Goal: Communication & Community: Answer question/provide support

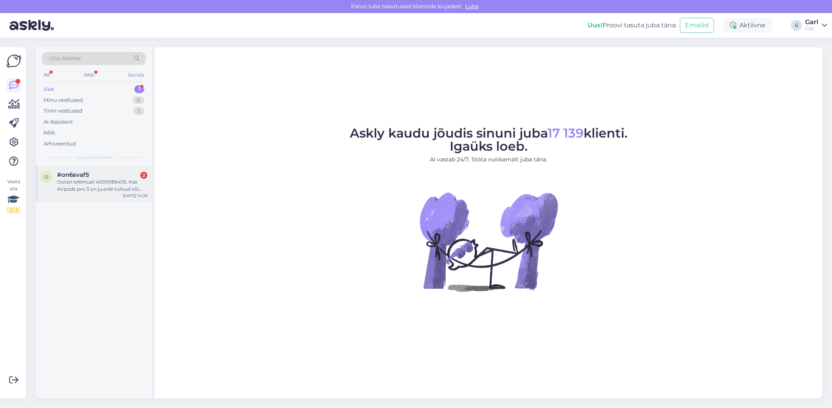
click at [124, 181] on div "Ootan tellimust 4000086405. Kas Airpods pro 3 on juurde tulnud või millal oodat…" at bounding box center [102, 185] width 90 height 14
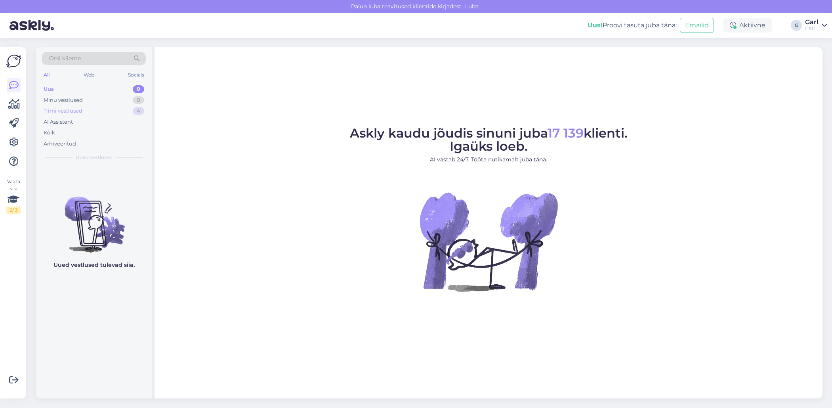
click at [130, 111] on div "Tiimi vestlused 4" at bounding box center [94, 110] width 104 height 11
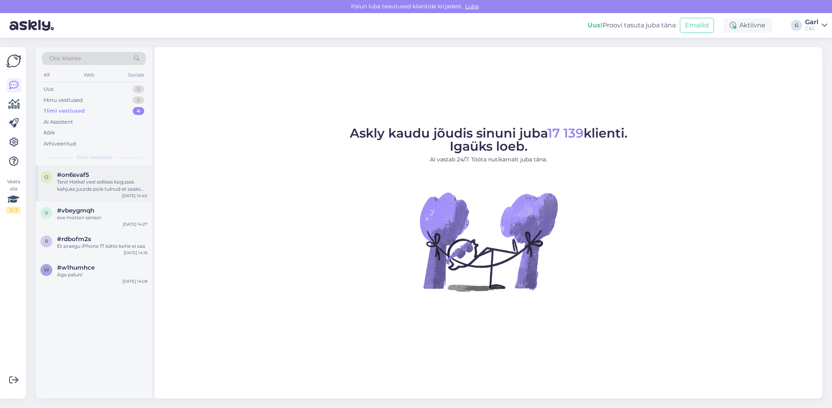
click at [121, 173] on div "#on6svaf5" at bounding box center [102, 174] width 90 height 7
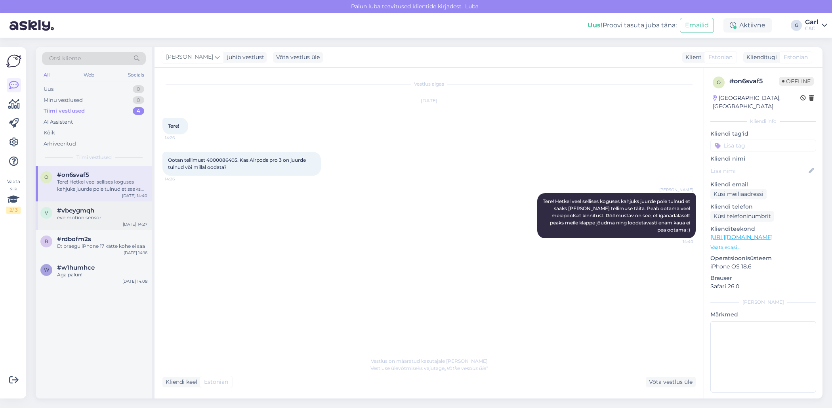
click at [111, 219] on div "eve motion sensor" at bounding box center [102, 217] width 90 height 7
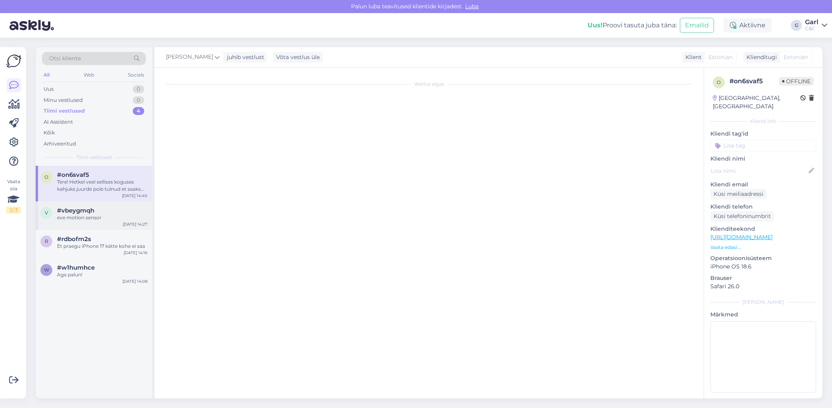
scroll to position [141, 0]
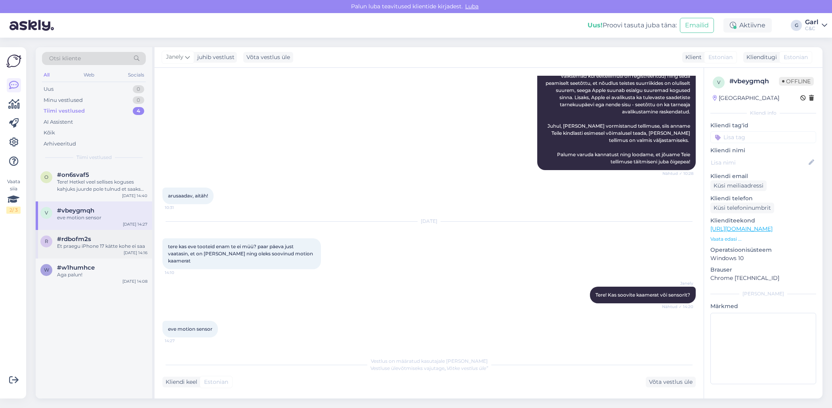
click at [111, 247] on div "Et praegu iPhone 17 kätte kohe ei saa" at bounding box center [102, 246] width 90 height 7
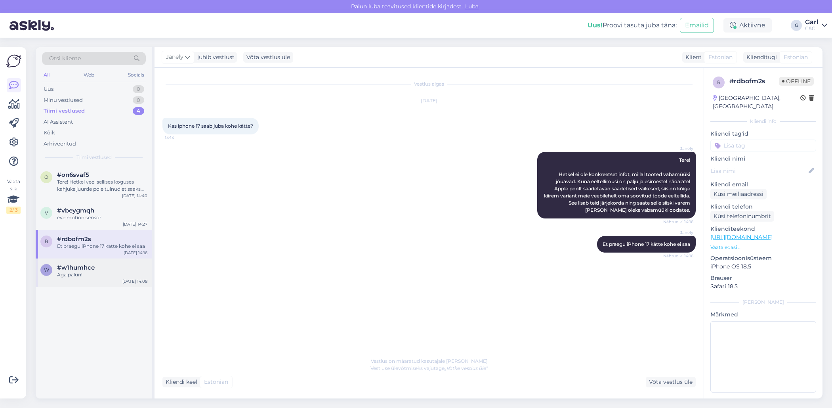
click at [119, 269] on div "#w1humhce" at bounding box center [102, 267] width 90 height 7
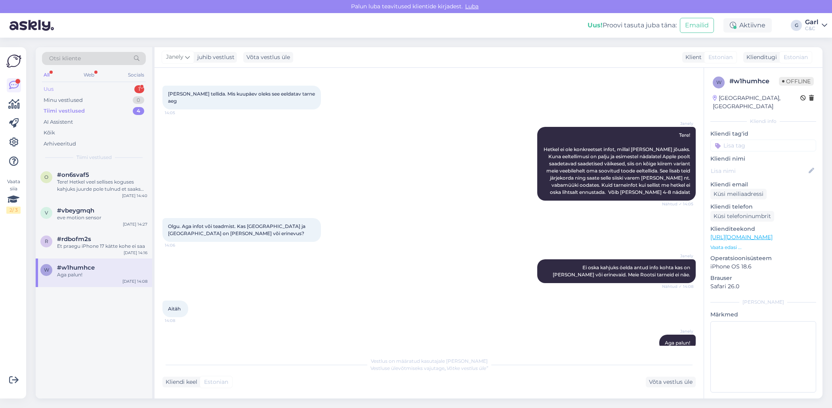
click at [89, 87] on div "Uus 1" at bounding box center [94, 89] width 104 height 11
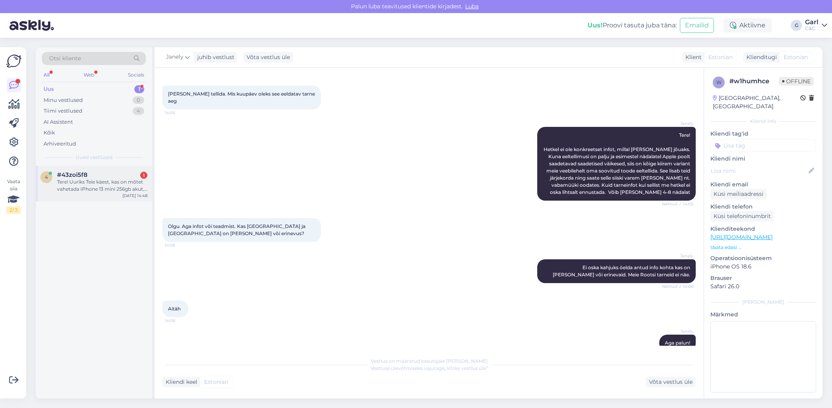
click at [105, 177] on div "#43zoi5f8 1" at bounding box center [102, 174] width 90 height 7
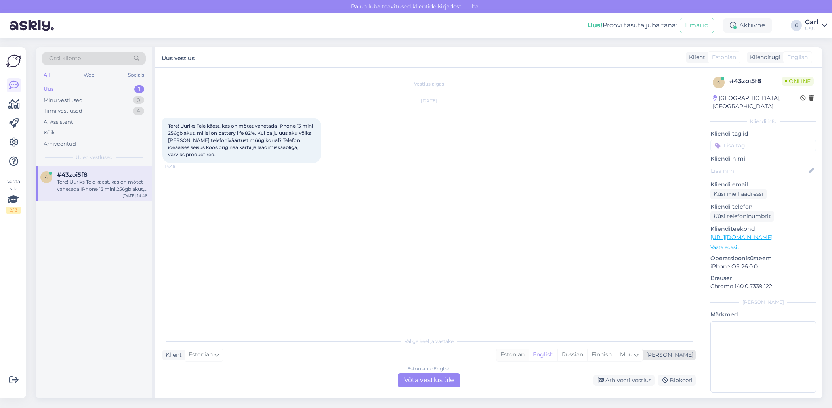
click at [529, 358] on div "Estonian" at bounding box center [513, 355] width 32 height 12
click at [421, 375] on div "Estonian to Estonian Võta vestlus üle" at bounding box center [429, 380] width 63 height 14
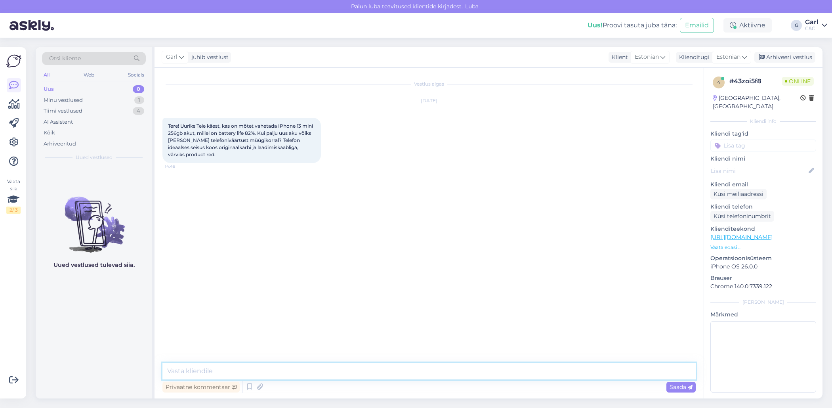
click at [421, 371] on textarea at bounding box center [428, 371] width 533 height 17
type textarea "Tere! Oluliselt telefoniväärtust akuvahetus ei tõsta. Akuvahetus on täitsa enda…"
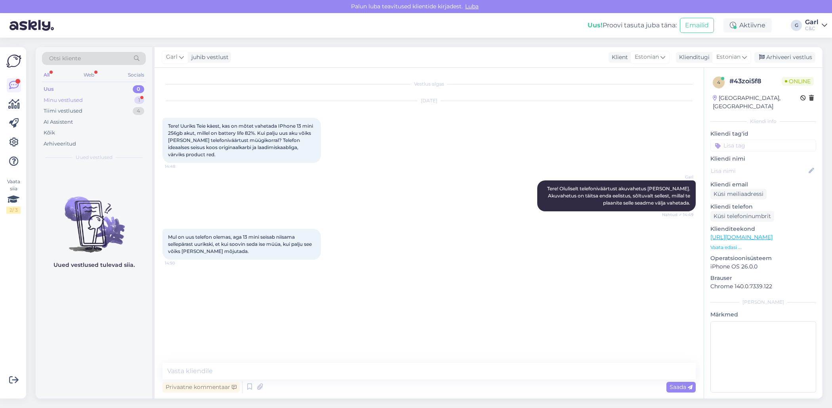
click at [134, 101] on div "Minu vestlused 1" at bounding box center [94, 100] width 104 height 11
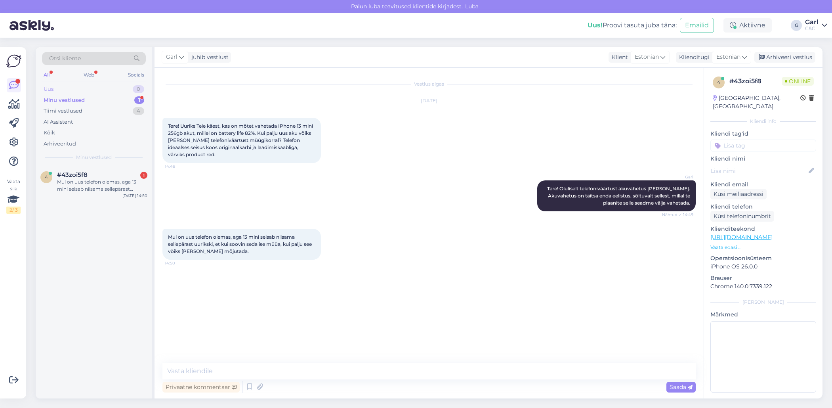
click at [134, 90] on div "0" at bounding box center [138, 89] width 11 height 8
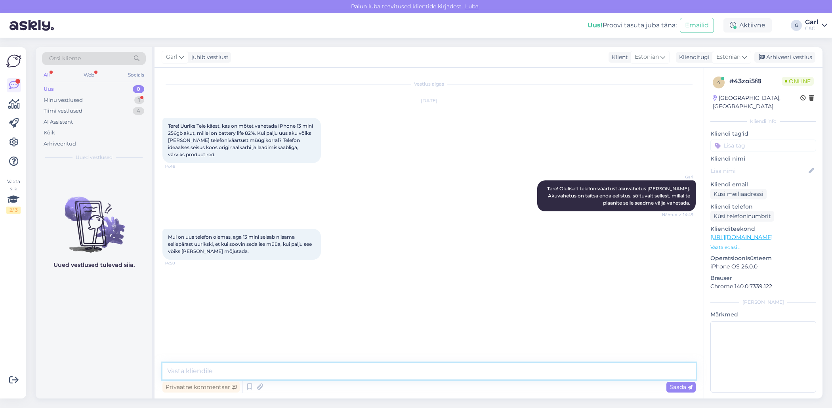
click at [283, 368] on textarea at bounding box center [428, 371] width 533 height 17
type textarea "Soovitan ehk"
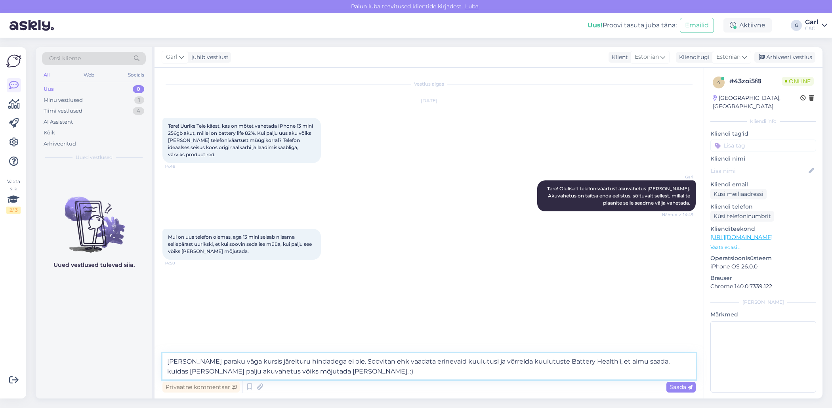
type textarea "Mina paraku väga kursis järelturu hindadega ei ole. Soovitan ehk vaadata erinev…"
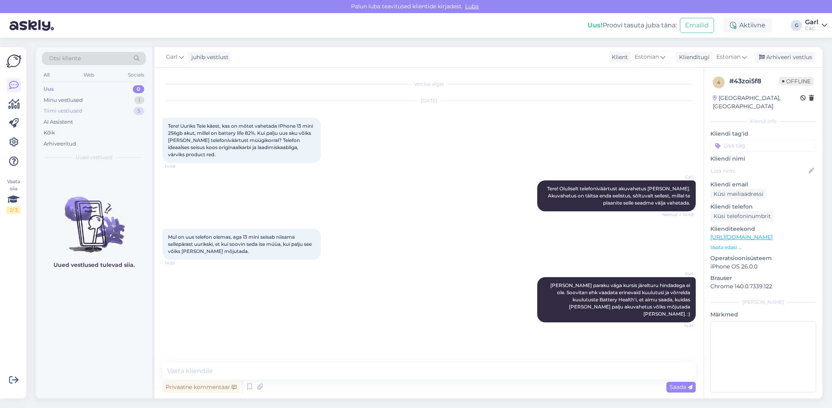
click at [116, 110] on div "Tiimi vestlused 5" at bounding box center [94, 110] width 104 height 11
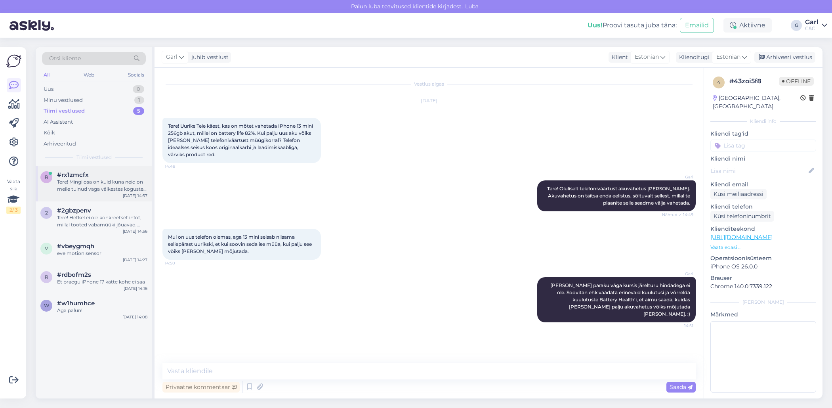
click at [108, 182] on div "Tere! Mingi osa on kuid kuna neid on meile tulnud väga väikestes kogustes siis …" at bounding box center [102, 185] width 90 height 14
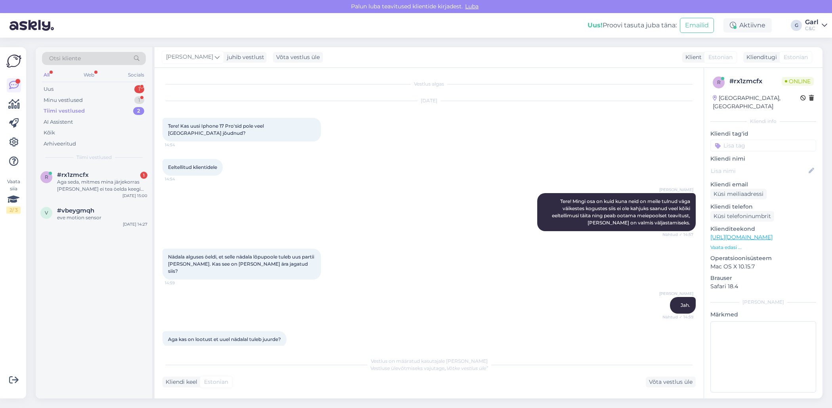
scroll to position [79, 0]
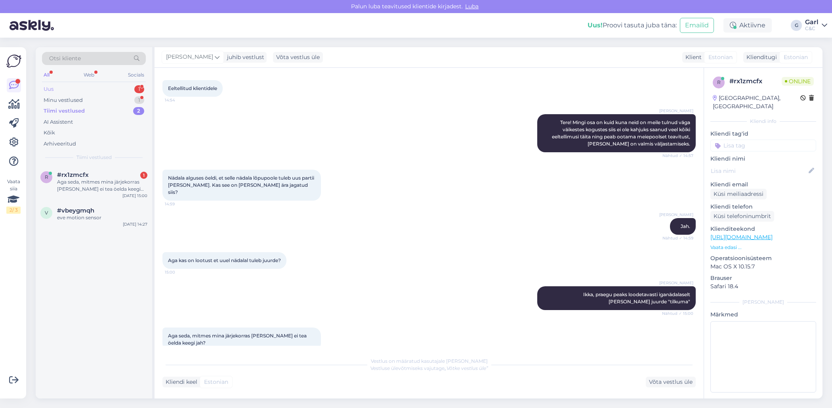
click at [115, 84] on div "Uus 1" at bounding box center [94, 89] width 104 height 11
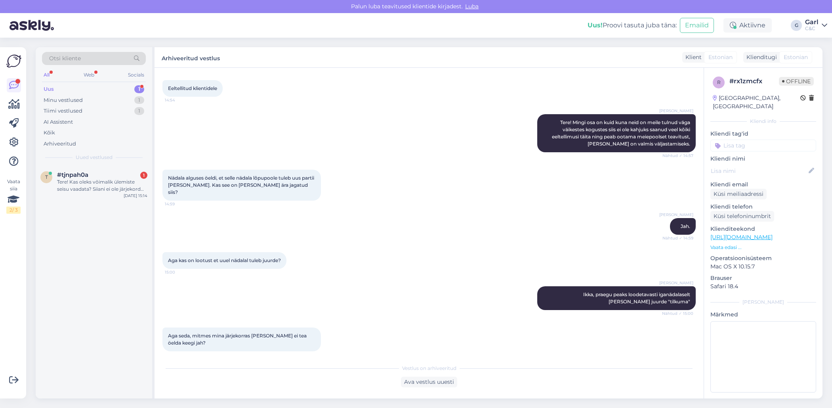
scroll to position [181, 0]
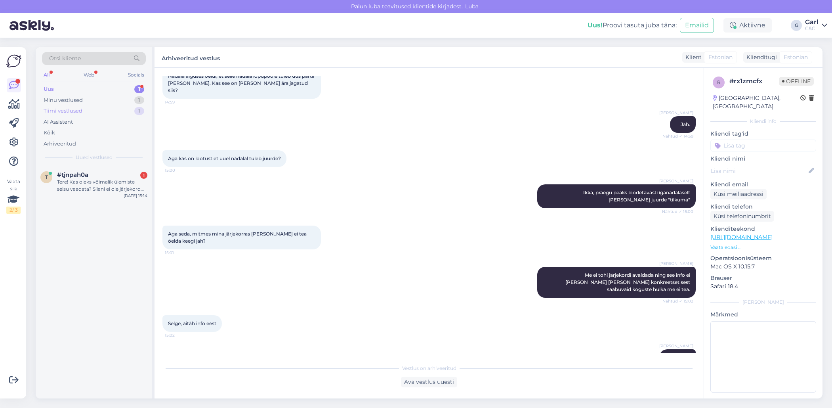
click at [122, 108] on div "Tiimi vestlused 1" at bounding box center [94, 110] width 104 height 11
click at [123, 82] on div "Otsi kliente All Web Socials Uus 1 Minu vestlused 1 Tiimi vestlused 1 AI Assist…" at bounding box center [94, 106] width 117 height 118
click at [123, 84] on div "Uus 1" at bounding box center [94, 89] width 104 height 11
click at [113, 179] on div "Tere! Kas oleks võimalik ülemiste seisu vaadata? Siiani ei ole järjekord teise …" at bounding box center [102, 185] width 90 height 14
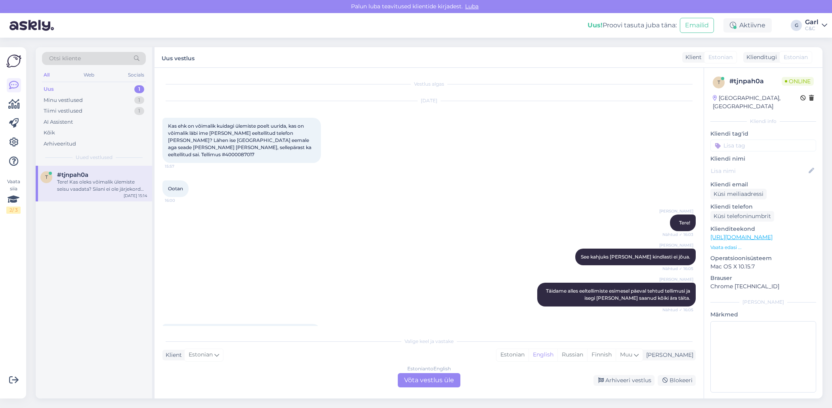
scroll to position [253, 0]
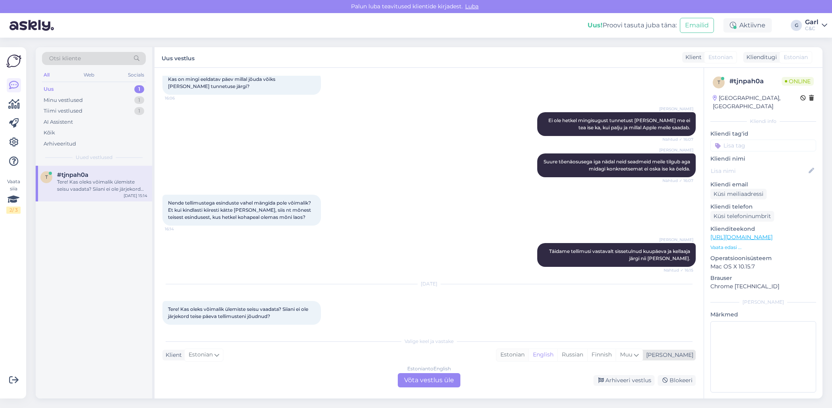
click at [529, 357] on div "Estonian" at bounding box center [513, 355] width 32 height 12
click at [458, 377] on div "Estonian to Estonian Võta vestlus üle" at bounding box center [429, 380] width 63 height 14
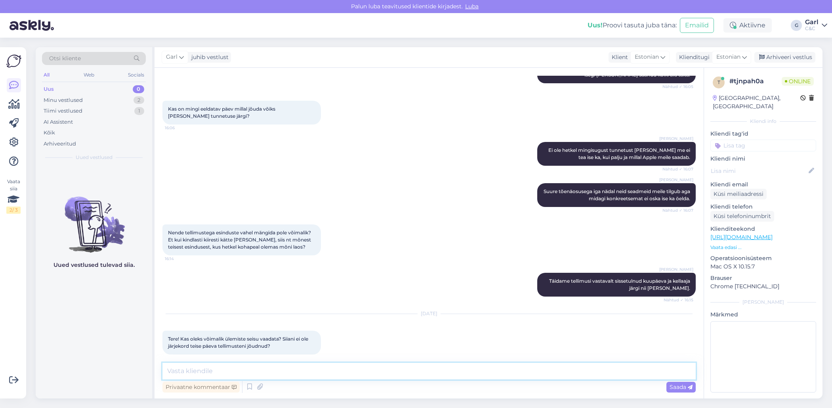
click at [437, 374] on textarea at bounding box center [428, 371] width 533 height 17
click at [637, 372] on textarea "Tere! Endiselt saabub seadmeid meieni vaid väga limiteeritud kogustes. Täidame …" at bounding box center [428, 371] width 533 height 17
click at [671, 371] on textarea "Tere! Endiselt saabub seadmeid meieni vaid väga limiteeritud kogustes. Täidame …" at bounding box center [428, 371] width 533 height 17
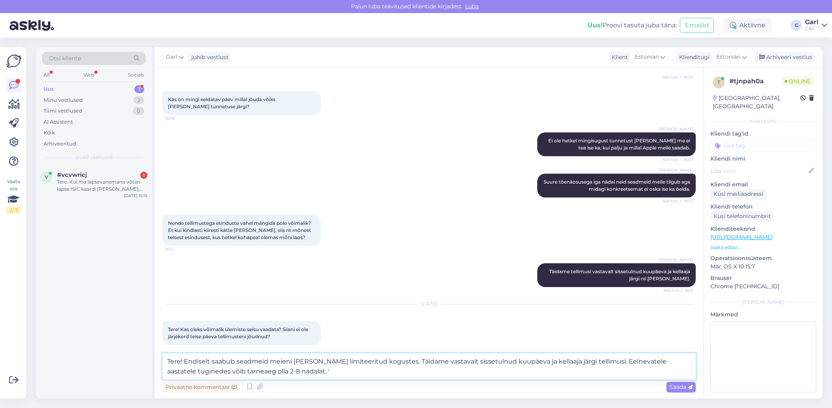
type textarea "Tere! Endiselt saabub seadmeid meieni vaid väga limiteeritud kogustes. Täidame …"
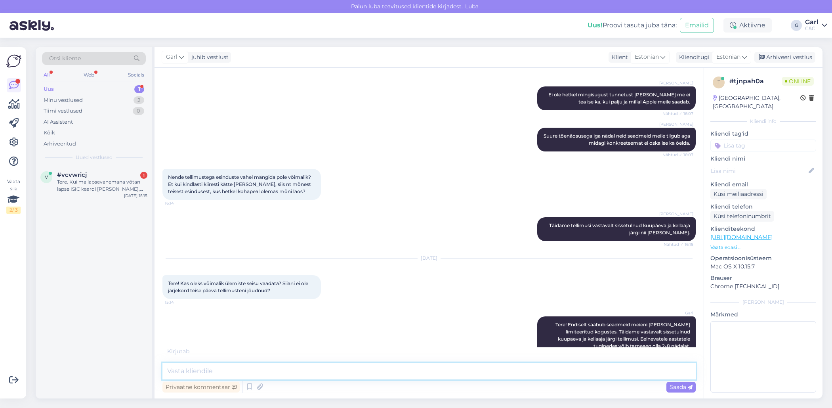
scroll to position [287, 0]
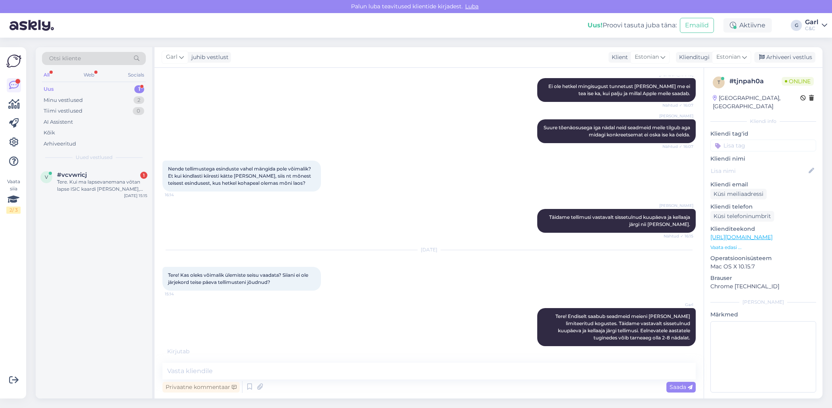
click at [92, 261] on div "v #vcvwricj 1 Tere. Kui ma lapsevanemana võtan lapse ISIC kaardi kaasa, kas ma …" at bounding box center [94, 282] width 117 height 233
click at [123, 100] on div "Minu vestlused 2" at bounding box center [94, 100] width 104 height 11
click at [120, 117] on div "AI Assistent" at bounding box center [94, 122] width 104 height 11
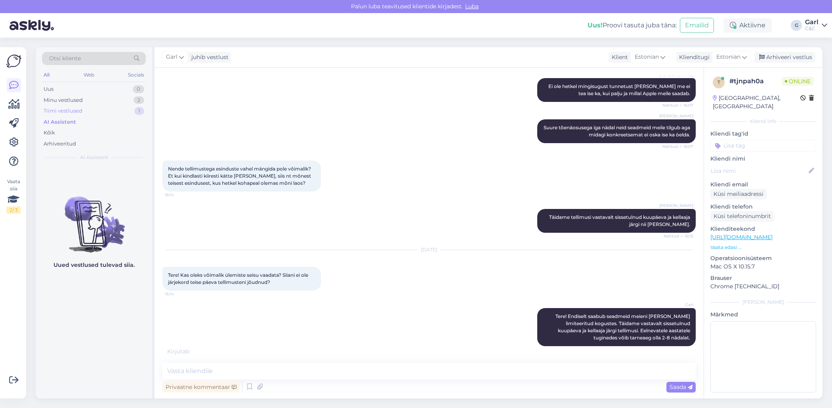
click at [120, 113] on div "Tiimi vestlused 1" at bounding box center [94, 110] width 104 height 11
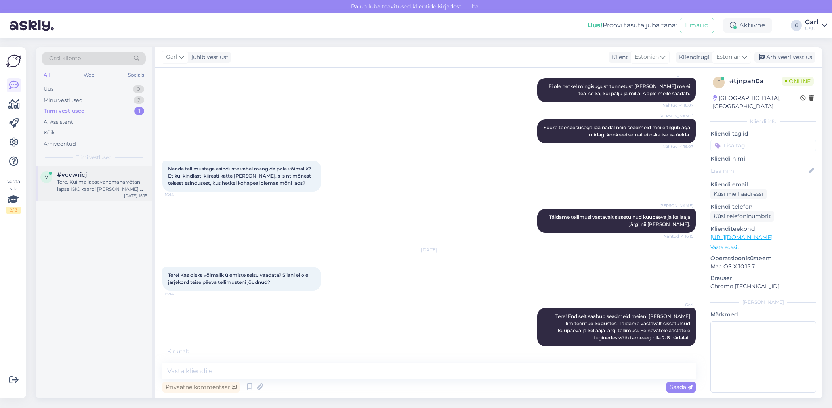
click at [114, 183] on div "Tere. Kui ma lapsevanemana võtan lapse ISIC kaardi kaasa, kas ma ostes saan ka …" at bounding box center [102, 185] width 90 height 14
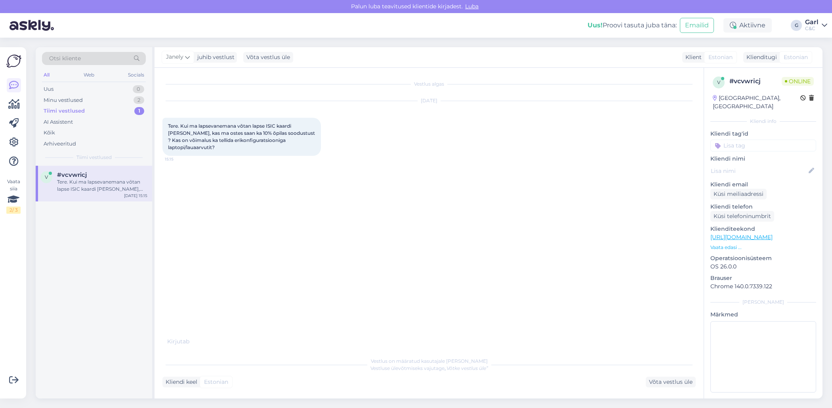
scroll to position [0, 0]
click at [109, 97] on div "Minu vestlused 2" at bounding box center [94, 100] width 104 height 11
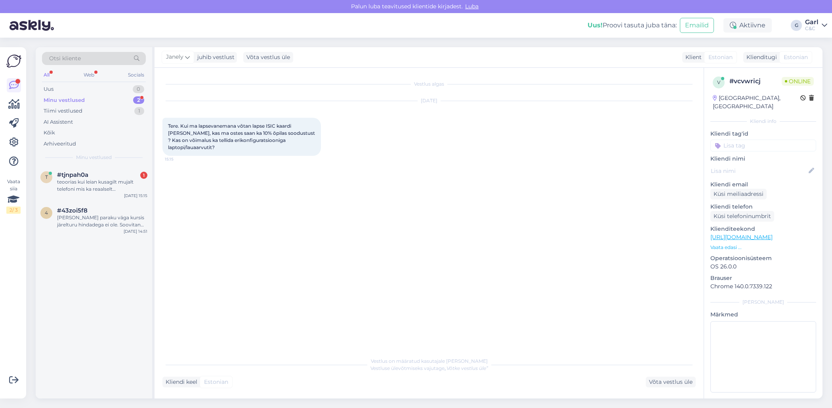
click at [118, 101] on div "Minu vestlused 2" at bounding box center [94, 100] width 104 height 11
click at [117, 109] on div "Tiimi vestlused 1" at bounding box center [94, 110] width 104 height 11
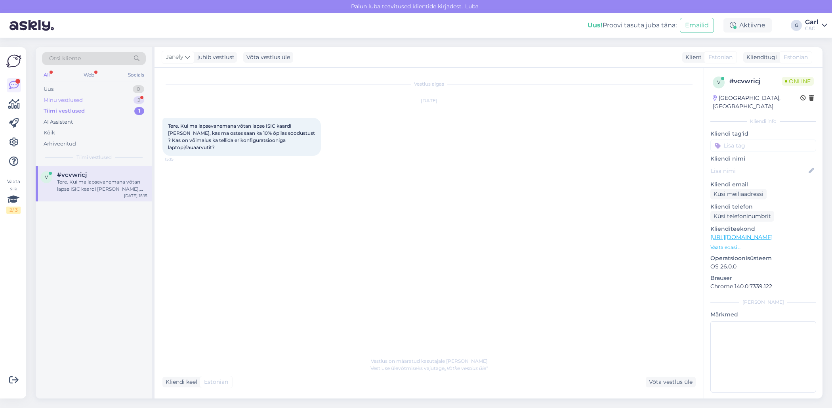
click at [118, 100] on div "Minu vestlused 2" at bounding box center [94, 100] width 104 height 11
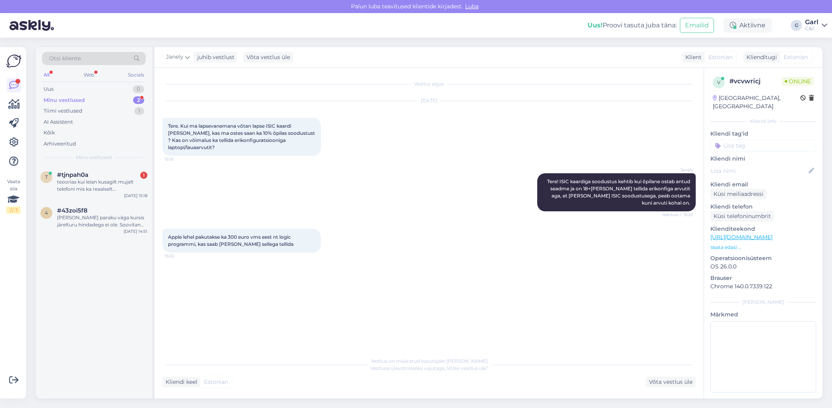
click at [118, 101] on div "Minu vestlused 2" at bounding box center [94, 100] width 104 height 11
click at [113, 180] on div "teoorias kui leian kusagilt mujalt telefoni mis ka reaalselt kohale on jõudnud …" at bounding box center [102, 185] width 90 height 14
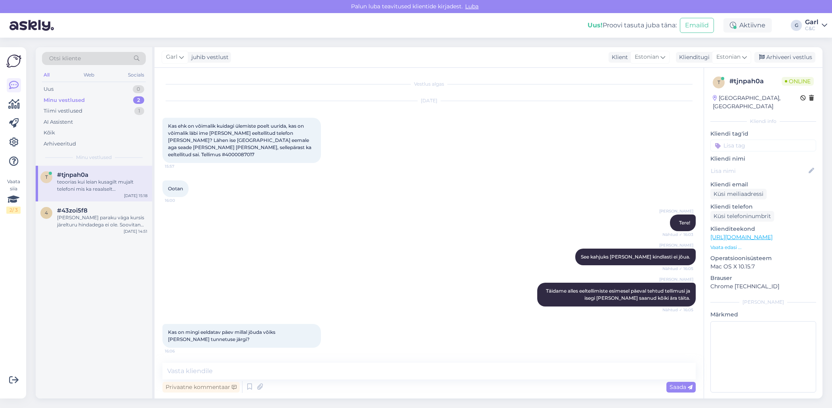
scroll to position [327, 0]
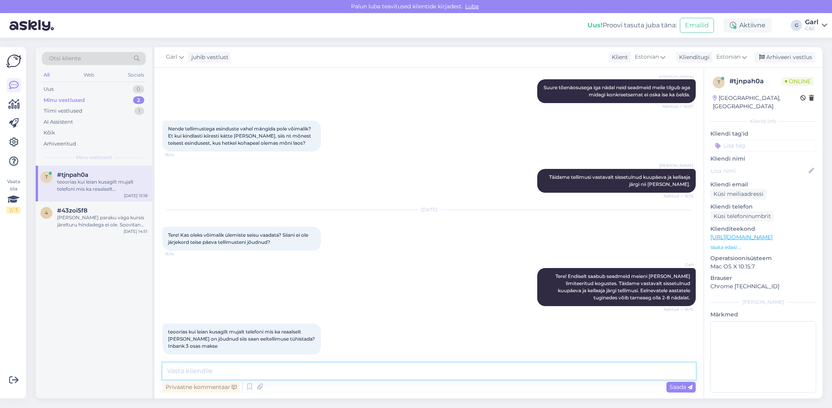
click at [309, 370] on textarea at bounding box center [428, 371] width 533 height 17
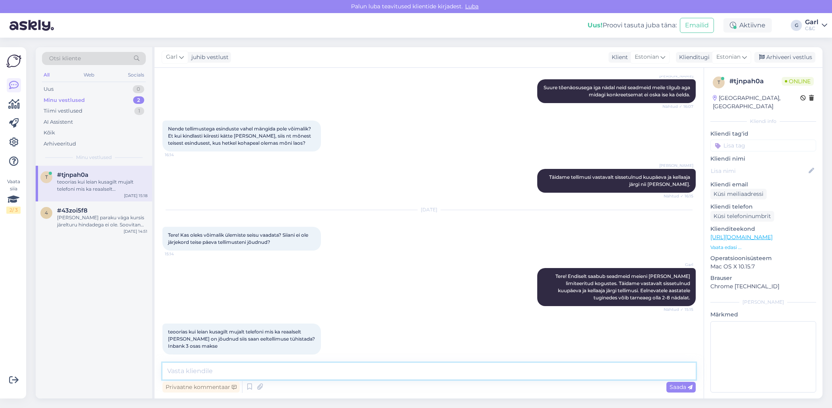
click at [309, 370] on textarea at bounding box center [428, 371] width 533 height 17
type textarea "Jah, vajadusel saame loomulikult eeltellimuse tühistada ja Inbank saab Teile os…"
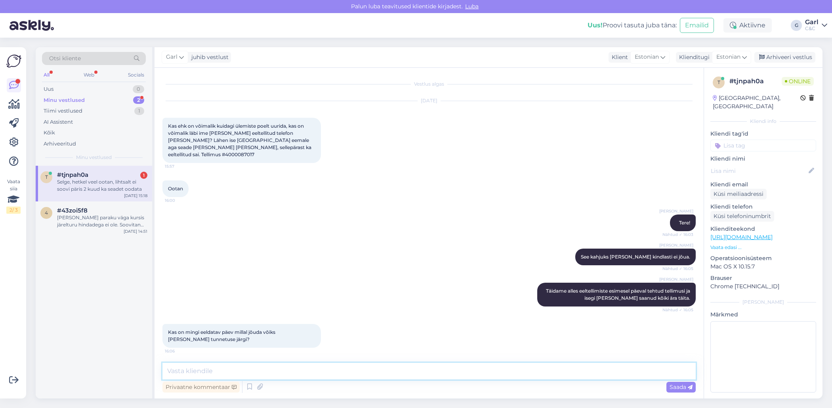
scroll to position [313, 0]
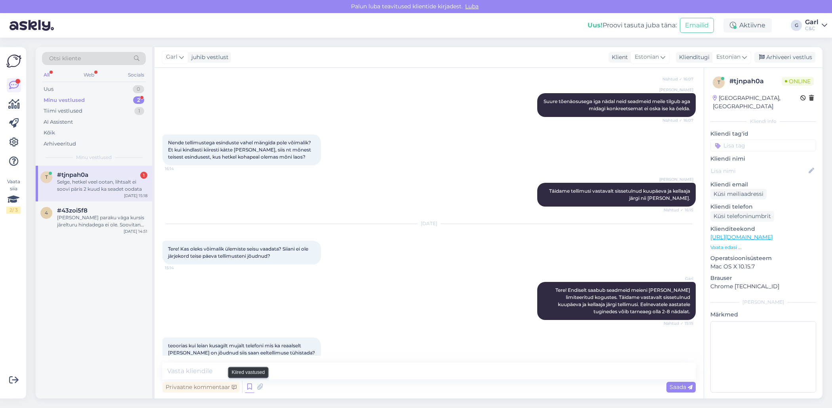
click at [247, 386] on icon at bounding box center [250, 387] width 10 height 12
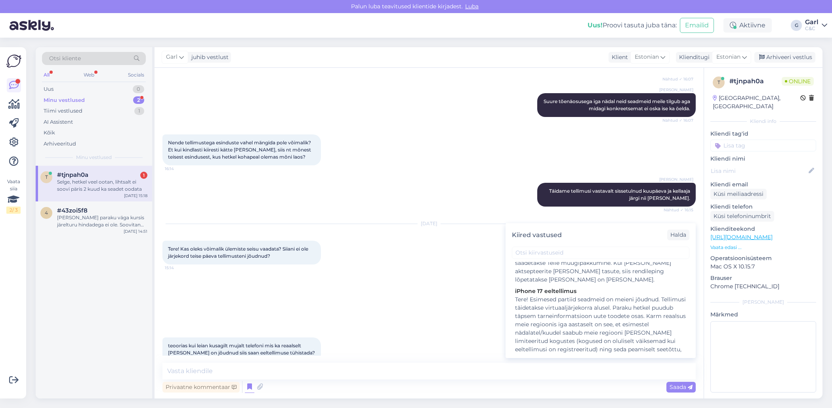
scroll to position [618, 0]
click at [570, 298] on div "Tere! Esimesed partiid seadmeid on meieni jõudnud. Tellimusi täidetakse virtuaa…" at bounding box center [600, 364] width 171 height 133
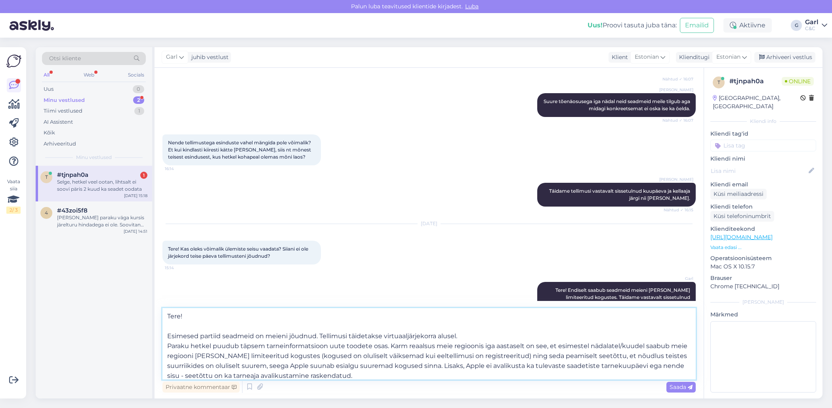
drag, startPoint x: 465, startPoint y: 334, endPoint x: 450, endPoint y: 334, distance: 15.5
click at [450, 334] on textarea "Tere! Esimesed partiid seadmeid on meieni jõudnud. Tellimusi täidetakse virtuaa…" at bounding box center [428, 343] width 533 height 71
drag, startPoint x: 389, startPoint y: 346, endPoint x: 128, endPoint y: 281, distance: 269.7
click at [128, 280] on div "Otsi kliente All Web Socials Uus 0 Minu vestlused 2 Tiimi vestlused 1 AI Assist…" at bounding box center [429, 222] width 787 height 351
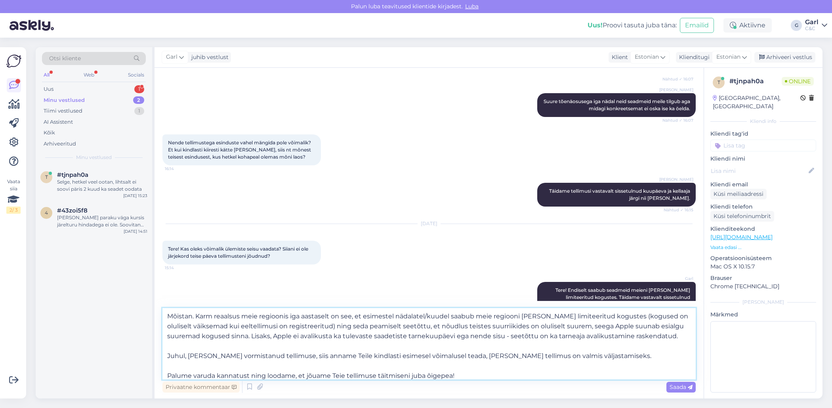
scroll to position [4, 0]
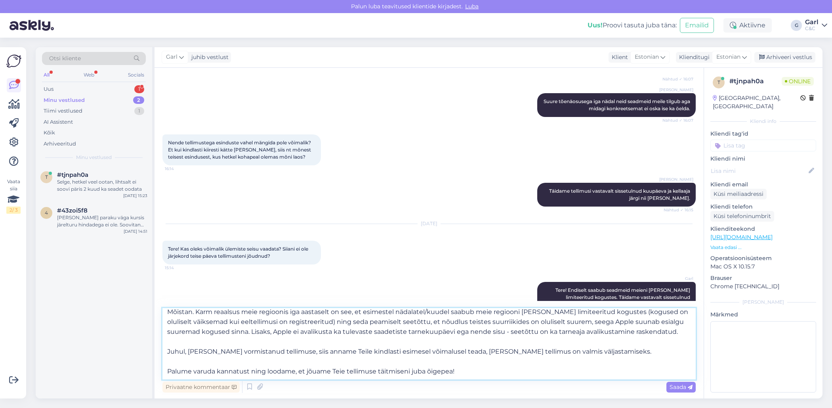
drag, startPoint x: 168, startPoint y: 344, endPoint x: 533, endPoint y: 402, distance: 369.6
click at [533, 402] on div "Otsi kliente All Web Socials Uus 1 Minu vestlused 2 Tiimi vestlused 1 AI Assist…" at bounding box center [431, 223] width 801 height 370
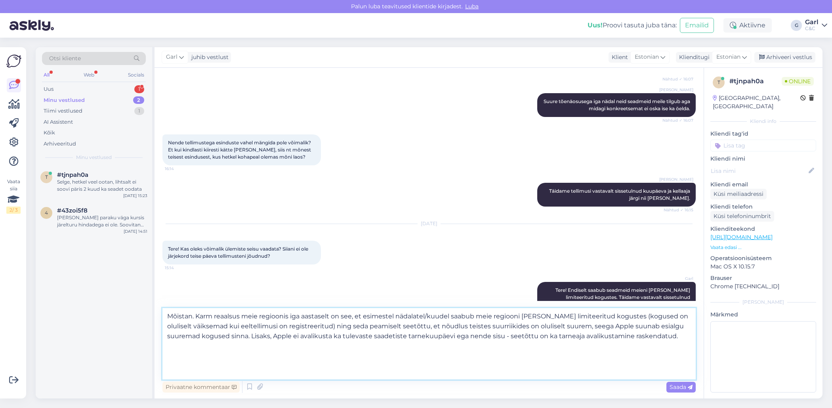
scroll to position [0, 0]
type textarea "Mõistan. Karm reaalsus meie regioonis iga aastaselt on see, et esimestel nädala…"
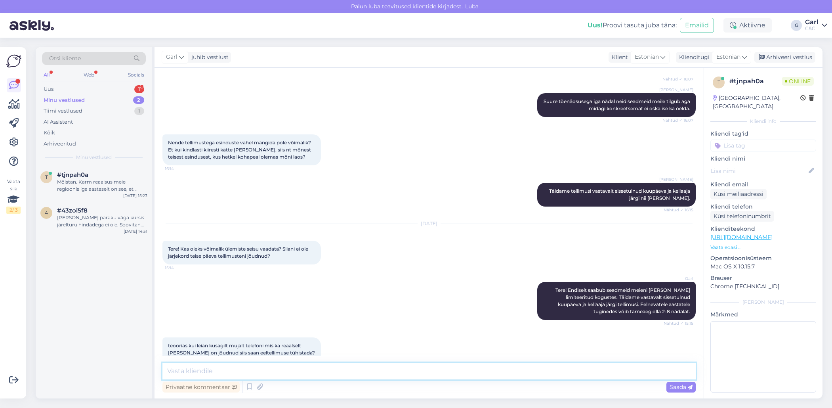
scroll to position [501, 0]
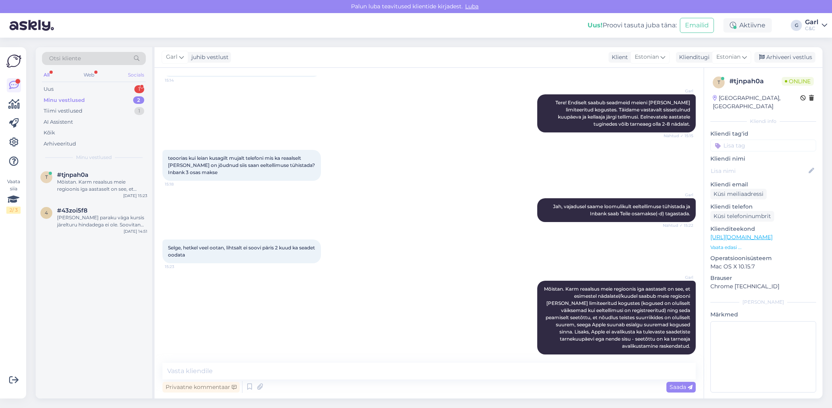
click at [137, 80] on div "Socials" at bounding box center [135, 75] width 19 height 10
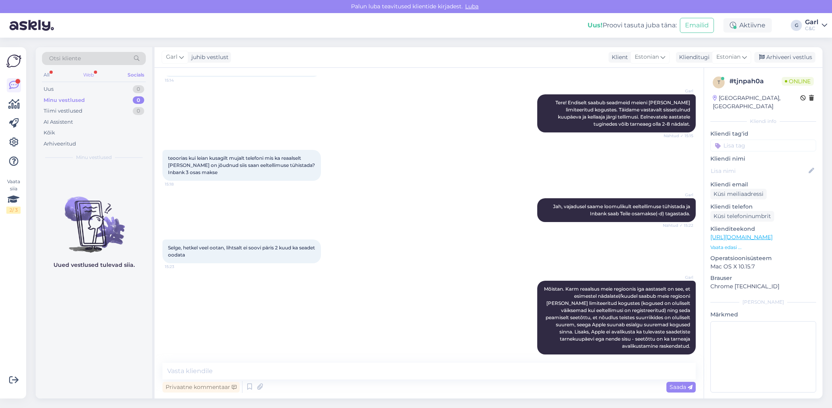
click at [86, 78] on div "Web" at bounding box center [89, 75] width 14 height 10
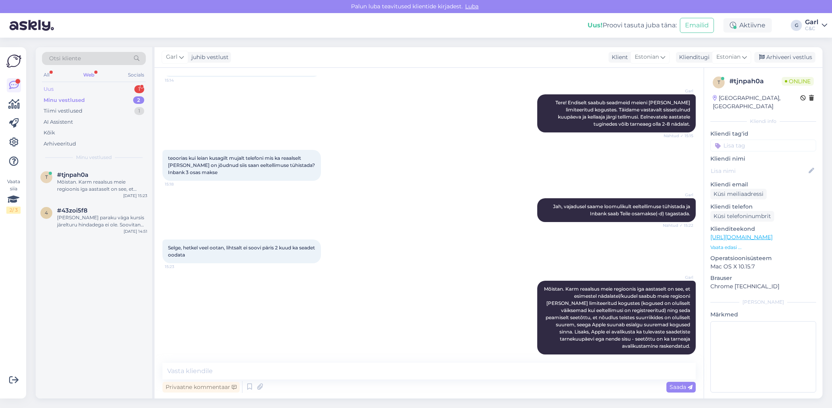
click at [89, 89] on div "Uus 1" at bounding box center [94, 89] width 104 height 11
click at [103, 180] on div "tere, selline küsimus/ küsimused. kui mul on võetud 15pro max selle rendikasutu…" at bounding box center [102, 185] width 90 height 14
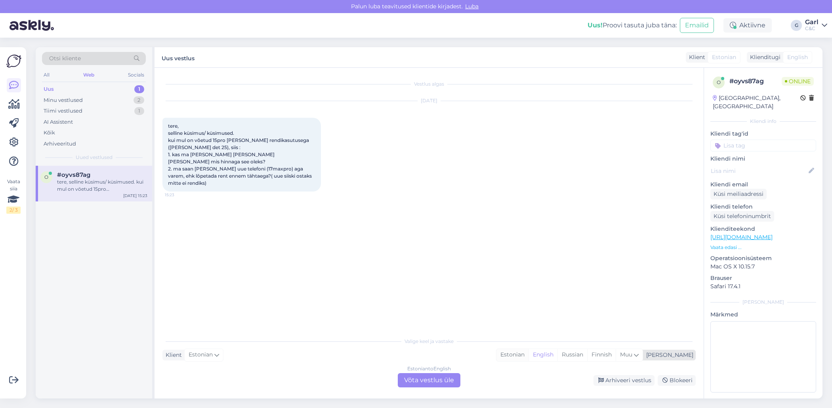
click at [529, 353] on div "Estonian" at bounding box center [513, 355] width 32 height 12
click at [447, 384] on div "Estonian to Estonian Võta vestlus üle" at bounding box center [429, 380] width 63 height 14
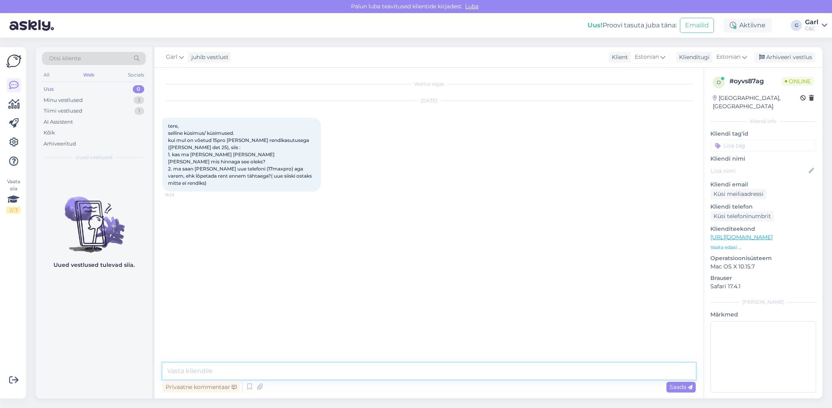
click at [441, 377] on textarea at bounding box center [428, 371] width 533 height 17
click at [250, 387] on icon at bounding box center [250, 387] width 10 height 12
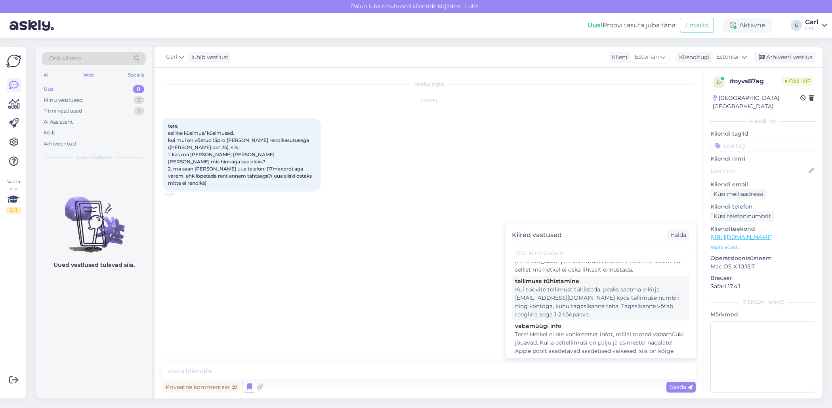
scroll to position [63, 0]
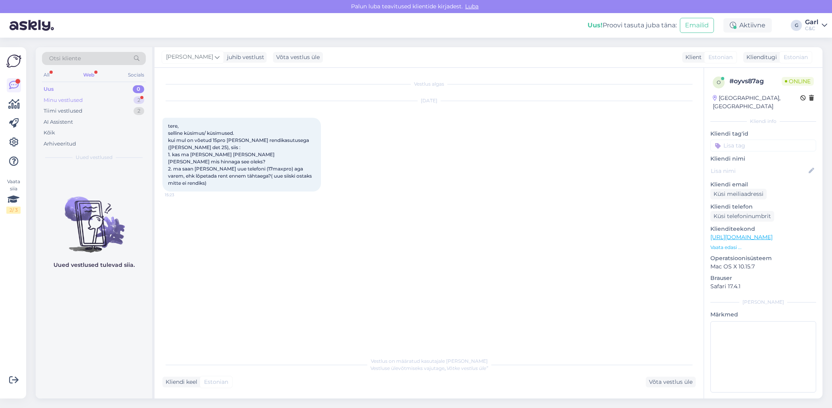
click at [130, 96] on div "Minu vestlused 2" at bounding box center [94, 100] width 104 height 11
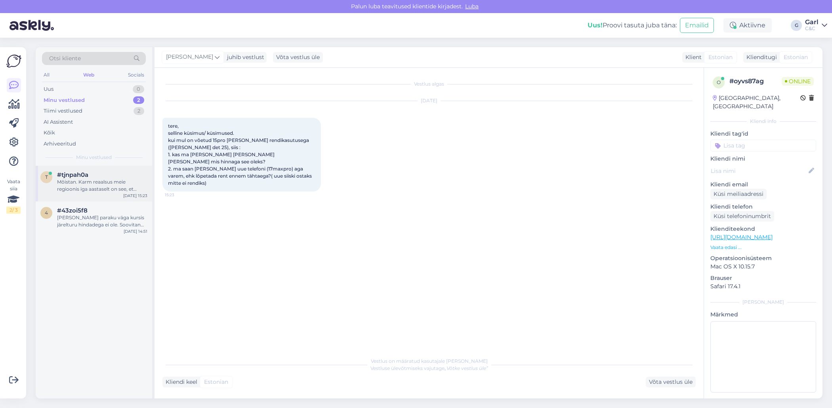
click at [111, 171] on div "#tjnpah0a" at bounding box center [102, 174] width 90 height 7
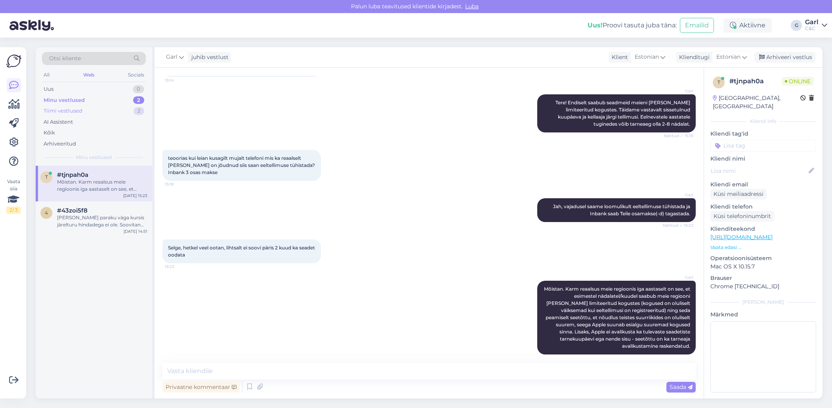
click at [106, 110] on div "Tiimi vestlused 2" at bounding box center [94, 110] width 104 height 11
click at [107, 169] on div "o #oyvs87ag Tere! Smart Deal lepingu ennetähtaegselt lõpetamine on võimalik. Ku…" at bounding box center [94, 184] width 117 height 36
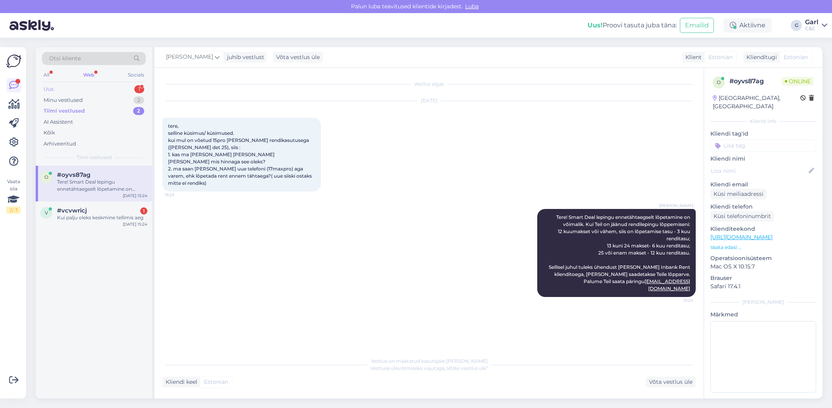
click at [135, 85] on div "Uus 1" at bounding box center [94, 89] width 104 height 11
click at [109, 185] on div "Tere, kui kaua ootamisaeg AirPods Pro 3 jaoks?" at bounding box center [102, 185] width 90 height 14
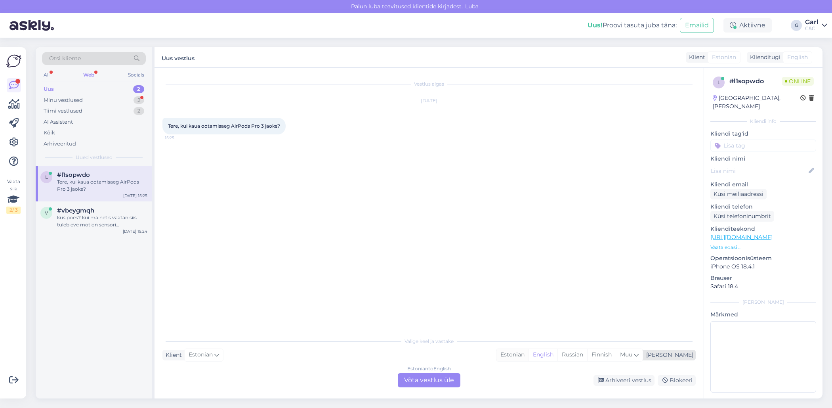
click at [529, 358] on div "Estonian" at bounding box center [513, 355] width 32 height 12
click at [437, 380] on div "Estonian to Estonian Võta vestlus üle" at bounding box center [429, 380] width 63 height 14
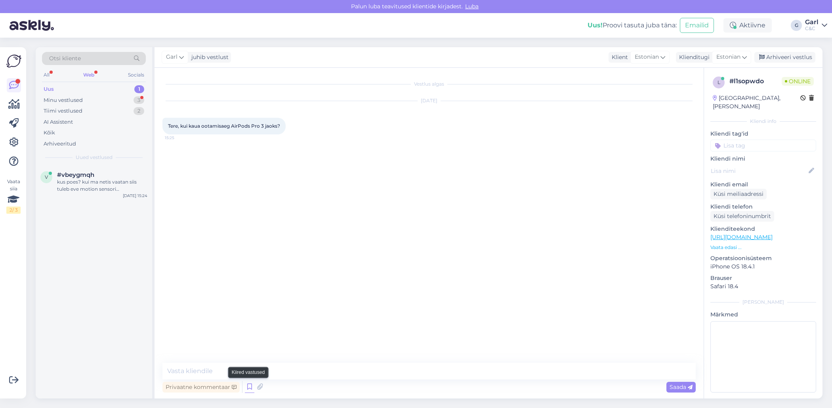
click at [250, 388] on icon at bounding box center [250, 387] width 10 height 12
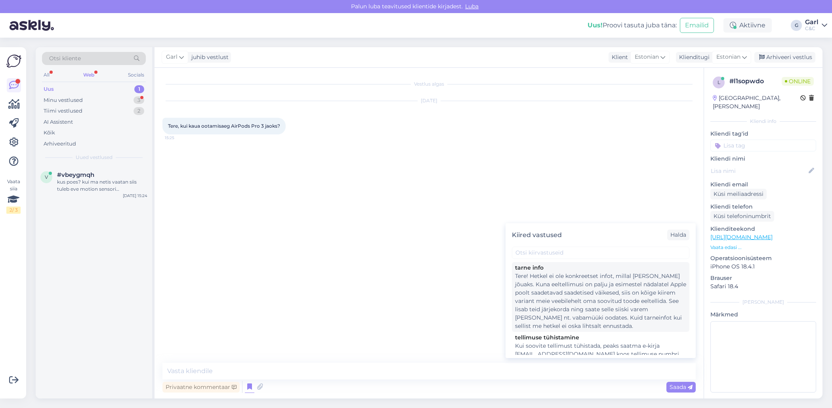
click at [565, 304] on div "Tere! Hetkel ei ole konkreetset infot, millal toode kohale jõuaks. Kuna eeltell…" at bounding box center [600, 301] width 171 height 58
type textarea "Tere! Hetkel ei ole konkreetset infot, millal toode kohale jõuaks. Kuna eeltell…"
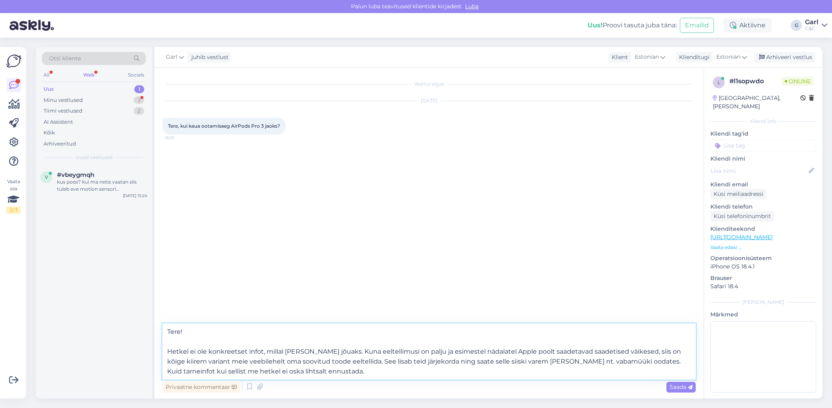
click at [436, 345] on textarea "Tere! Hetkel ei ole konkreetset infot, millal toode kohale jõuaks. Kuna eeltell…" at bounding box center [428, 351] width 533 height 56
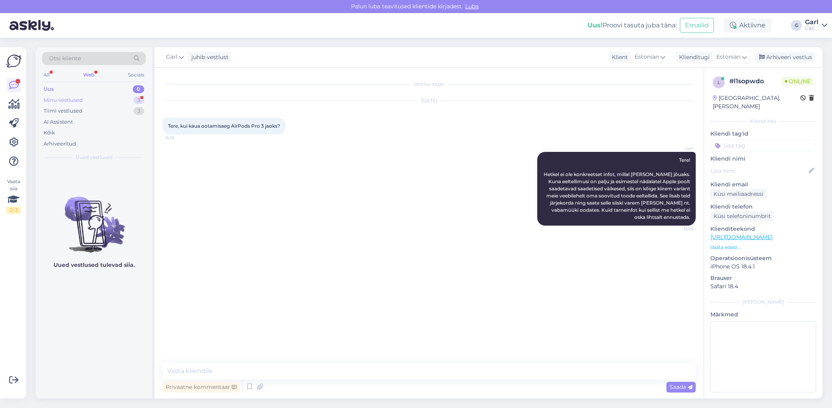
click at [108, 101] on div "Minu vestlused 3" at bounding box center [94, 100] width 104 height 11
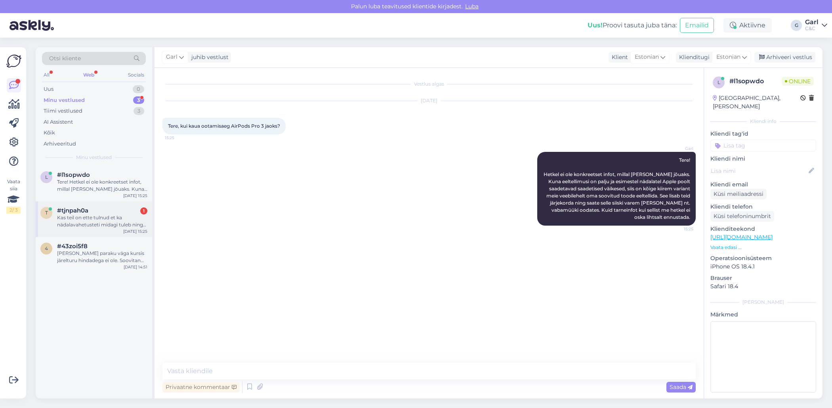
click at [113, 217] on div "Kas teil on ette tulnud et ka nädalavahetusteti midagi tuleb ning olete ka näda…" at bounding box center [102, 221] width 90 height 14
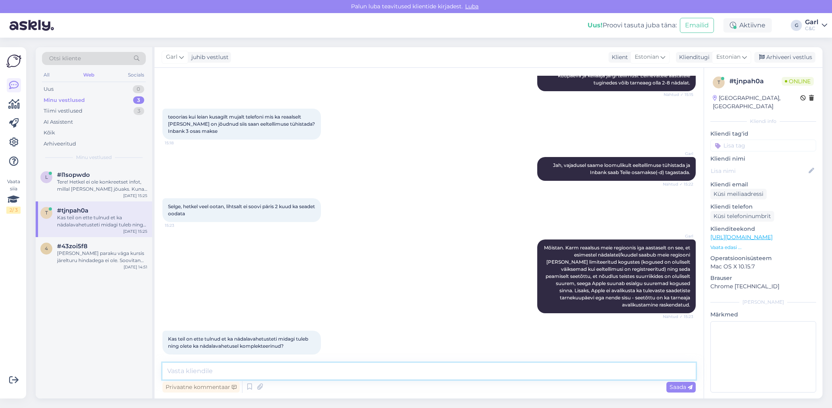
click at [285, 375] on textarea at bounding box center [428, 371] width 533 height 17
click at [285, 374] on textarea at bounding box center [428, 371] width 533 height 17
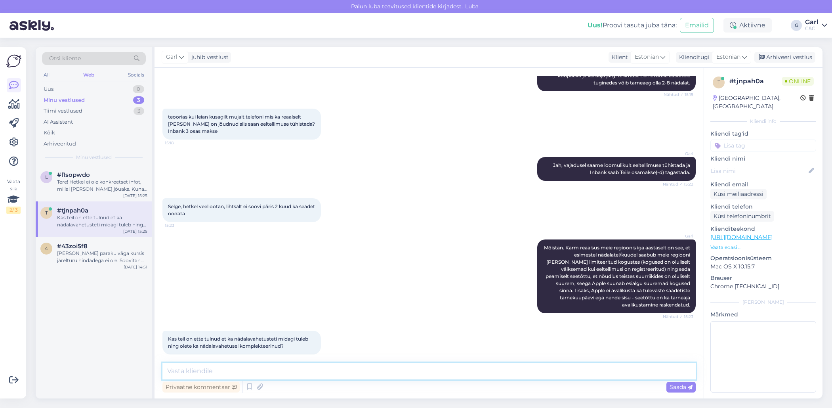
click at [285, 374] on textarea at bounding box center [428, 371] width 533 height 17
type textarea "Nädalavahetuseti uut kaupa ei laeku."
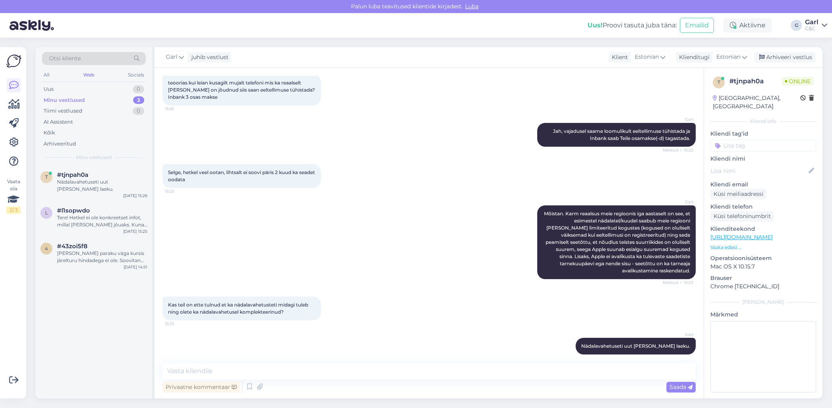
click at [279, 214] on div "Garl Mõistan. Karm reaalsus meie regioonis iga aastaselt on see, et esimestel n…" at bounding box center [428, 242] width 533 height 91
click at [112, 85] on div "Uus 1" at bounding box center [94, 89] width 104 height 11
click at [130, 100] on div "Minu vestlused 3" at bounding box center [94, 100] width 104 height 11
click at [111, 253] on div "Mina paraku väga kursis järelturu hindadega ei ole. Soovitan ehk vaadata erinev…" at bounding box center [102, 257] width 90 height 14
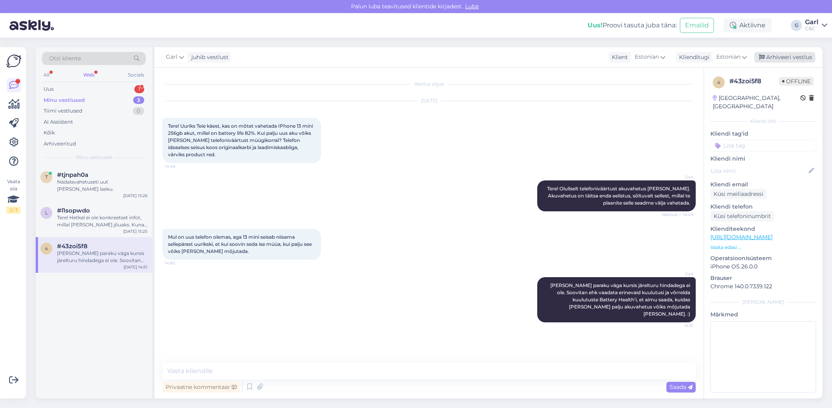
click at [795, 59] on div "Arhiveeri vestlus" at bounding box center [785, 57] width 61 height 11
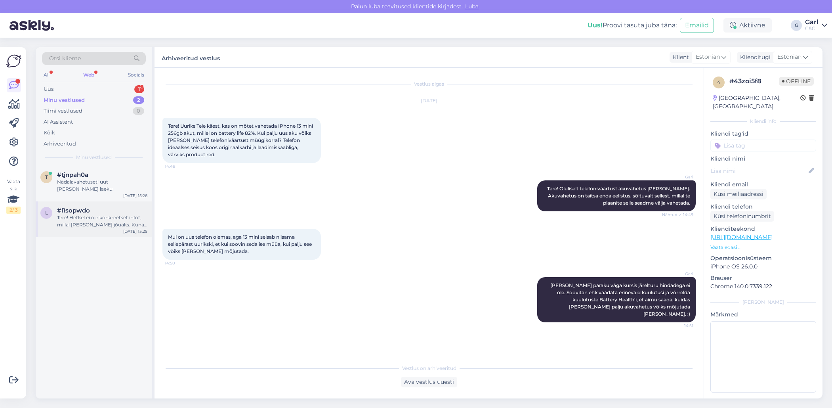
click at [67, 220] on div "Tere! Hetkel ei ole konkreetset infot, millal toode kohale jõuaks. Kuna eeltell…" at bounding box center [102, 221] width 90 height 14
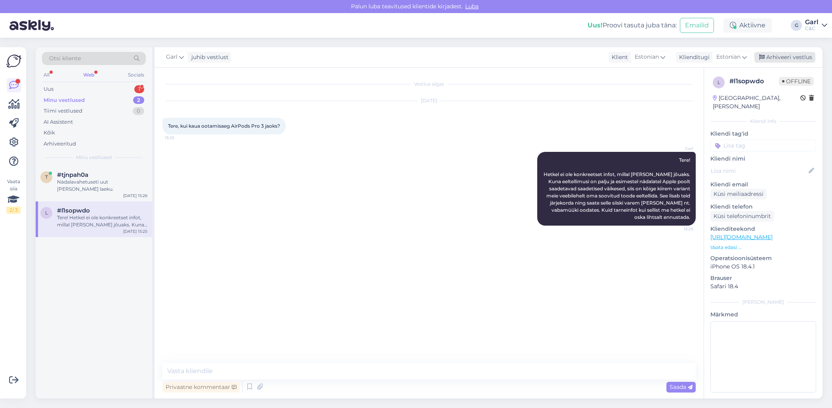
click at [773, 53] on div "Arhiveeri vestlus" at bounding box center [785, 57] width 61 height 11
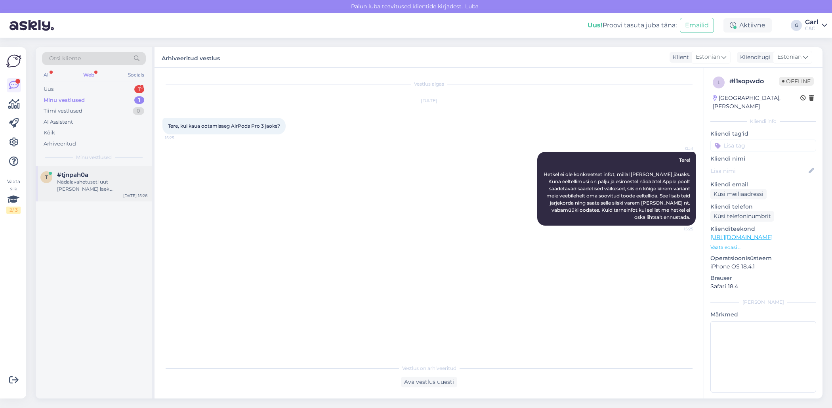
click at [106, 183] on div "Nädalavahetuseti uut kaupa ei laeku." at bounding box center [102, 185] width 90 height 14
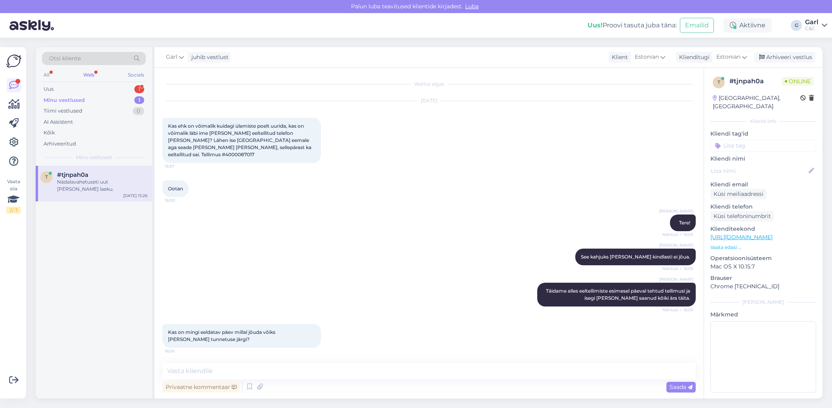
scroll to position [576, 0]
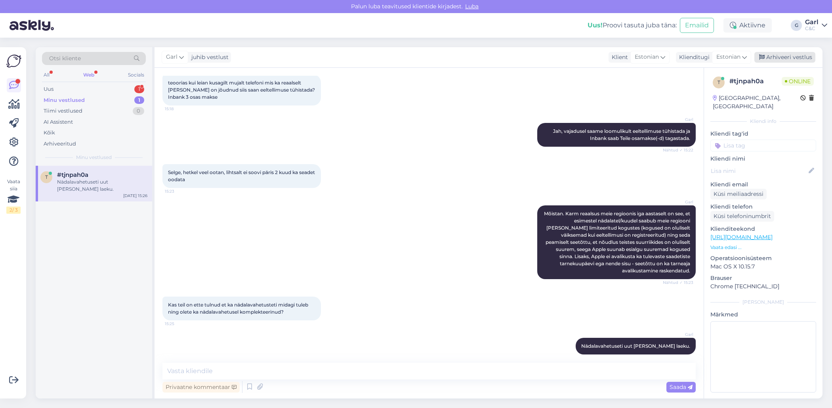
click at [795, 60] on div "Arhiveeri vestlus" at bounding box center [785, 57] width 61 height 11
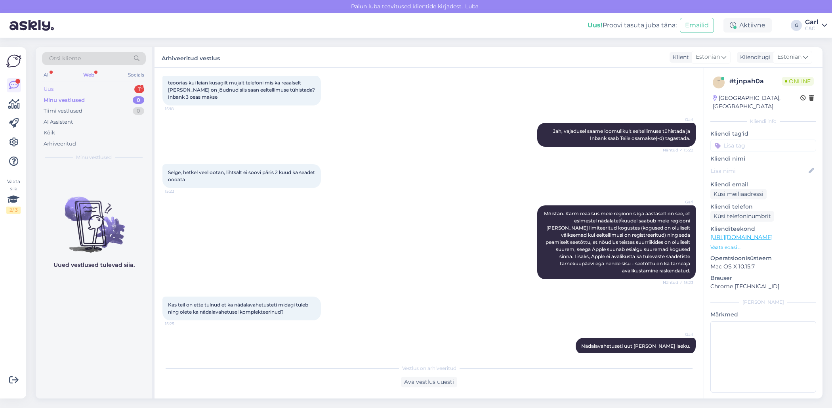
click at [139, 88] on div "1" at bounding box center [139, 89] width 10 height 8
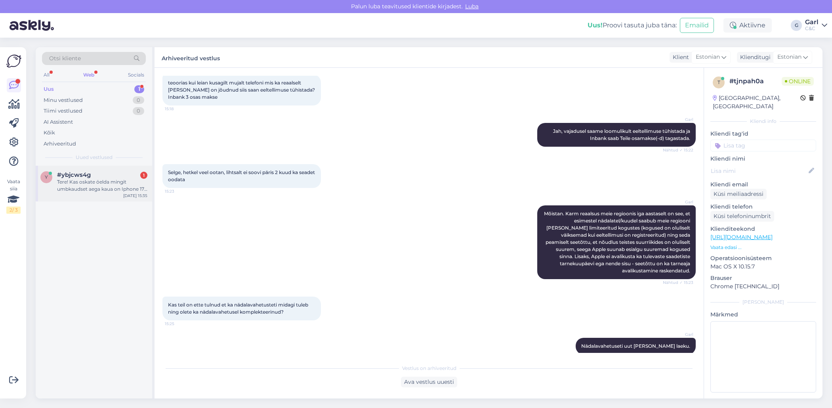
click at [109, 174] on div "#ybjcws4g 1" at bounding box center [102, 174] width 90 height 7
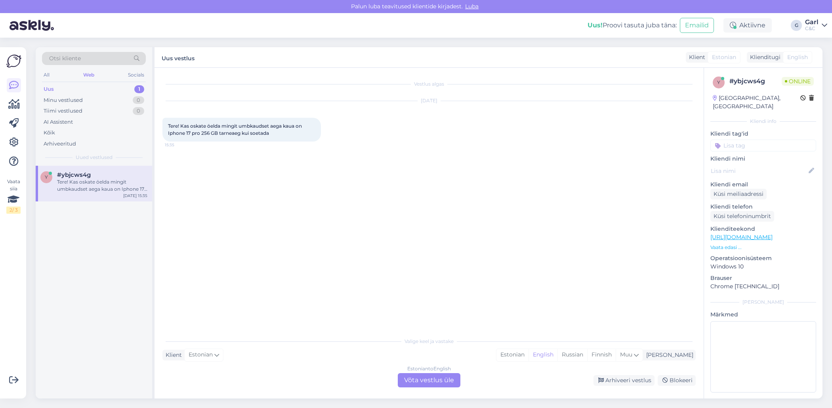
click at [539, 361] on div "Valige keel ja vastake Klient Estonian Mina Estonian English Russian Finnish Mu…" at bounding box center [428, 360] width 533 height 54
click at [430, 377] on div "Estonian to English Võta vestlus üle" at bounding box center [429, 380] width 63 height 14
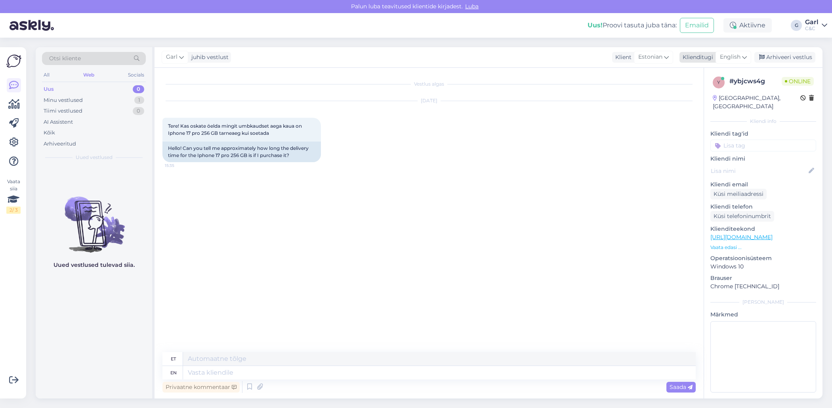
click at [726, 57] on span "English" at bounding box center [730, 57] width 21 height 9
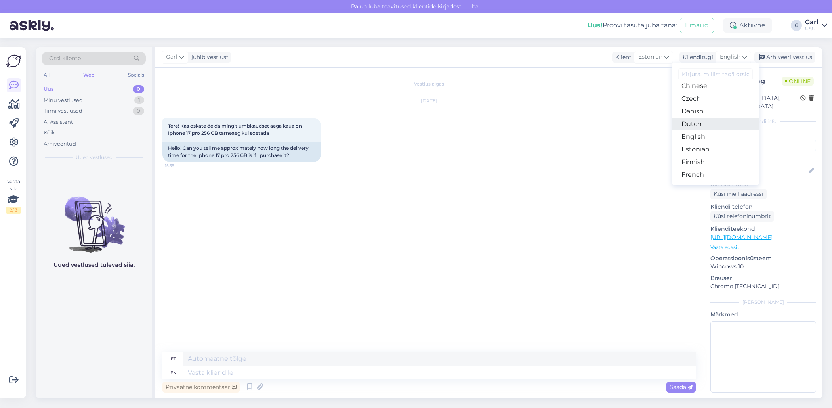
scroll to position [49, 0]
click at [702, 139] on link "Estonian" at bounding box center [715, 145] width 87 height 13
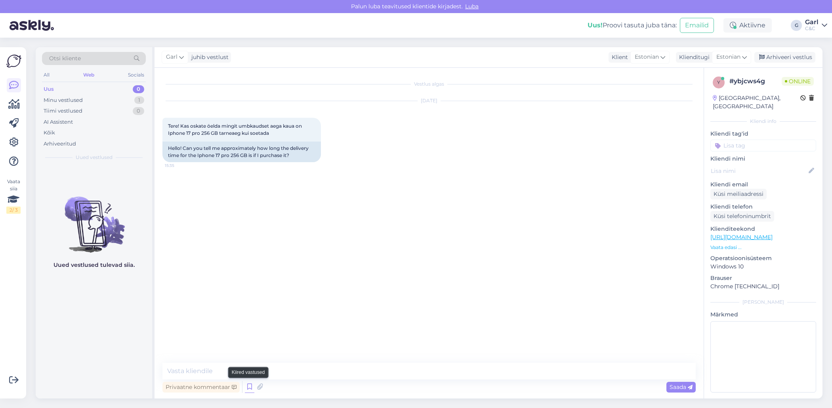
click at [250, 385] on icon at bounding box center [250, 387] width 10 height 12
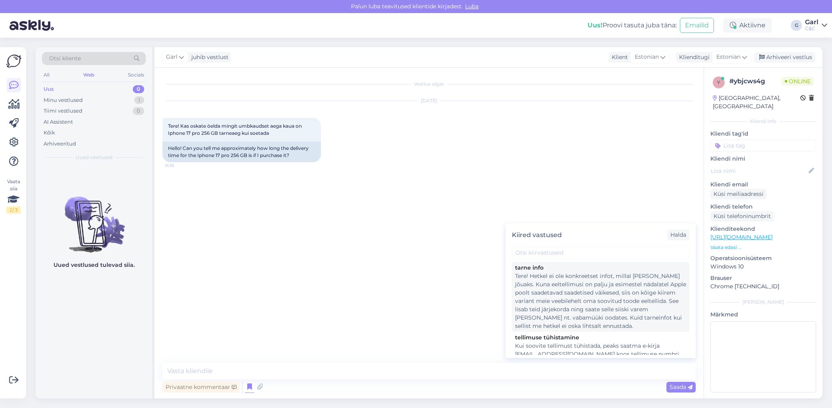
click at [544, 288] on div "Tere! Hetkel ei ole konkreetset infot, millal toode kohale jõuaks. Kuna eeltell…" at bounding box center [600, 301] width 171 height 58
type textarea "Tere! Hetkel ei ole konkreetset infot, millal toode kohale jõuaks. Kuna eeltell…"
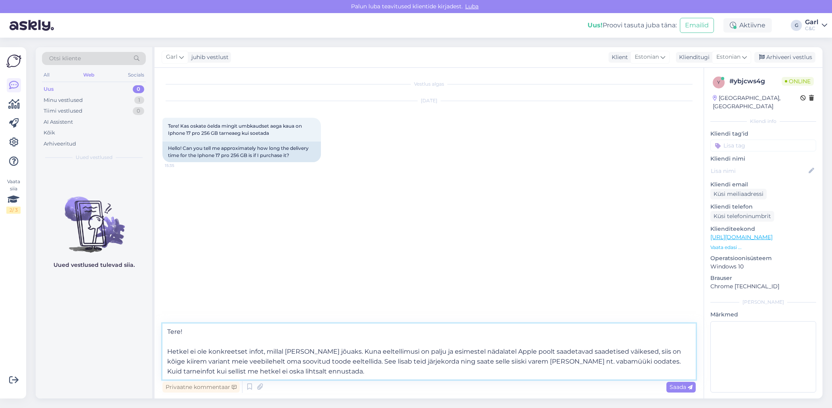
click at [370, 338] on textarea "Tere! Hetkel ei ole konkreetset infot, millal toode kohale jõuaks. Kuna eeltell…" at bounding box center [428, 351] width 533 height 56
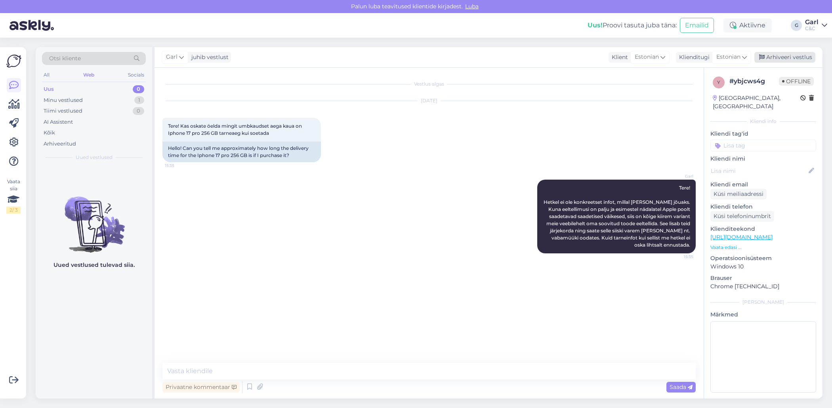
click at [787, 61] on div "Arhiveeri vestlus" at bounding box center [785, 57] width 61 height 11
click at [10, 141] on icon at bounding box center [14, 143] width 10 height 10
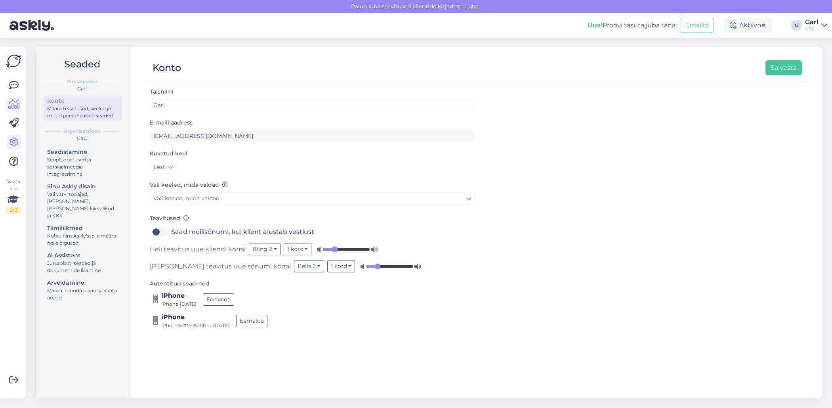
click at [15, 105] on icon at bounding box center [13, 104] width 11 height 10
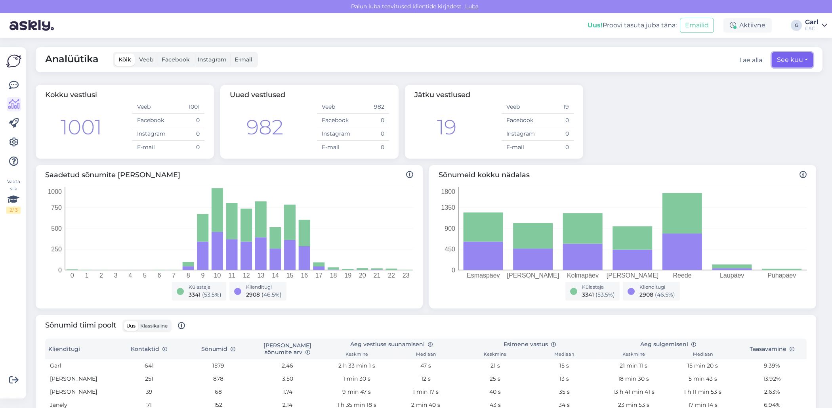
click at [807, 62] on button "See kuu" at bounding box center [792, 59] width 41 height 15
select select "8"
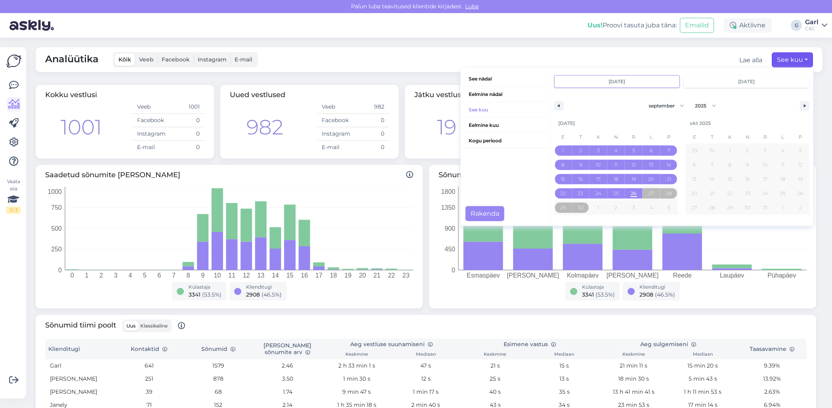
click at [430, 290] on div "Sõnumeid kokku nädalas Esmaspäev Teisipäev Kolmapäev Neljapäev Reede Laupäev Pü…" at bounding box center [622, 236] width 387 height 143
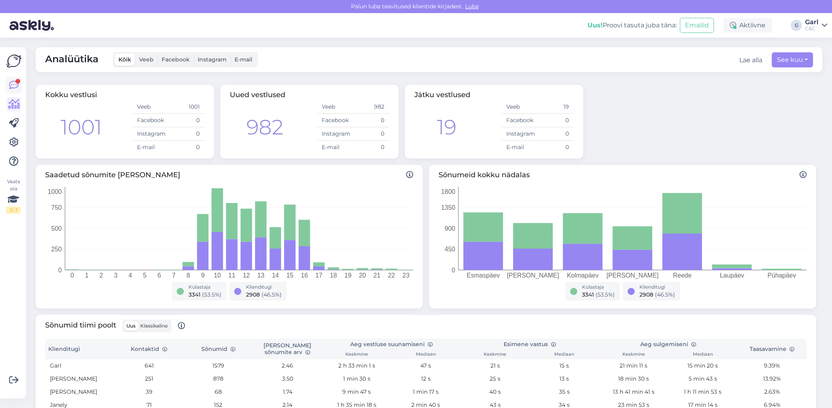
click at [9, 90] on icon at bounding box center [14, 85] width 10 height 10
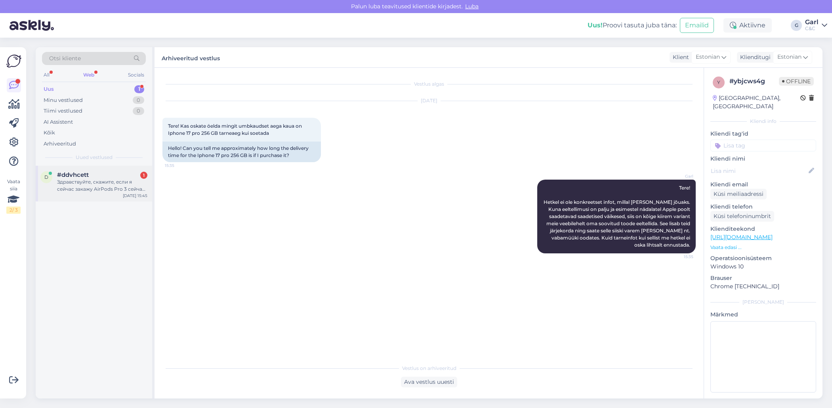
click at [110, 172] on div "#ddvhcett 1" at bounding box center [102, 174] width 90 height 7
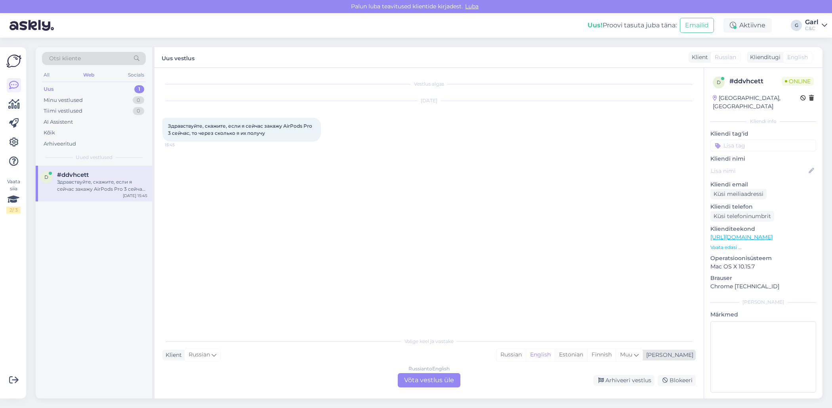
click at [587, 355] on div "Estonian" at bounding box center [571, 355] width 32 height 12
click at [413, 378] on div "Russian to Estonian Võta vestlus üle" at bounding box center [429, 380] width 63 height 14
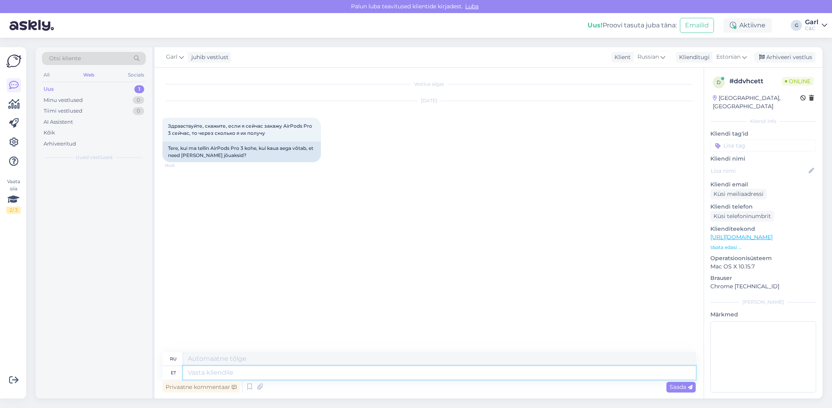
click at [399, 369] on textarea at bounding box center [439, 372] width 513 height 13
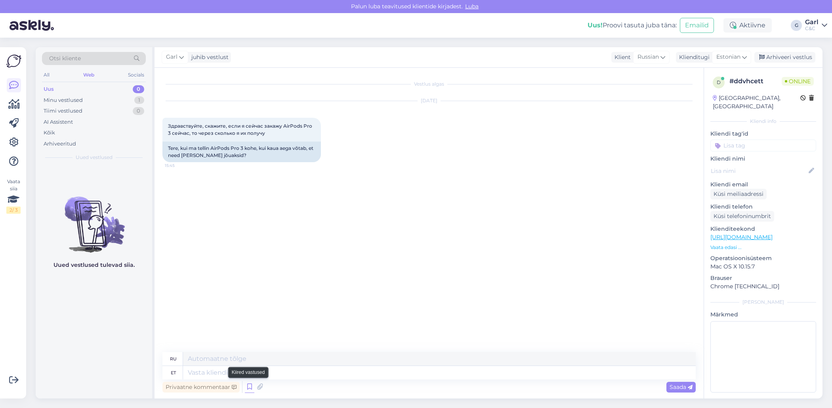
click at [250, 386] on icon at bounding box center [250, 387] width 10 height 12
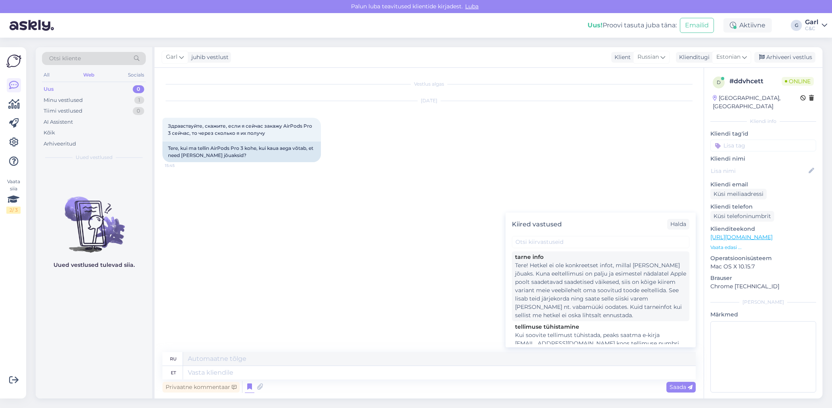
click at [570, 290] on div "Tere! Hetkel ei ole konkreetset infot, millal toode kohale jõuaks. Kuna eeltell…" at bounding box center [600, 290] width 171 height 58
type textarea "Здравствуйте! В настоящее время нет точной информации о сроках поставки. Поскол…"
type textarea "Tere! Hetkel ei ole konkreetset infot, millal toode kohale jõuaks. Kuna eeltell…"
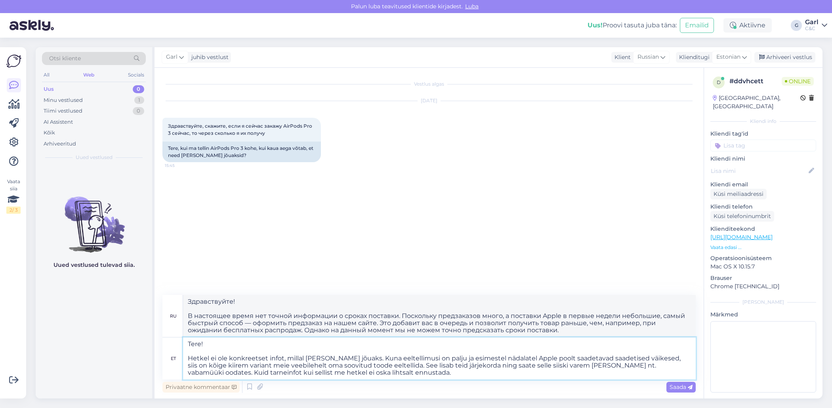
click at [390, 363] on textarea "Tere! Hetkel ei ole konkreetset infot, millal toode kohale jõuaks. Kuna eeltell…" at bounding box center [439, 358] width 513 height 42
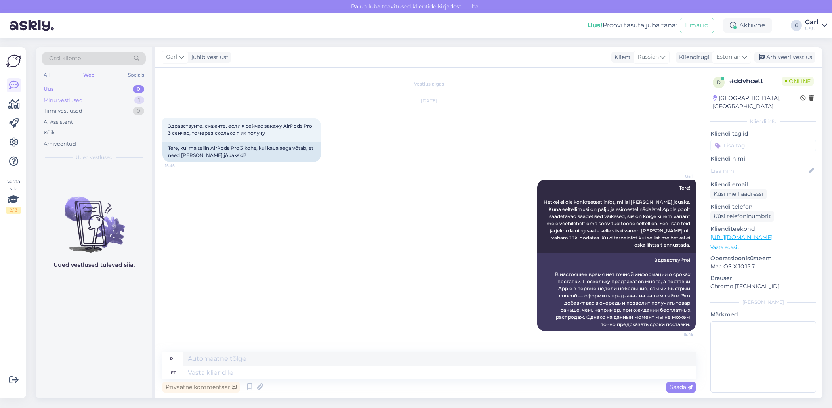
drag, startPoint x: 108, startPoint y: 102, endPoint x: 103, endPoint y: 102, distance: 5.5
click at [108, 102] on div "Minu vestlused 1" at bounding box center [94, 100] width 104 height 11
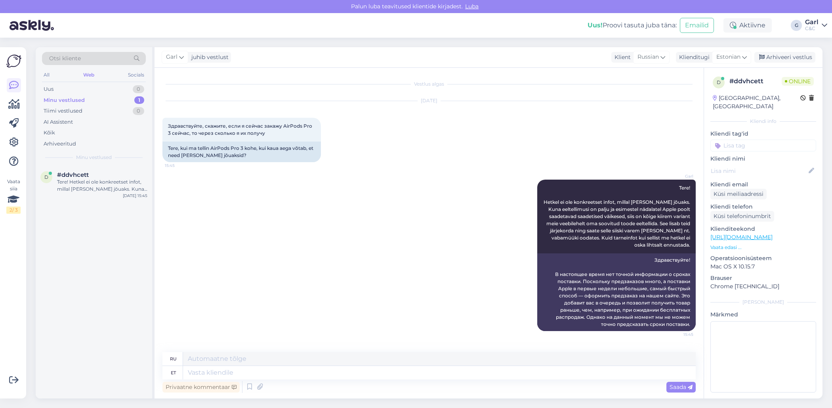
click at [24, 102] on div "Vaata siia 2 / 3 Võimalused Veendu, et Askly loob sulle väärtust. Sulge Ühenda …" at bounding box center [13, 222] width 26 height 351
click at [13, 102] on icon at bounding box center [13, 104] width 11 height 10
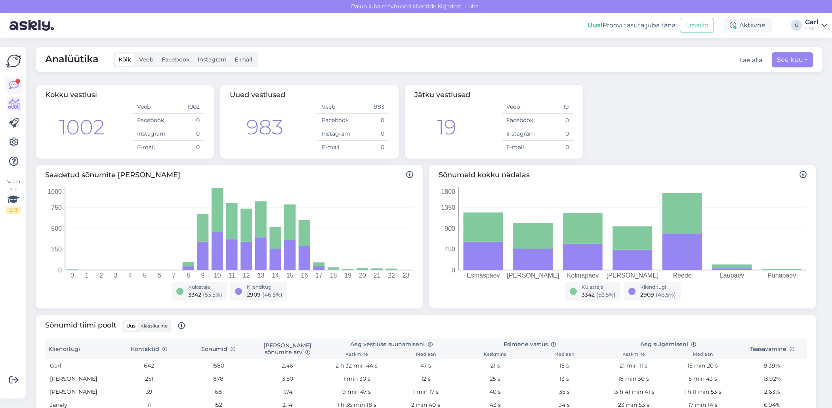
click at [7, 86] on link at bounding box center [14, 85] width 14 height 14
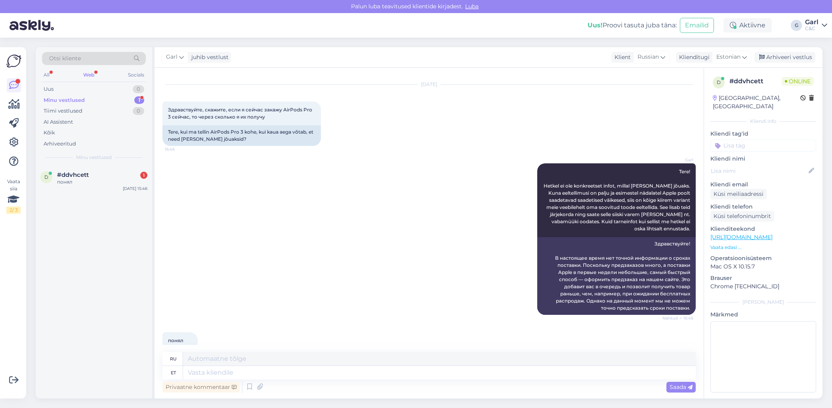
scroll to position [42, 0]
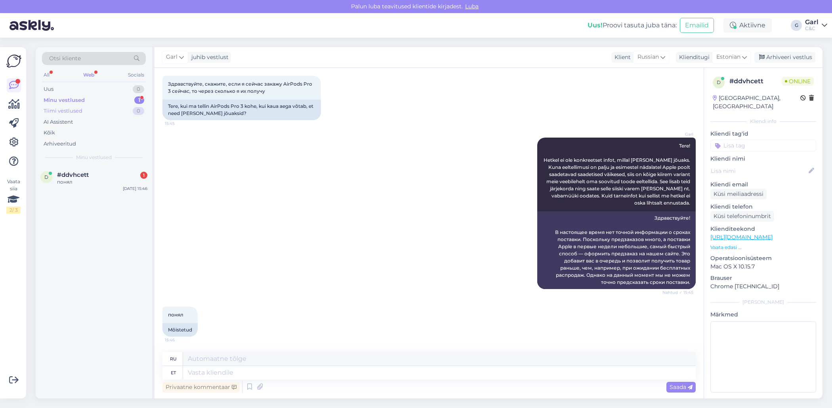
click at [108, 115] on div "Tiimi vestlused 0" at bounding box center [94, 110] width 104 height 11
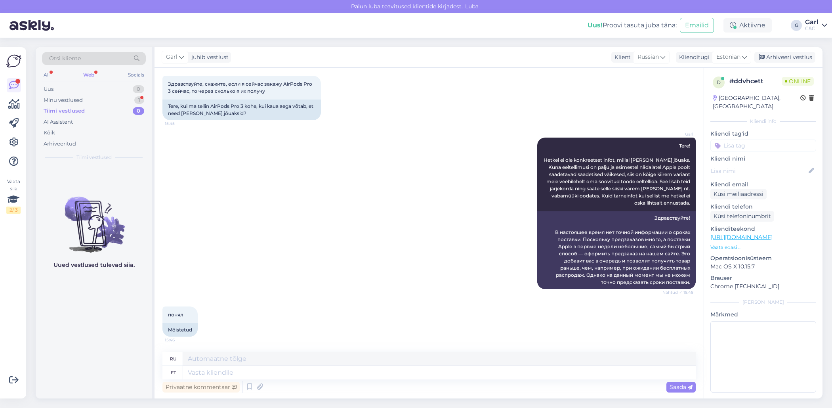
click at [108, 105] on div "Tiimi vestlused 0" at bounding box center [94, 110] width 104 height 11
click at [101, 88] on div "Uus 1" at bounding box center [94, 89] width 104 height 11
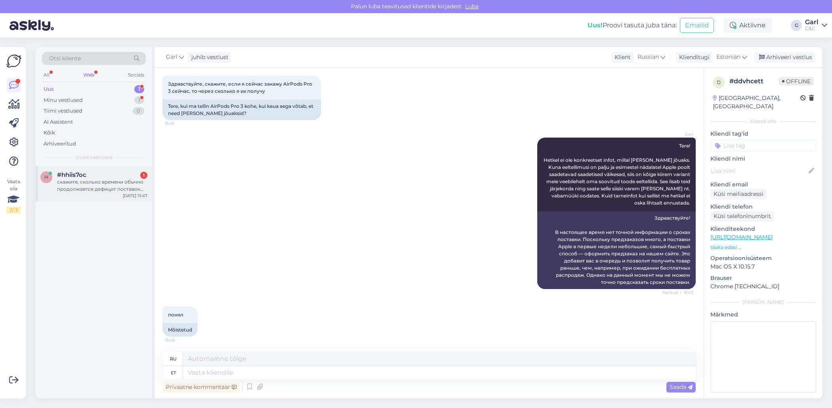
click at [90, 169] on div "h #hhiis7oc 1 скажите, сколько времени обычно продолжается дефицит поставок пос…" at bounding box center [94, 184] width 117 height 36
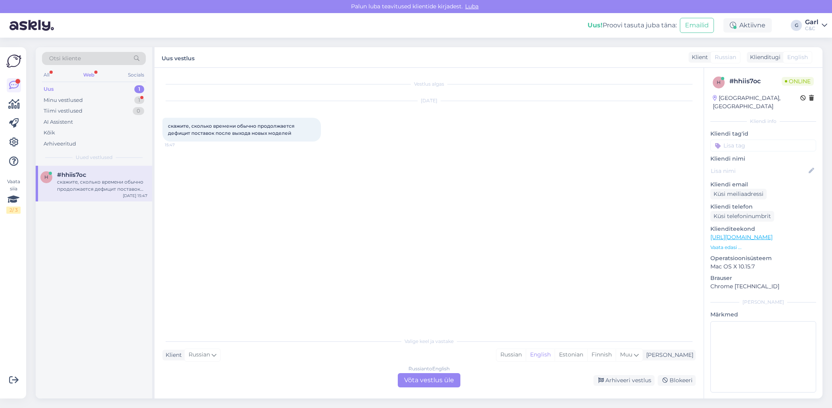
scroll to position [0, 0]
click at [587, 352] on div "Estonian" at bounding box center [571, 355] width 32 height 12
click at [434, 381] on div "Russian to Estonian Võta vestlus üle" at bounding box center [429, 380] width 63 height 14
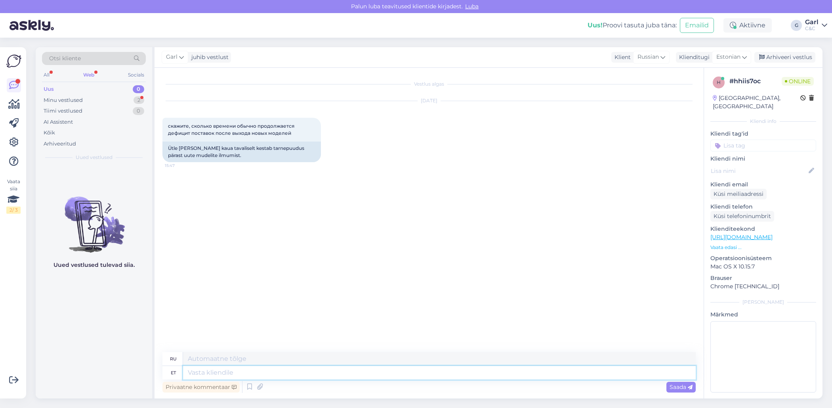
click at [395, 367] on textarea at bounding box center [439, 372] width 513 height 13
click at [369, 370] on textarea at bounding box center [439, 372] width 513 height 13
click at [251, 386] on icon at bounding box center [250, 387] width 10 height 12
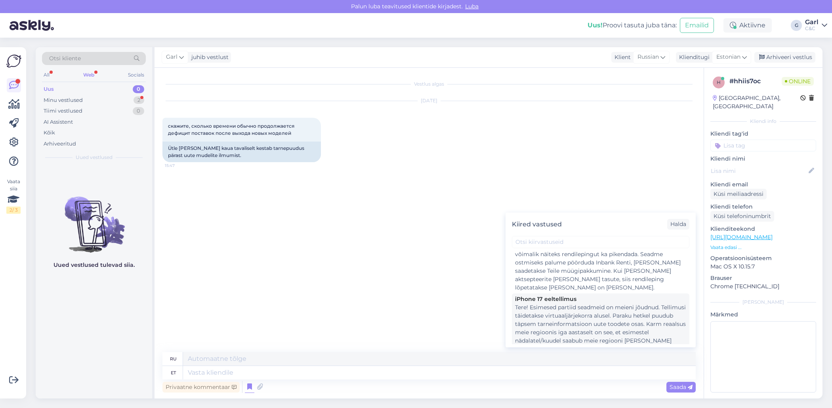
scroll to position [599, 0]
click at [627, 307] on div "Tere! Esimesed partiid seadmeid on meieni jõudnud. Tellimusi täidetakse virtuaa…" at bounding box center [600, 373] width 171 height 133
type textarea "Здравствуйте! К сожалению, в настоящее время нет более точной информации о дост…"
type textarea "Tere! Esimesed partiid seadmeid on meieni jõudnud. Tellimusi täidetakse virtuaa…"
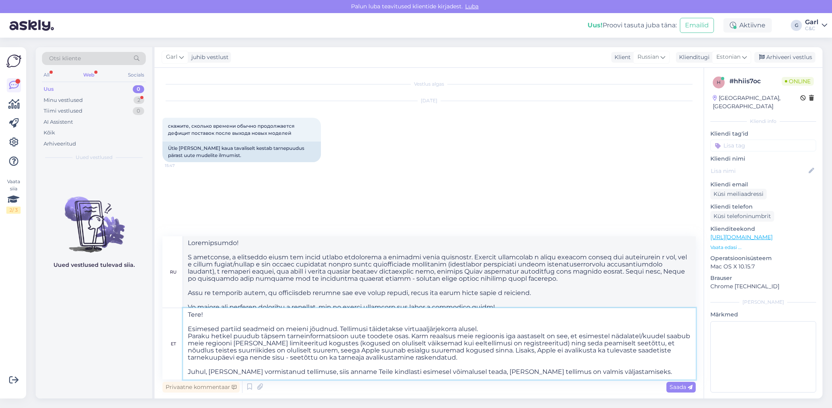
click at [459, 345] on textarea "Tere! Esimesed partiid seadmeid on meieni jõudnud. Tellimusi täidetakse virtuaa…" at bounding box center [439, 343] width 513 height 71
click at [377, 329] on textarea "Tere! Esimesed partiid seadmeid on meieni jõudnud. Tellimusi täidetakse virtuaa…" at bounding box center [439, 343] width 513 height 71
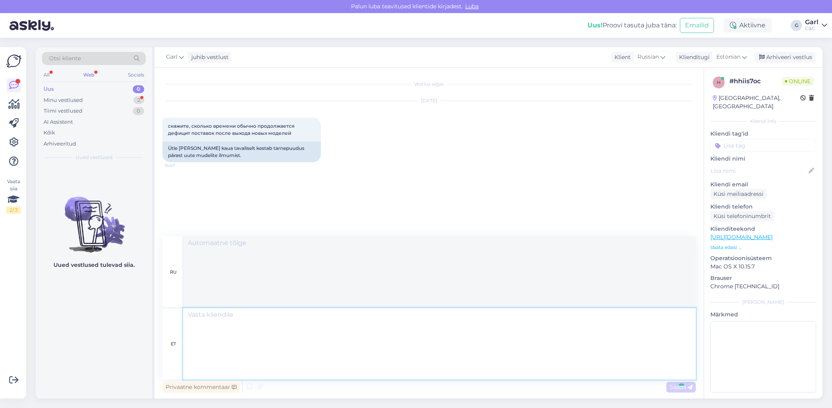
scroll to position [159, 0]
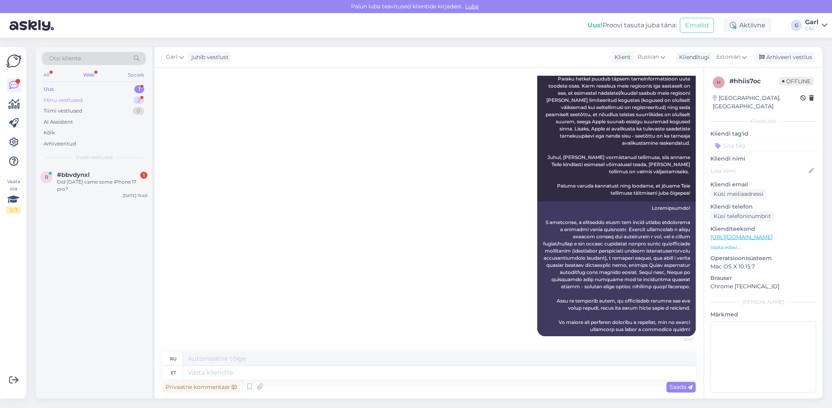
click at [118, 97] on div "Minu vestlused 2" at bounding box center [94, 100] width 104 height 11
click at [136, 86] on div "1" at bounding box center [139, 89] width 10 height 8
click at [98, 175] on div "#bbvdynxl 1" at bounding box center [102, 174] width 90 height 7
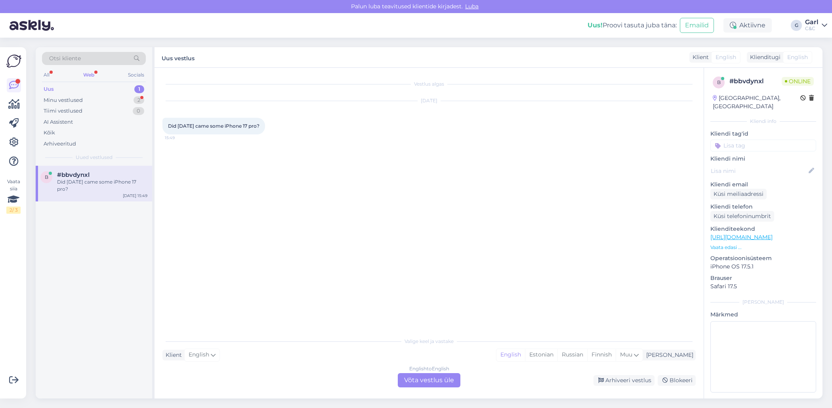
click at [445, 378] on div "English to English Võta vestlus üle" at bounding box center [429, 380] width 63 height 14
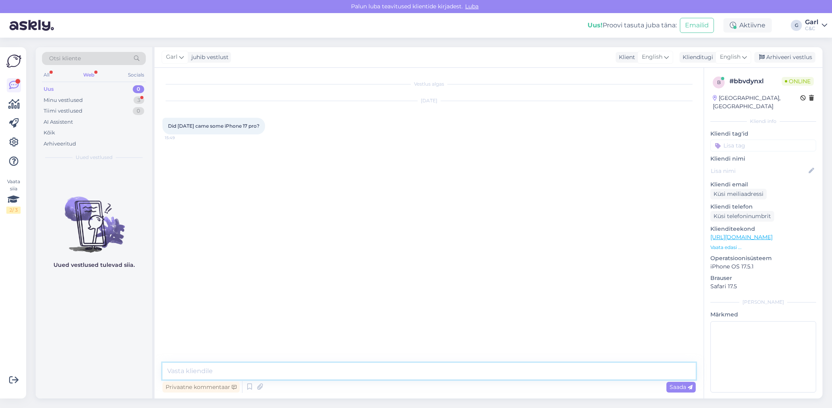
click at [445, 370] on textarea at bounding box center [428, 371] width 533 height 17
click at [188, 371] on textarea "Hello! We don't know that. When your order is completed, our store will inform …" at bounding box center [428, 371] width 533 height 17
type textarea "Hello! Unfortunately, we don't know that. When your order is completed, our sto…"
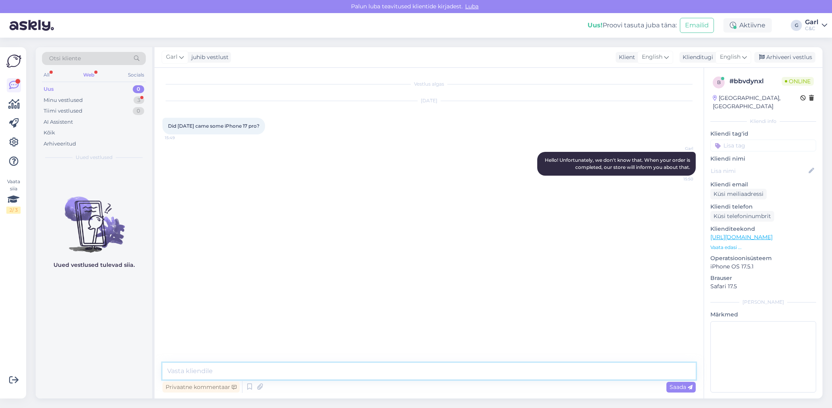
click at [200, 363] on textarea at bounding box center [428, 371] width 533 height 17
click at [121, 97] on div "Minu vestlused 3" at bounding box center [94, 100] width 104 height 11
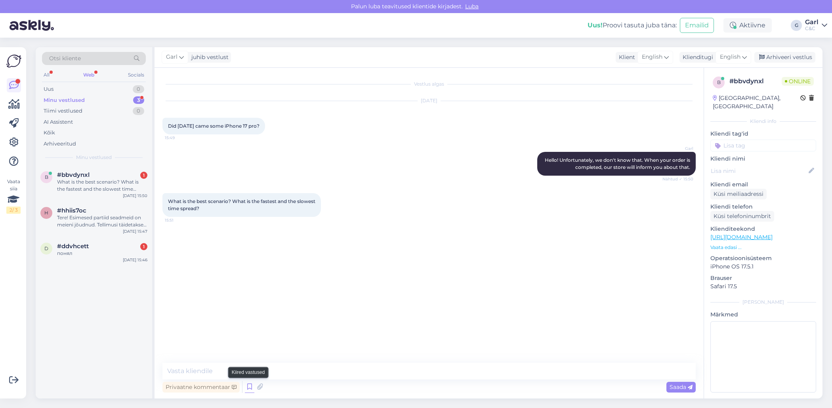
click at [248, 383] on icon at bounding box center [250, 387] width 10 height 12
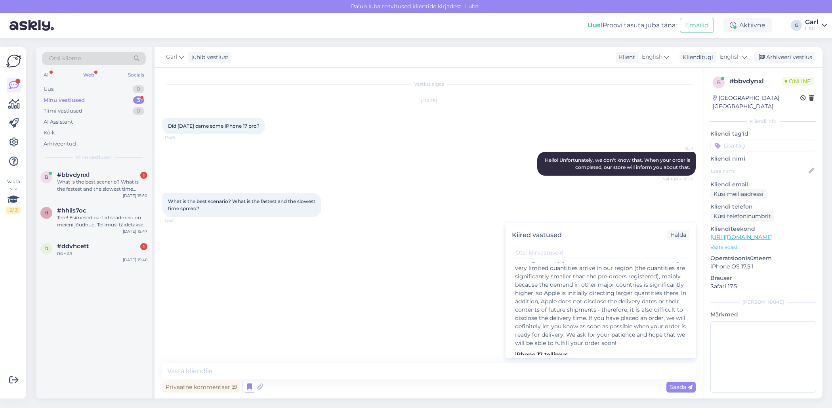
scroll to position [641, 0]
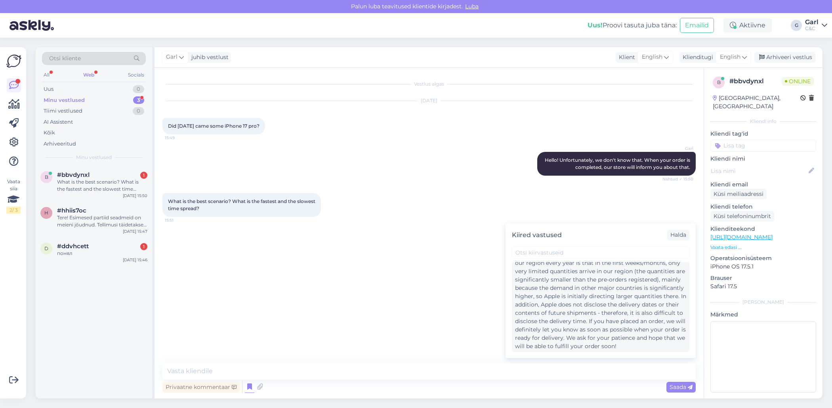
drag, startPoint x: 587, startPoint y: 311, endPoint x: 611, endPoint y: 307, distance: 25.3
click at [611, 307] on div "Hello! Unfortunately, there is currently no more accurate delivery information …" at bounding box center [600, 296] width 171 height 108
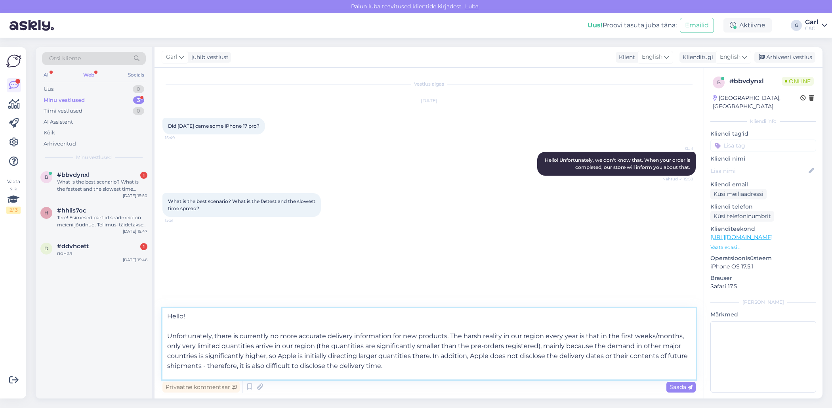
drag, startPoint x: 294, startPoint y: 327, endPoint x: 162, endPoint y: 294, distance: 135.7
click at [162, 294] on div "Vestlus algas Sep 26 2025 Did today came some iPhone 17 pro? 15:49 Garl Hello! …" at bounding box center [429, 233] width 549 height 331
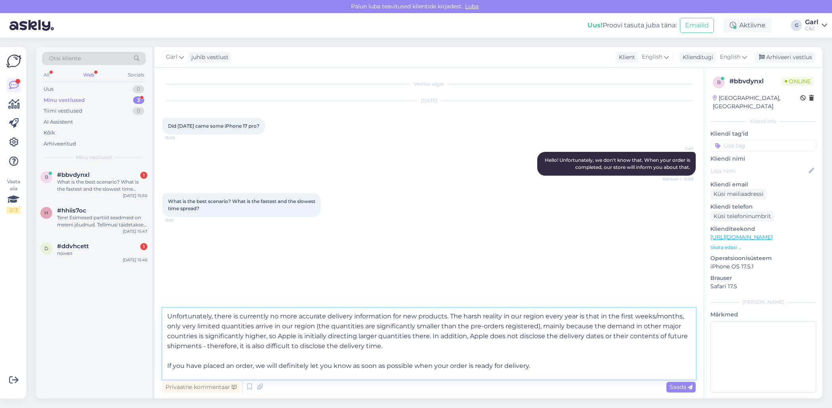
click at [166, 325] on textarea "Unfortunately, there is currently no more accurate delivery information for new…" at bounding box center [428, 343] width 533 height 71
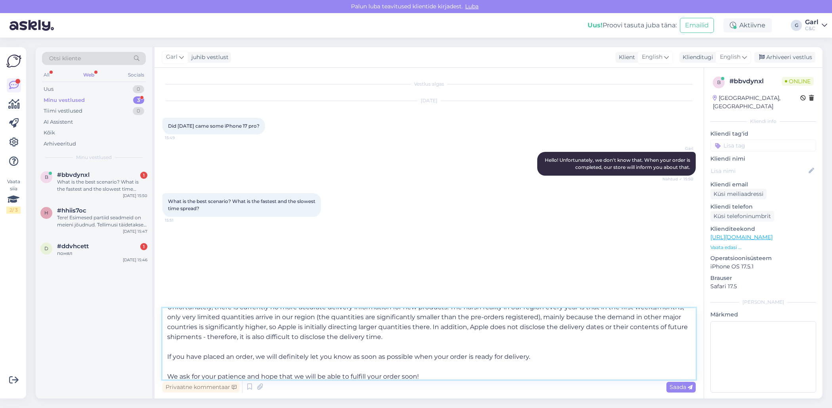
scroll to position [14, 0]
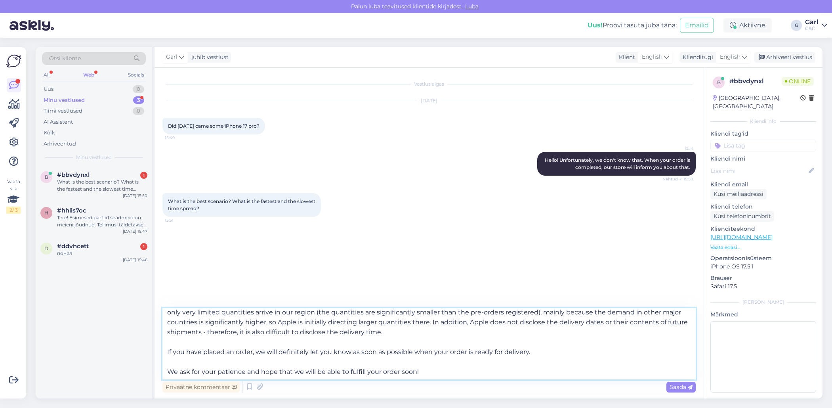
drag, startPoint x: 169, startPoint y: 351, endPoint x: 682, endPoint y: 343, distance: 513.6
click at [682, 343] on textarea "Unfortunately, there is currently no more accurate delivery information for new…" at bounding box center [428, 343] width 533 height 71
drag, startPoint x: 607, startPoint y: 359, endPoint x: 158, endPoint y: 344, distance: 449.3
click at [159, 344] on div "Vestlus algas Sep 26 2025 Did today came some iPhone 17 pro? 15:49 Garl Hello! …" at bounding box center [429, 233] width 549 height 331
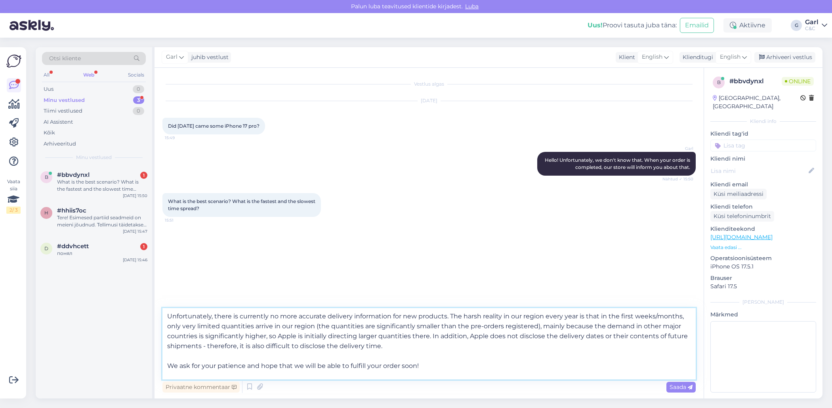
scroll to position [0, 0]
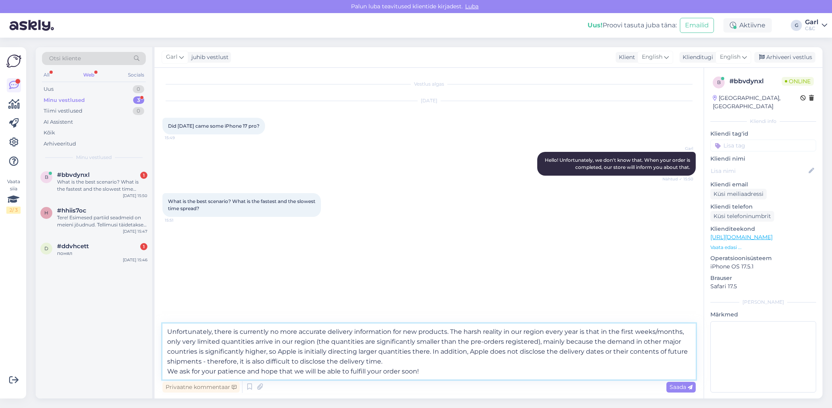
type textarea "Unfortunately, there is currently no more accurate delivery information for new…"
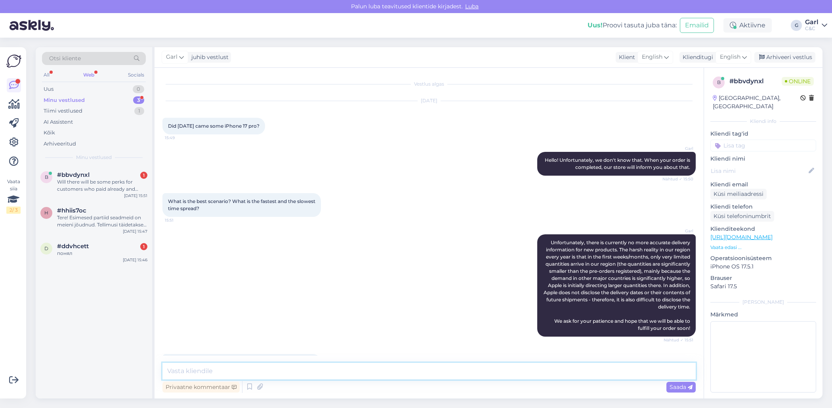
scroll to position [31, 0]
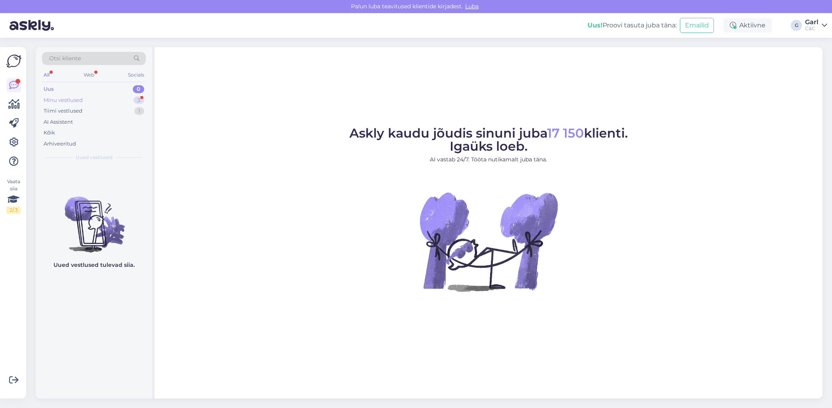
click at [123, 97] on div "Minu vestlused 3" at bounding box center [94, 100] width 104 height 11
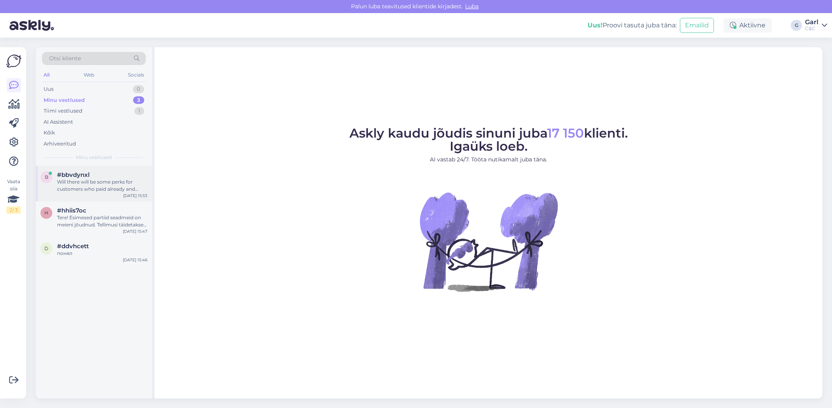
click at [103, 190] on div "Will there will be some perks for customers who paid already and waiting? Like …" at bounding box center [102, 185] width 90 height 14
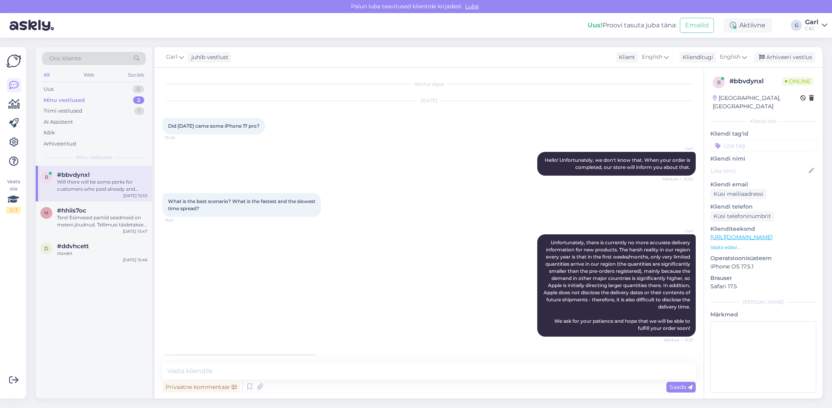
scroll to position [31, 0]
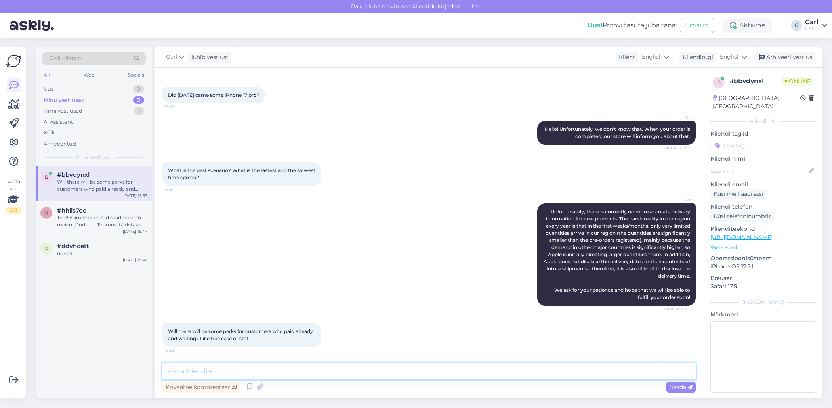
click at [235, 373] on textarea at bounding box center [428, 371] width 533 height 17
paste textarea "Unfortunately, there are currently no compensation plans. There are hundreds of…"
type textarea "Unfortunately, there are currently no compensation plans. There are hundreds of…"
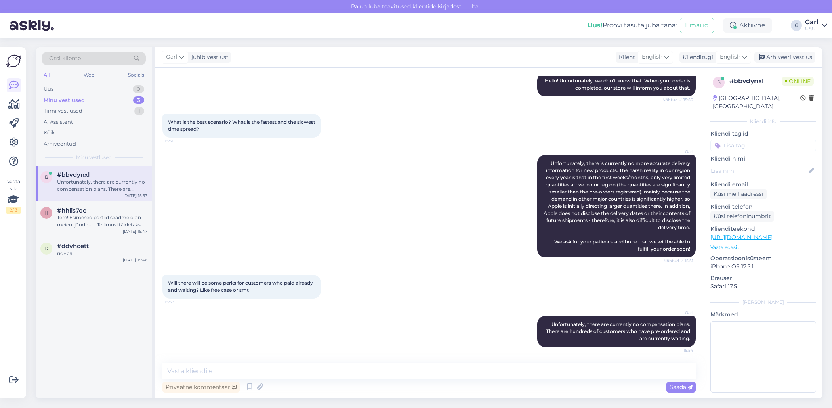
click at [306, 358] on div "Vestlus algas [DATE] Did [DATE] came some iPhone 17 pro? 15:49 Garl Hello! Unfo…" at bounding box center [429, 233] width 549 height 331
click at [129, 109] on div "Tiimi vestlused 1" at bounding box center [94, 110] width 104 height 11
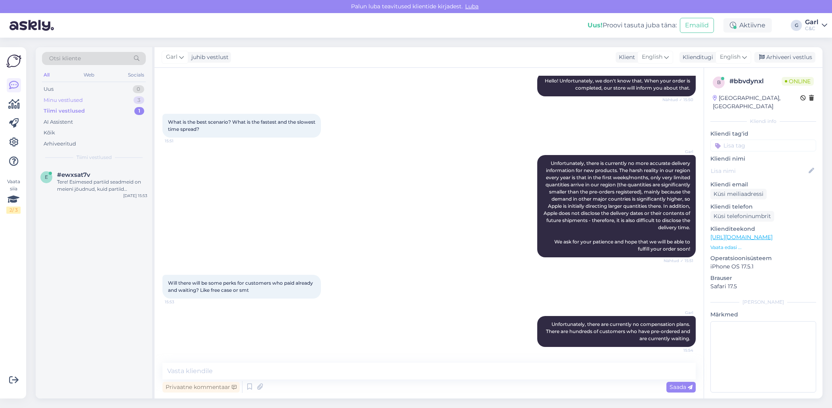
click at [128, 101] on div "Minu vestlused 3" at bounding box center [94, 100] width 104 height 11
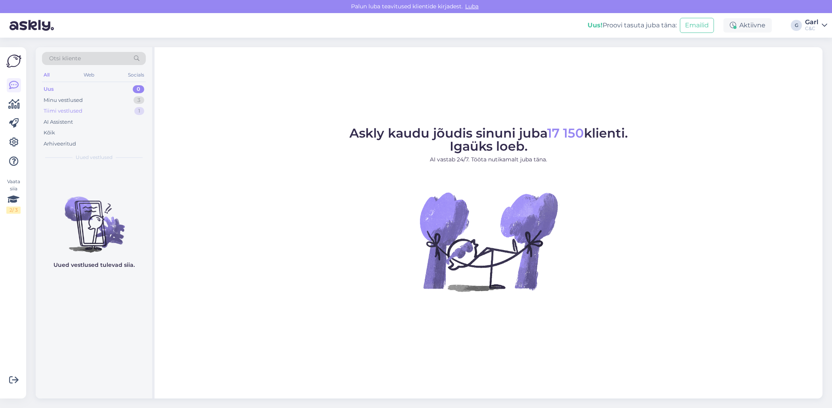
click at [88, 105] on div "Tiimi vestlused 1" at bounding box center [94, 110] width 104 height 11
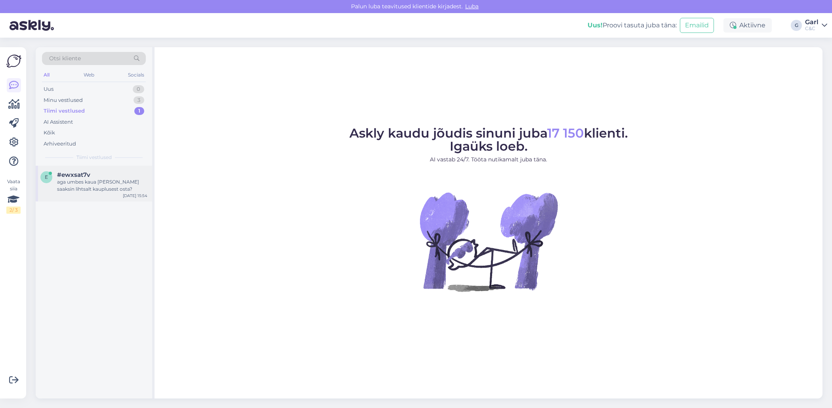
click at [88, 172] on span "#ewxsat7v" at bounding box center [73, 174] width 33 height 7
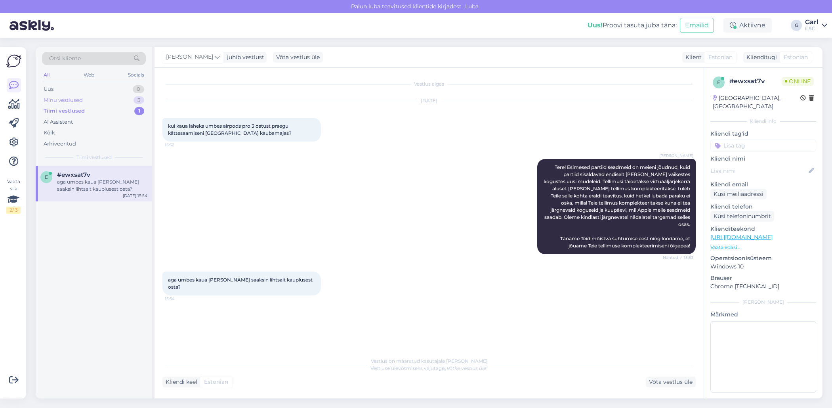
click at [110, 95] on div "Minu vestlused 3" at bounding box center [94, 100] width 104 height 11
click at [107, 175] on div "#bbvdynxl" at bounding box center [102, 174] width 90 height 7
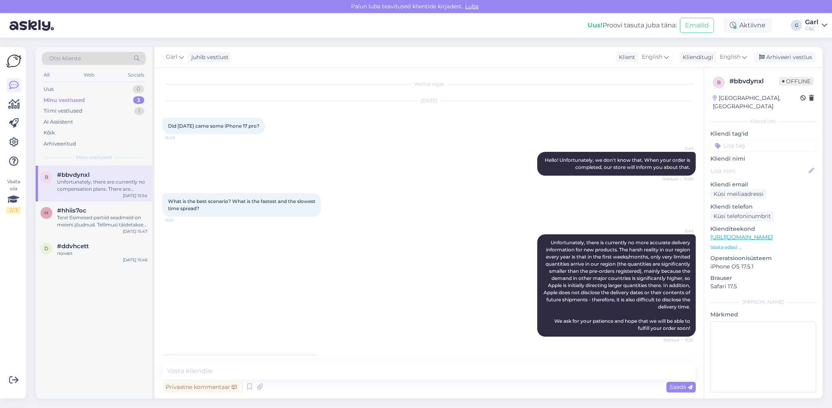
scroll to position [79, 0]
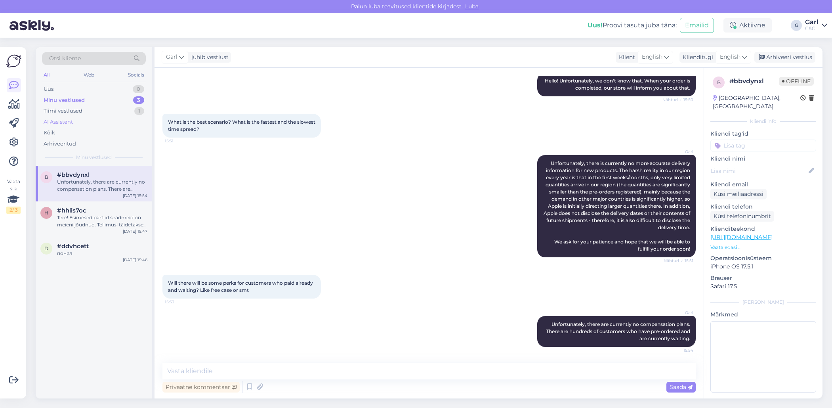
click at [98, 121] on div "AI Assistent" at bounding box center [94, 122] width 104 height 11
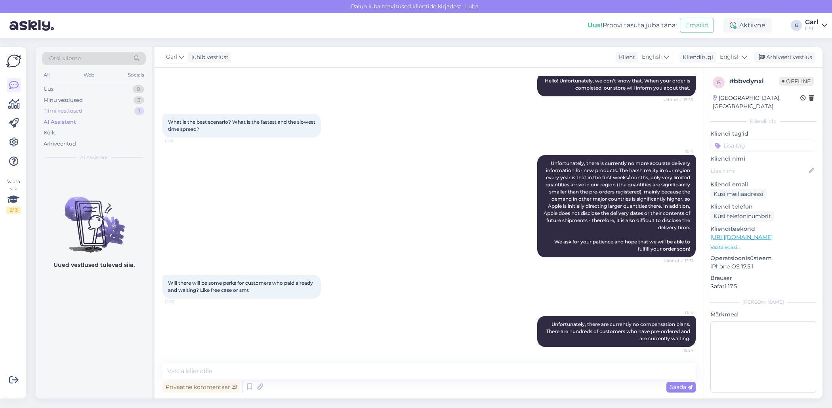
click at [98, 105] on div "Tiimi vestlused 1" at bounding box center [94, 110] width 104 height 11
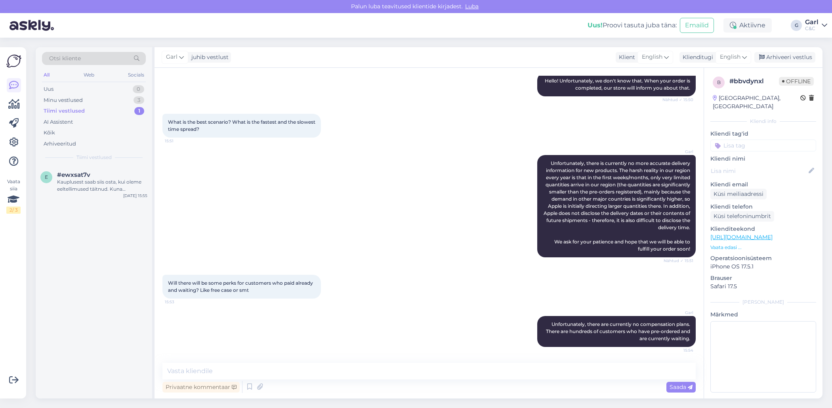
click at [96, 114] on div "Tiimi vestlused 1" at bounding box center [94, 110] width 104 height 11
click at [96, 104] on div "Minu vestlused 3" at bounding box center [94, 100] width 104 height 11
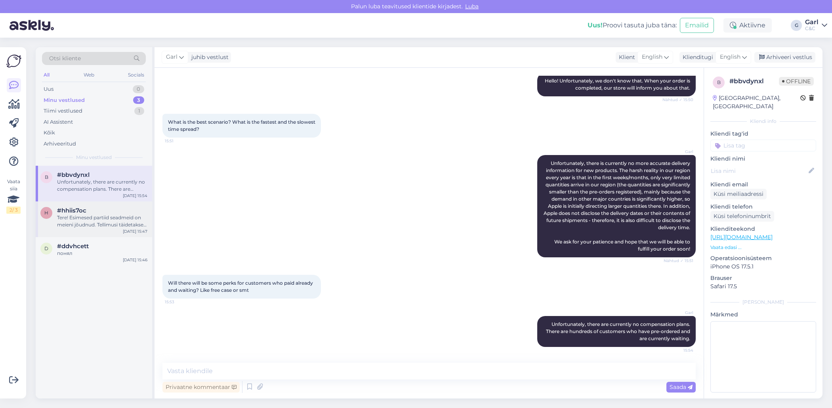
click at [102, 209] on div "#hhiis7oc" at bounding box center [102, 210] width 90 height 7
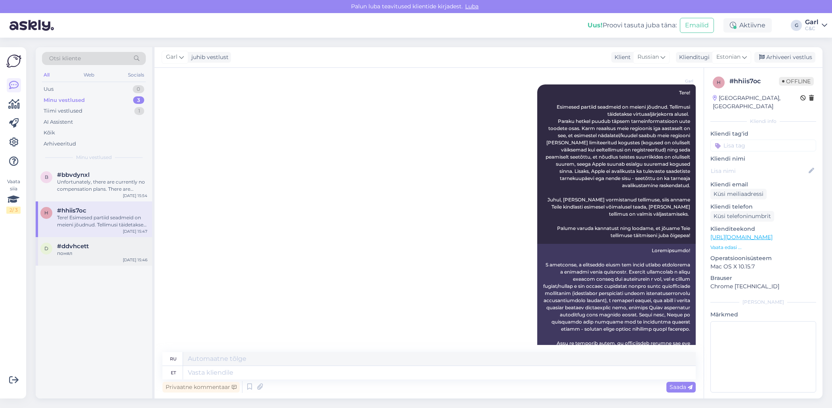
click at [102, 241] on div "d #ddvhcett понял Sep 26 15:46" at bounding box center [94, 251] width 117 height 29
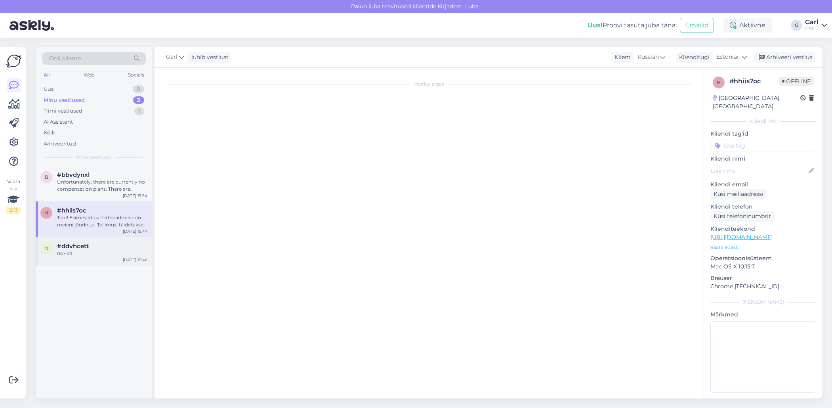
scroll to position [42, 0]
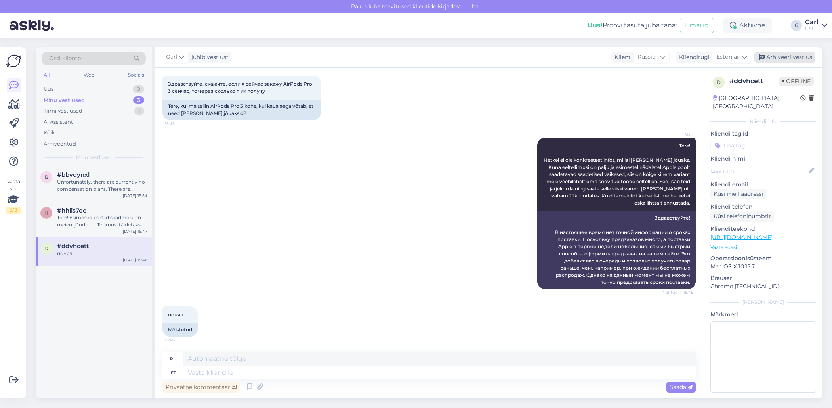
click at [803, 57] on div "Arhiveeri vestlus" at bounding box center [785, 57] width 61 height 11
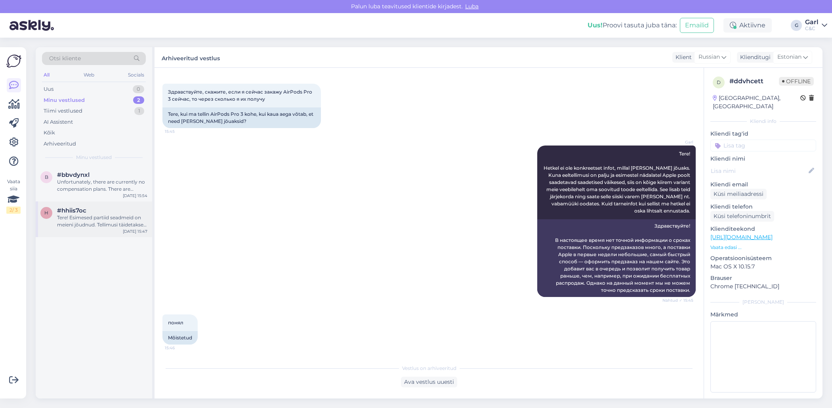
click at [121, 215] on div "Tere! Esimesed partiid seadmeid on meieni jõudnud. Tellimusi täidetakse virtuaa…" at bounding box center [102, 221] width 90 height 14
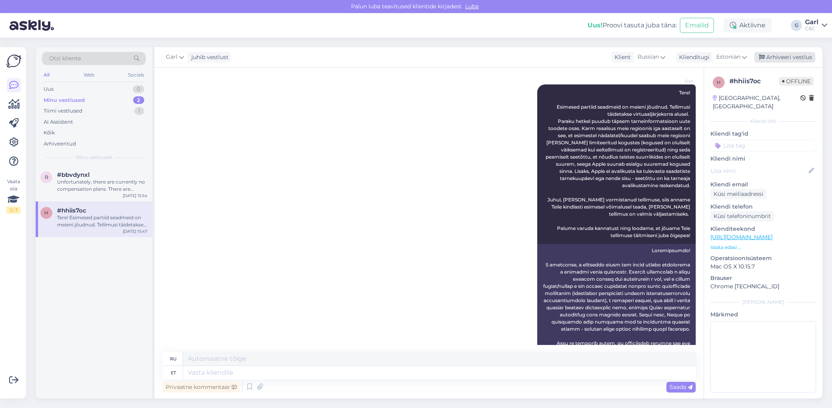
click at [800, 60] on div "Arhiveeri vestlus" at bounding box center [785, 57] width 61 height 11
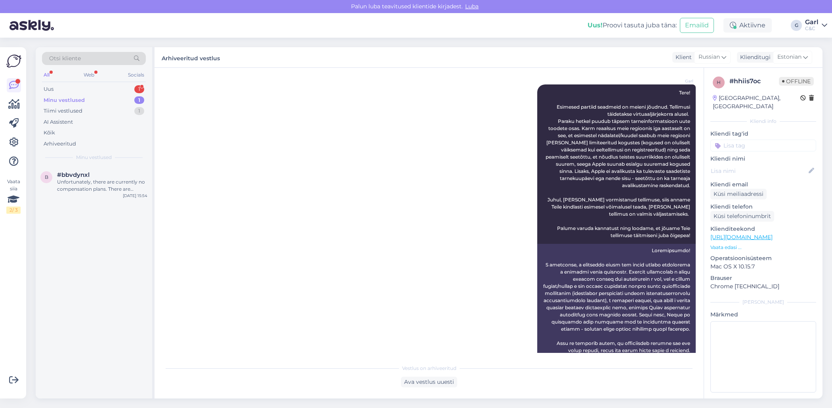
click at [82, 82] on div "Otsi kliente All Web Socials Uus 1 Minu vestlused 1 Tiimi vestlused 1 AI Assist…" at bounding box center [94, 106] width 117 height 118
click at [82, 87] on div "Uus 1" at bounding box center [94, 89] width 104 height 11
click at [121, 181] on div "Kas teie kaudu saab ka tellida muudetud konfiguratsiooniga Macbook PRO'd?" at bounding box center [102, 185] width 90 height 14
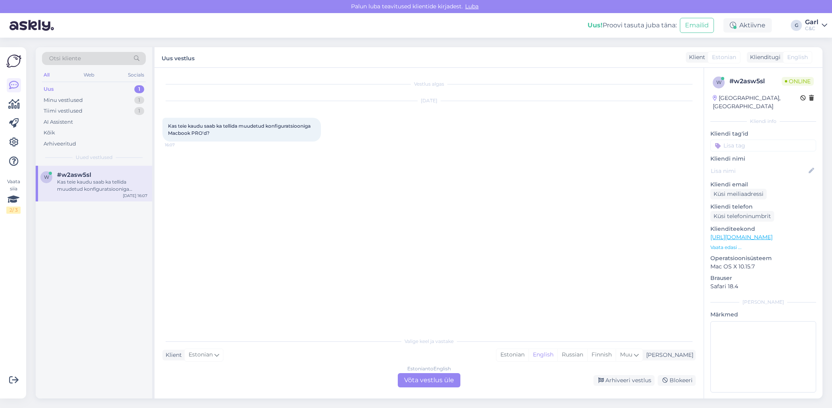
click at [533, 348] on div "Valige keel ja vastake Klient Estonian Mina Estonian English Russian Finnish Mu…" at bounding box center [428, 360] width 533 height 54
click at [529, 349] on div "Estonian" at bounding box center [513, 355] width 32 height 12
click at [442, 381] on div "Estonian to Estonian Võta vestlus üle" at bounding box center [429, 380] width 63 height 14
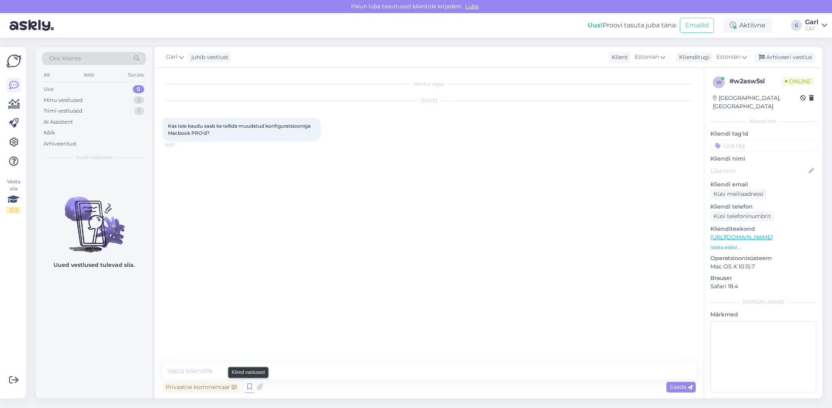
click at [245, 386] on icon at bounding box center [250, 387] width 10 height 12
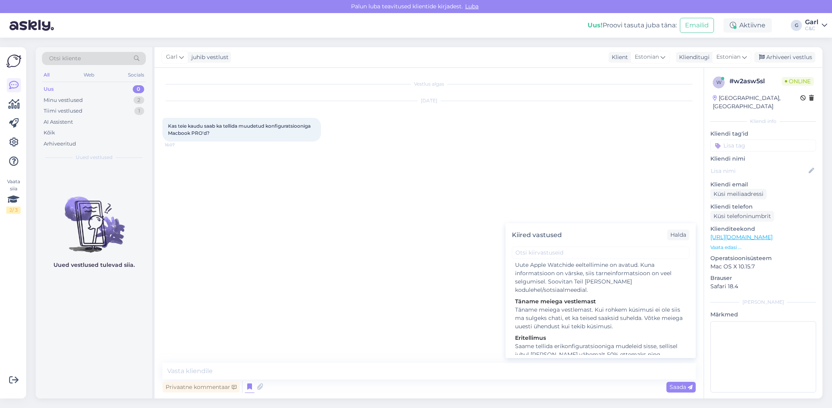
scroll to position [1455, 0]
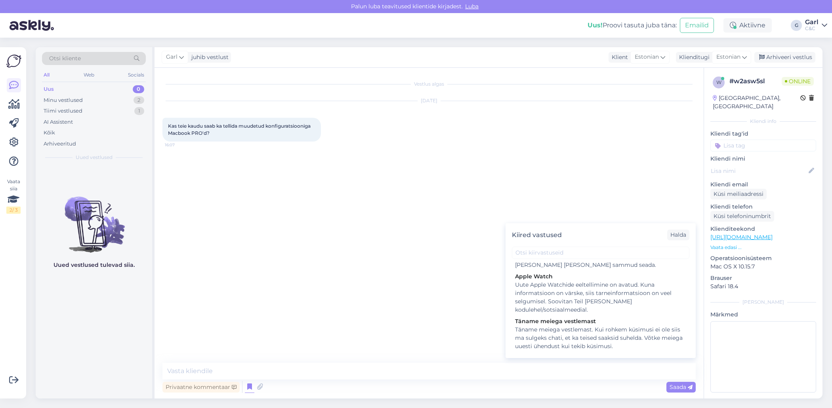
click at [610, 362] on div "Saame tellida erikonfiguratsiooniga mudeleid sisse, sellisel juhul oleks tarvis…" at bounding box center [600, 408] width 171 height 92
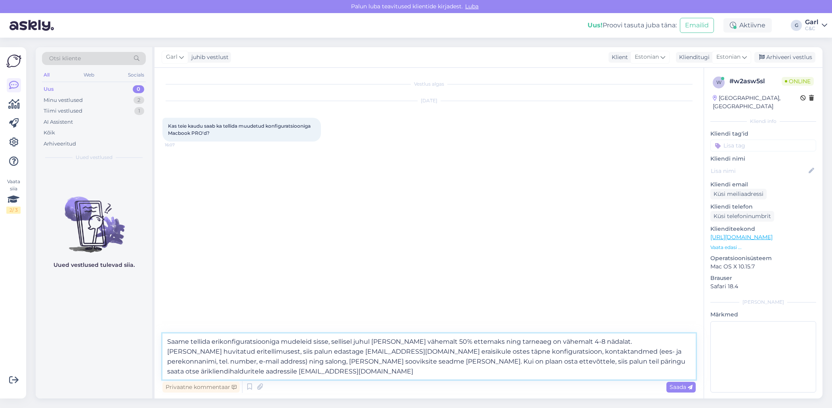
click at [165, 339] on textarea "Saame tellida erikonfiguratsiooniga mudeleid sisse, sellisel juhul oleks tarvis…" at bounding box center [428, 356] width 533 height 46
type textarea "Tere! Saame tellida erikonfiguratsiooniga mudeleid sisse, sellisel juhul oleks …"
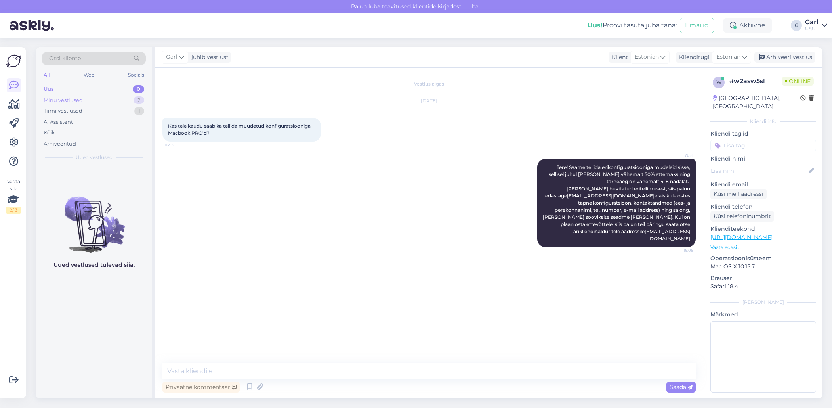
click at [101, 95] on div "Minu vestlused 2" at bounding box center [94, 100] width 104 height 11
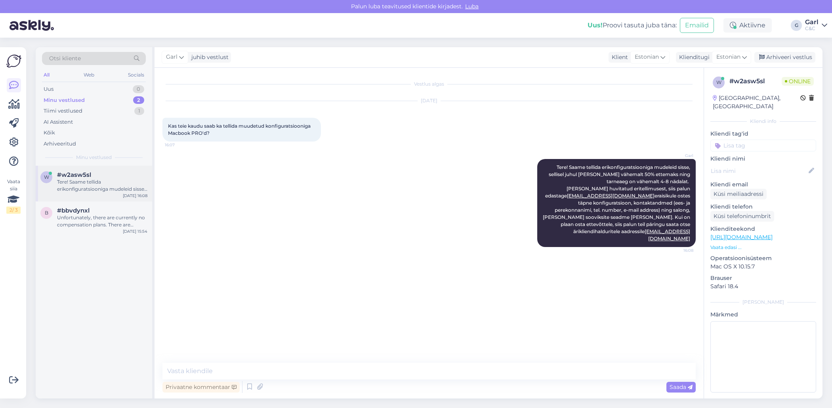
click at [105, 169] on div "w #w2asw5sl Tere! Saame tellida erikonfiguratsiooniga mudeleid sisse, sellisel …" at bounding box center [94, 184] width 117 height 36
click at [794, 62] on div "Arhiveeri vestlus" at bounding box center [785, 57] width 61 height 11
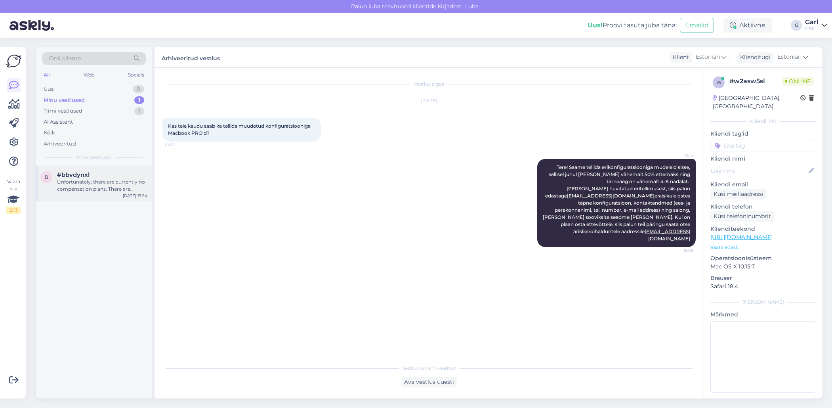
click at [92, 185] on div "Unfortunately, there are currently no compensation plans. There are hundreds of…" at bounding box center [102, 185] width 90 height 14
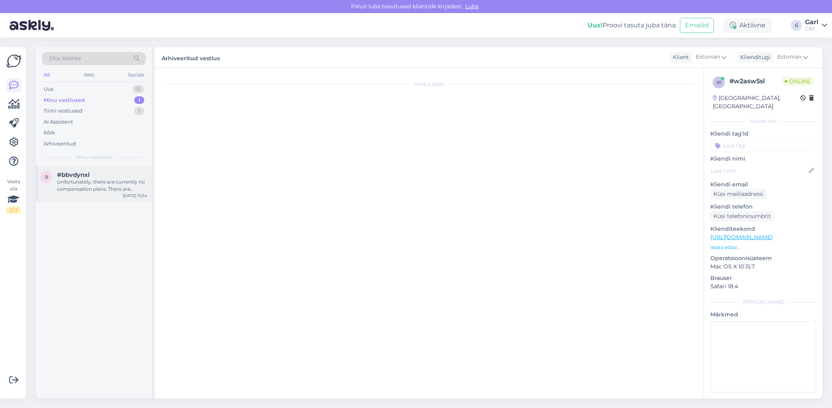
scroll to position [79, 0]
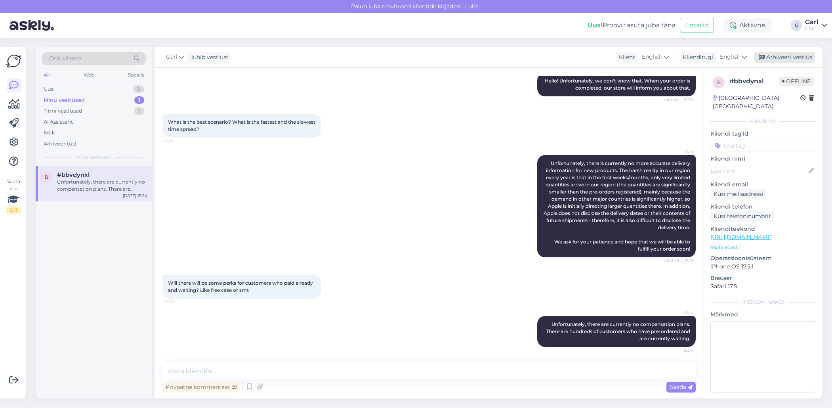
click at [788, 61] on div "Arhiveeri vestlus" at bounding box center [785, 57] width 61 height 11
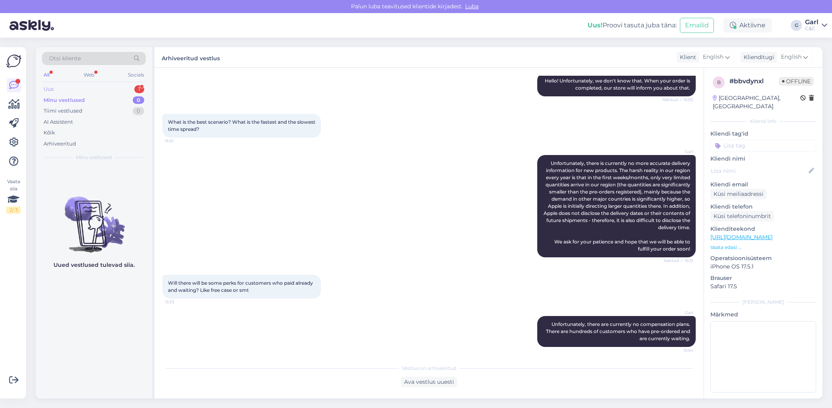
click at [138, 88] on div "1" at bounding box center [139, 89] width 10 height 8
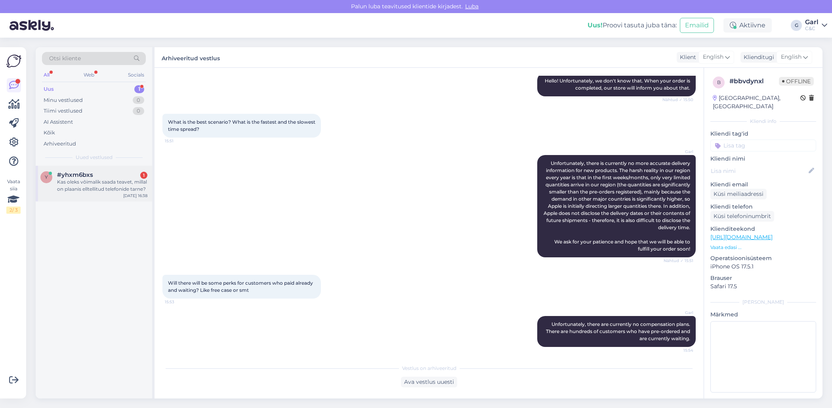
click at [119, 193] on div "y #yhxm6bxs 1 Kas oleks võimalik saada teavet, millal on plaanis elltellitud te…" at bounding box center [94, 184] width 117 height 36
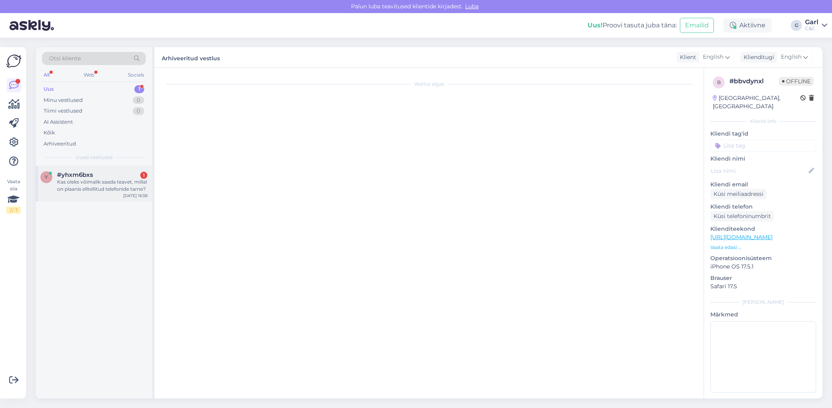
scroll to position [0, 0]
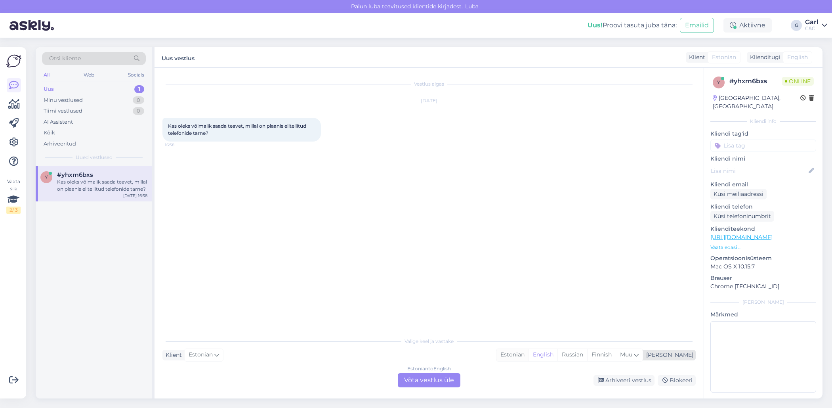
click at [529, 357] on div "Estonian" at bounding box center [513, 355] width 32 height 12
click at [447, 384] on div "Estonian to Estonian Võta vestlus üle" at bounding box center [429, 380] width 63 height 14
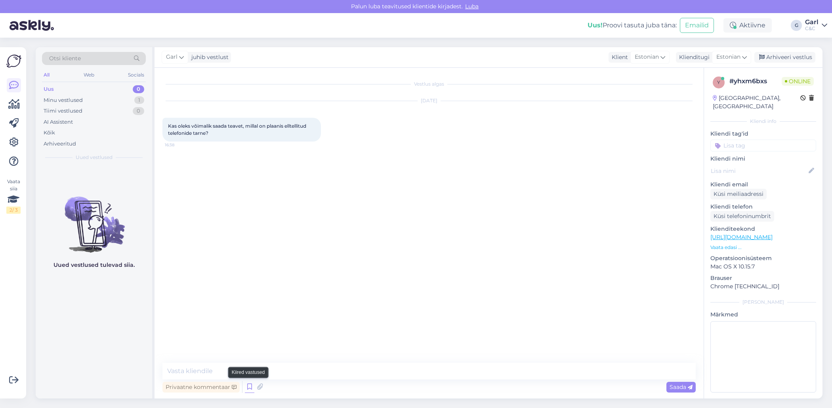
click at [249, 390] on icon at bounding box center [250, 387] width 10 height 12
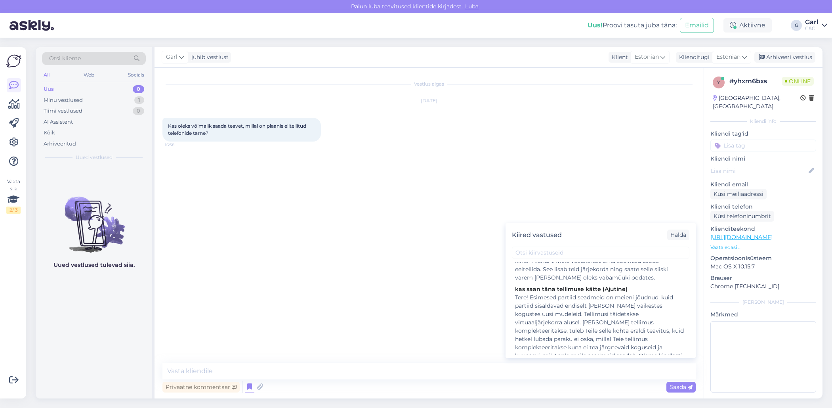
scroll to position [159, 0]
click at [571, 334] on div "Tere! Esimesed partiid seadmeid on meieni jõudnud, kuid partiid sisaldavad endi…" at bounding box center [600, 334] width 171 height 92
type textarea "Tere! Esimesed partiid seadmeid on meieni jõudnud, kuid partiid sisaldavad endi…"
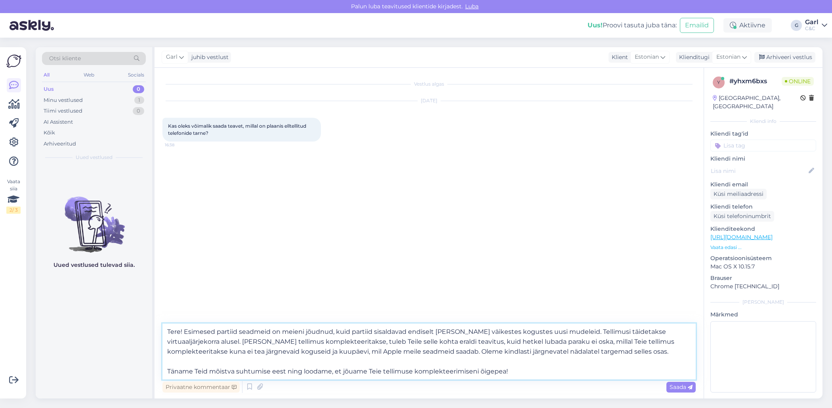
click at [422, 367] on textarea "Tere! Esimesed partiid seadmeid on meieni jõudnud, kuid partiid sisaldavad endi…" at bounding box center [428, 351] width 533 height 56
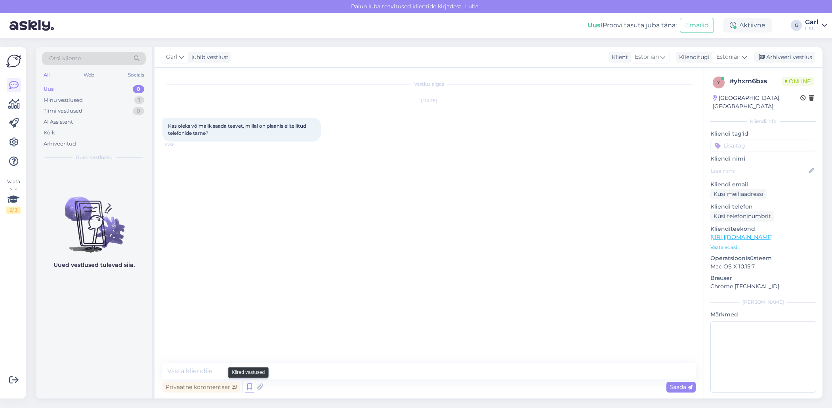
click at [250, 385] on icon at bounding box center [250, 387] width 10 height 12
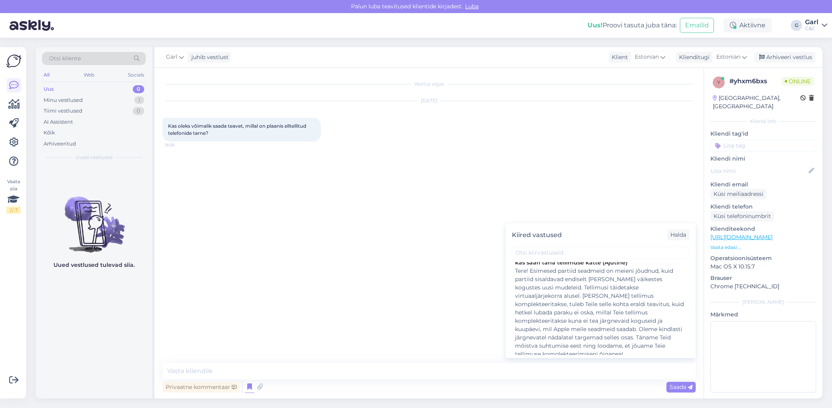
scroll to position [177, 0]
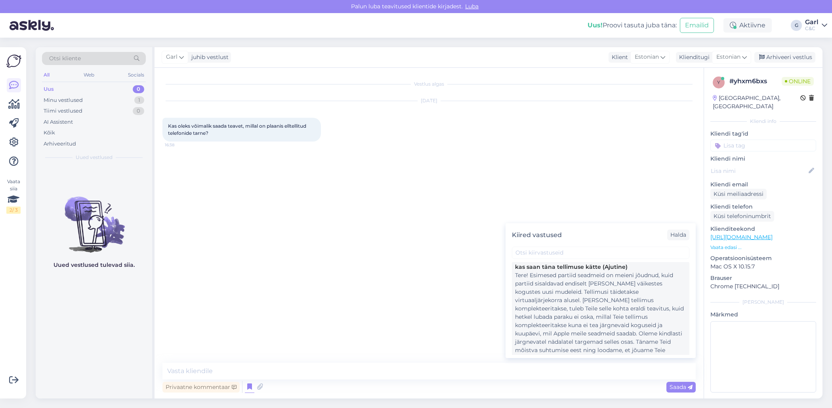
click at [633, 325] on div "Tere! Esimesed partiid seadmeid on meieni jõudnud, kuid partiid sisaldavad endi…" at bounding box center [600, 317] width 171 height 92
type textarea "Tere! Esimesed partiid seadmeid on meieni jõudnud, kuid partiid sisaldavad endi…"
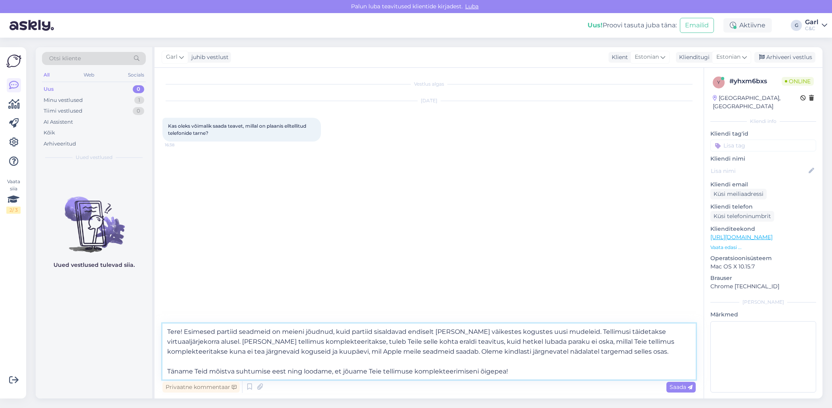
click at [460, 371] on textarea "Tere! Esimesed partiid seadmeid on meieni jõudnud, kuid partiid sisaldavad endi…" at bounding box center [428, 351] width 533 height 56
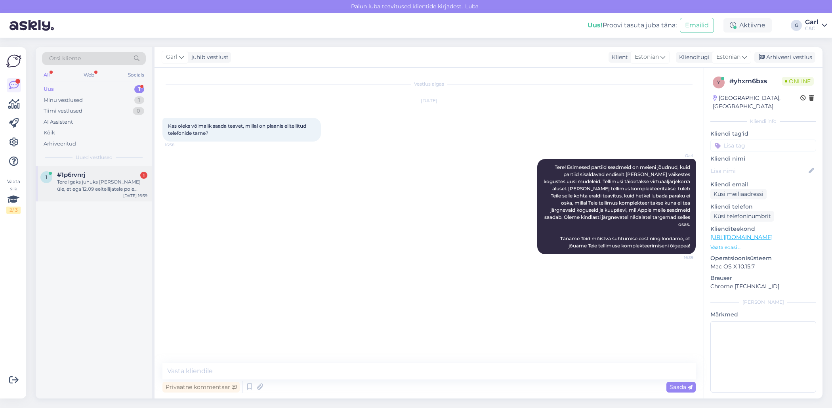
click at [127, 185] on div "Tere Igaks juhuks ikka küsin üle, et ega 12.09 eeltellijatele pole telefone koh…" at bounding box center [102, 185] width 90 height 14
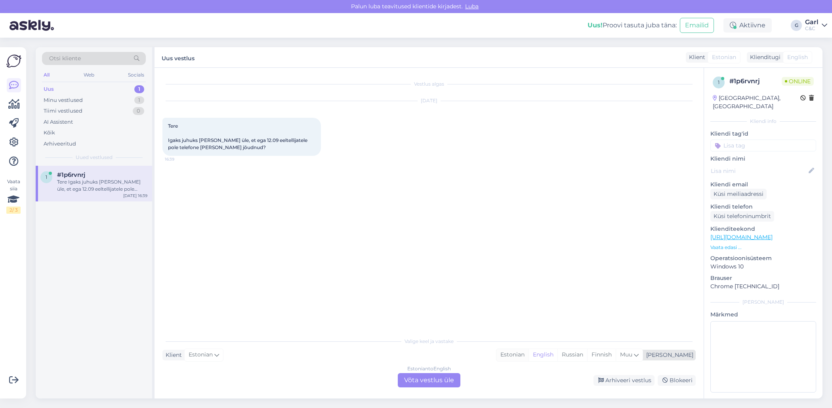
click at [529, 359] on div "Estonian" at bounding box center [513, 355] width 32 height 12
click at [418, 376] on div "Estonian to Estonian Võta vestlus üle" at bounding box center [429, 380] width 63 height 14
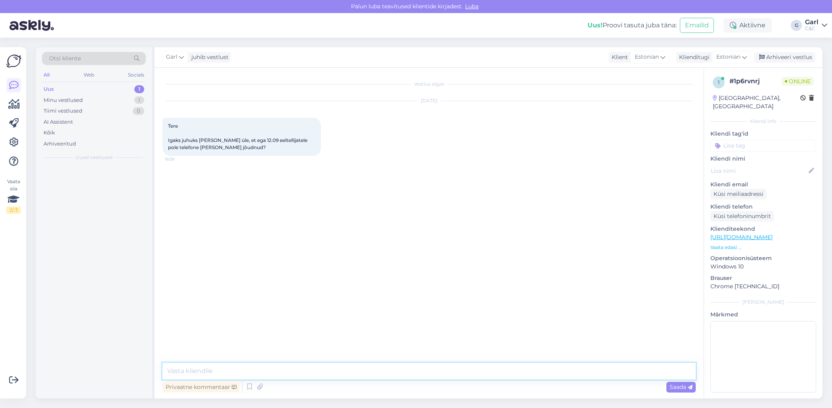
click at [418, 368] on textarea at bounding box center [428, 371] width 533 height 17
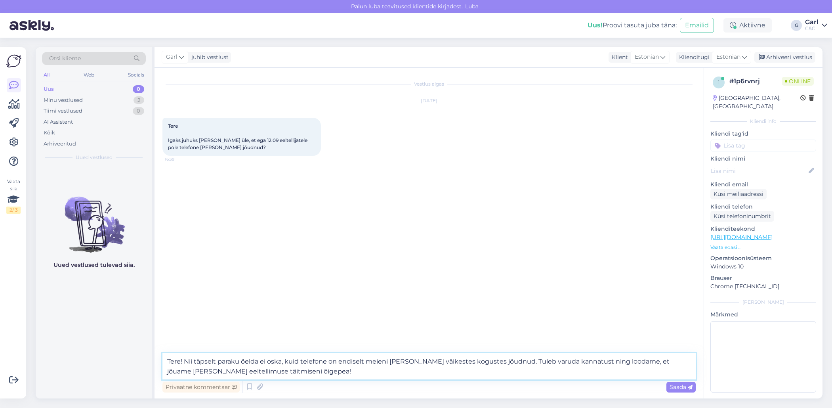
type textarea "Tere! Nii täpselt paraku öelda ei oska, kuid telefone on endiselt meieni vaid v…"
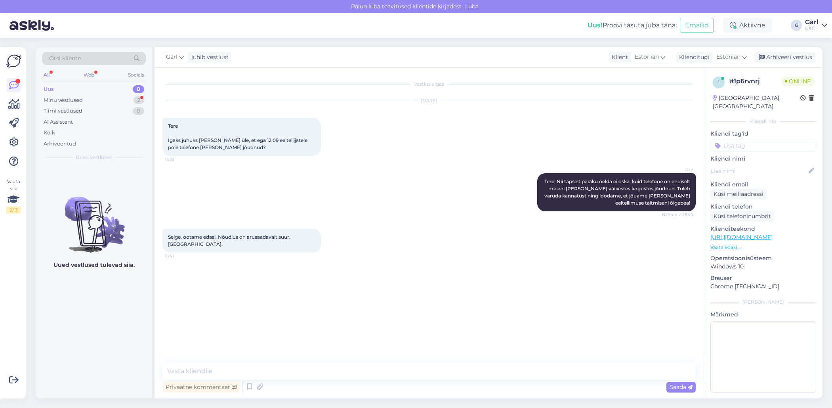
click at [357, 361] on div "Vestlus algas Sep 26 2025 Tere Igaks juhuks ikka küsin üle, et ega 12.09 eeltel…" at bounding box center [429, 233] width 549 height 331
click at [345, 369] on textarea at bounding box center [428, 371] width 533 height 17
type textarea "Täname mõistva suhtumise eest! :)"
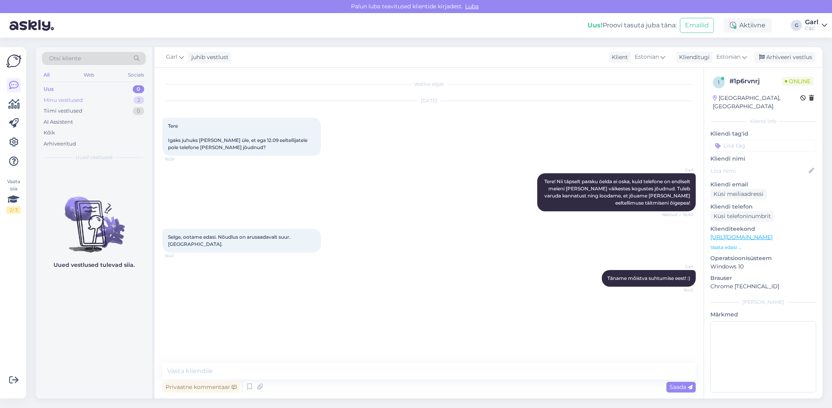
click at [132, 98] on div "Minu vestlused 2" at bounding box center [94, 100] width 104 height 11
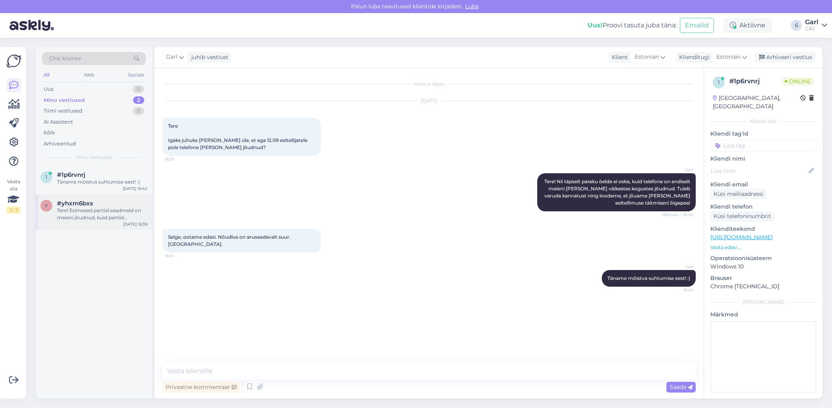
click at [130, 218] on div "Tere! Esimesed partiid seadmeid on meieni jõudnud, kuid partiid sisaldavad endi…" at bounding box center [102, 214] width 90 height 14
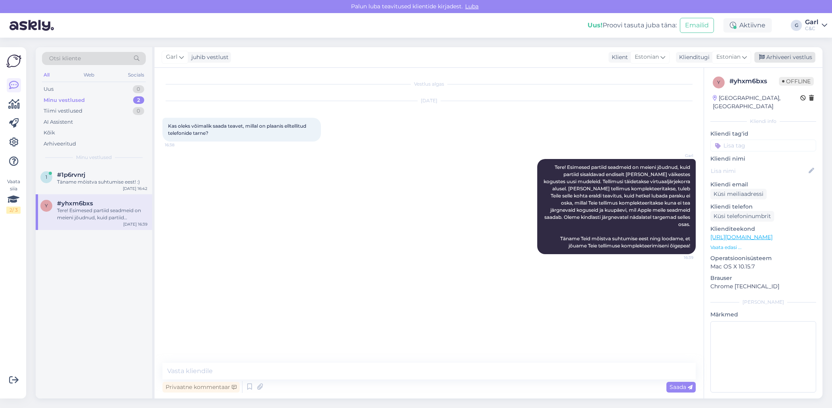
click at [793, 59] on div "Arhiveeri vestlus" at bounding box center [785, 57] width 61 height 11
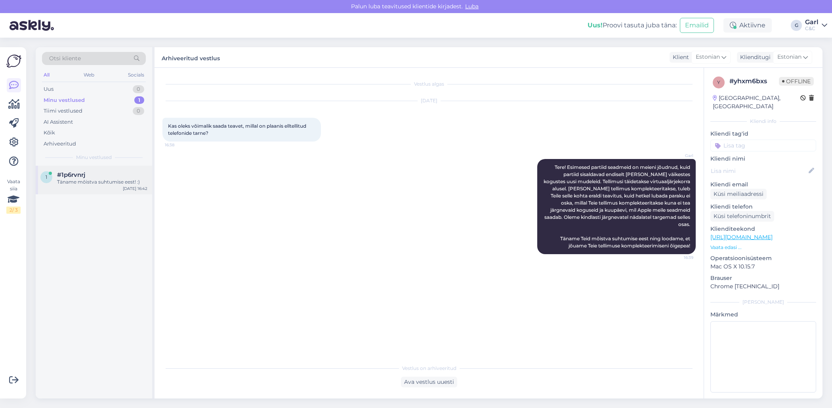
click at [94, 166] on div "1 #1p6rvnrj Täname mõistva suhtumise eest! :) Sep 26 16:42" at bounding box center [94, 180] width 117 height 29
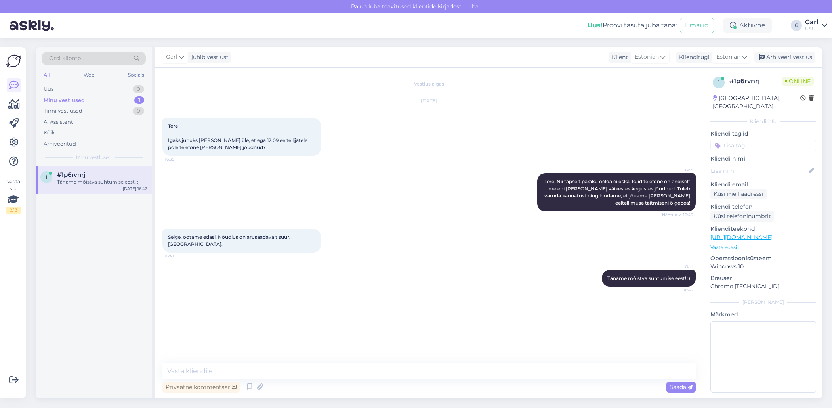
click at [388, 341] on div "Vestlus algas Sep 26 2025 Tere Igaks juhuks ikka küsin üle, et ega 12.09 eeltel…" at bounding box center [432, 216] width 541 height 280
click at [118, 84] on div "Uus 1" at bounding box center [94, 89] width 104 height 11
click at [770, 56] on div "Arhiveeri vestlus" at bounding box center [785, 57] width 61 height 11
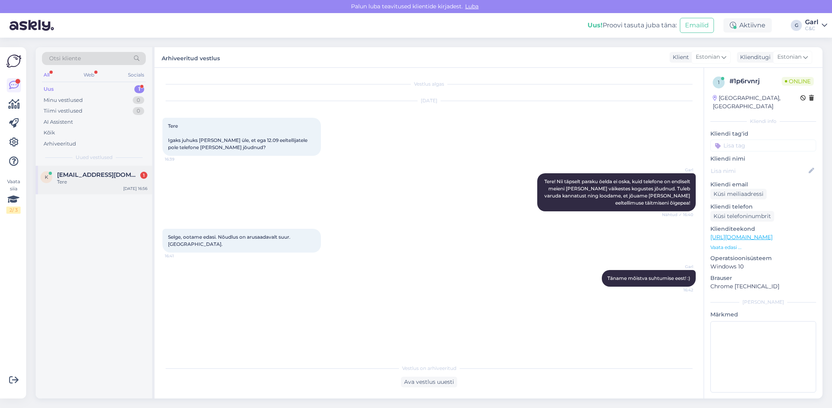
click at [126, 177] on span "karlpruul123@gmail.com" at bounding box center [98, 174] width 82 height 7
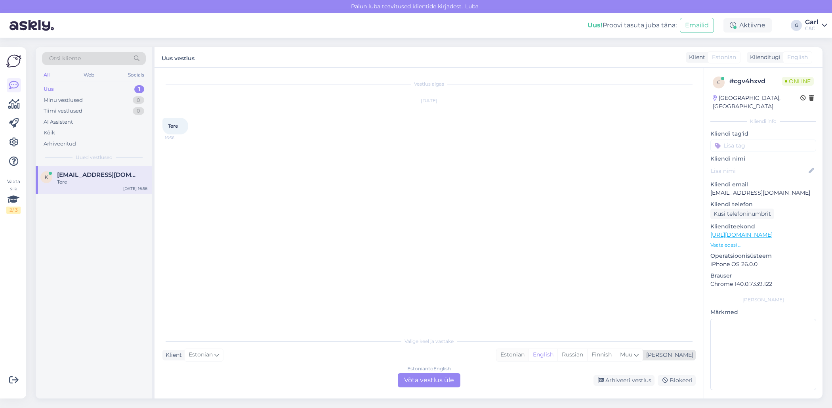
click at [529, 357] on div "Estonian" at bounding box center [513, 355] width 32 height 12
click at [457, 381] on div "Estonian to Estonian Võta vestlus üle" at bounding box center [429, 380] width 63 height 14
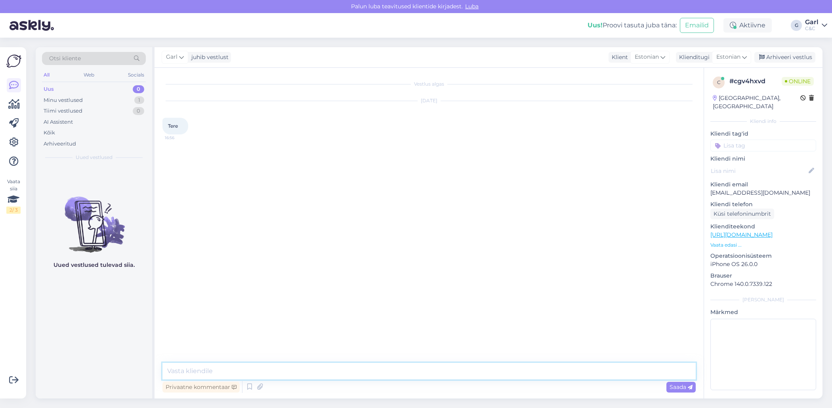
click at [447, 370] on textarea at bounding box center [428, 371] width 533 height 17
type textarea "Tere! Kuidas saan Teile abiks olla?"
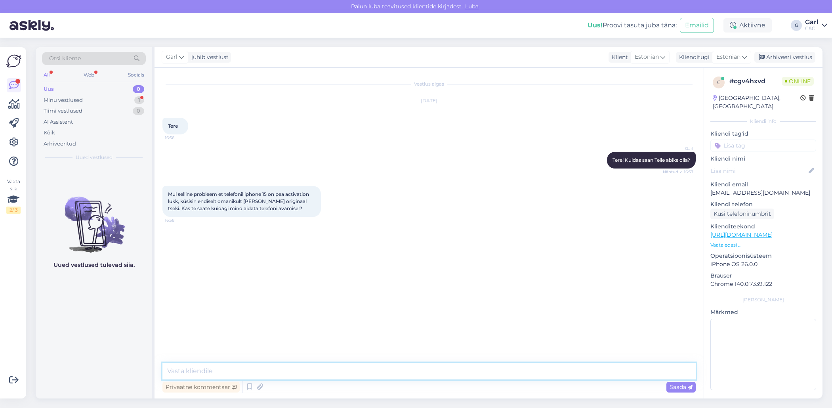
click at [249, 370] on textarea at bounding box center [428, 371] width 533 height 17
type textarea "Paraku mitte. Kui eelmine omanik on telefoni enda Apple ID-st eemaldanud, siis …"
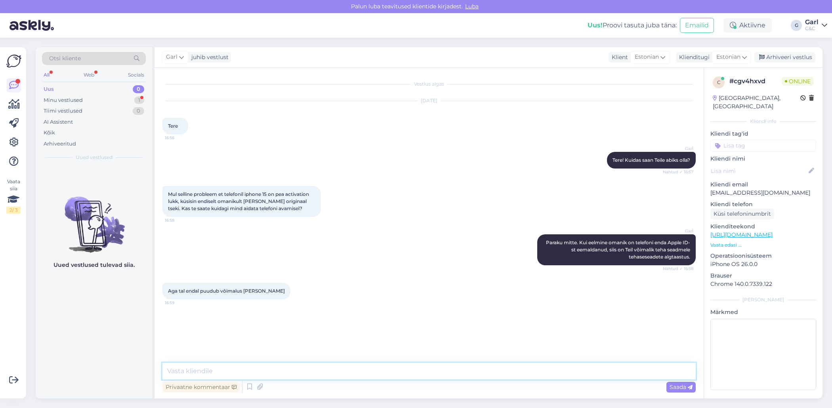
click at [258, 367] on textarea at bounding box center [428, 371] width 533 height 17
paste textarea "https://support.apple.com/en-us/118430?iphone-authentication-type=iphone-with-f…"
type textarea "https://support.apple.com/en-us/118430?iphone-authentication-type=iphone-with-f…"
click at [310, 369] on textarea at bounding box center [428, 371] width 533 height 17
type textarea "Proovige selle juhendi järgi tehaseseadete algtaastus teha."
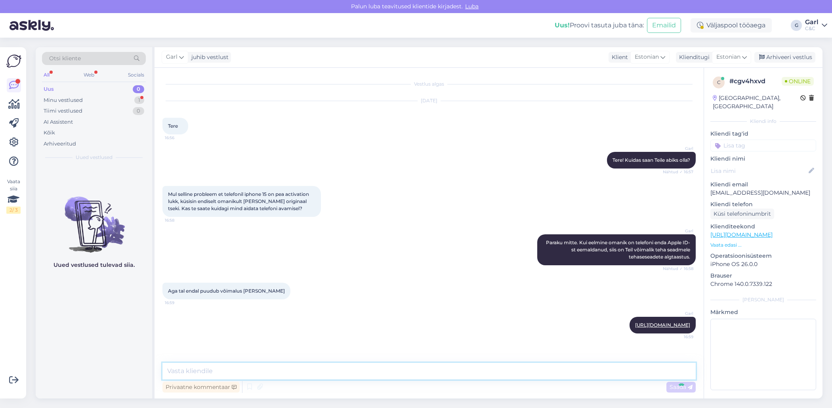
scroll to position [28, 0]
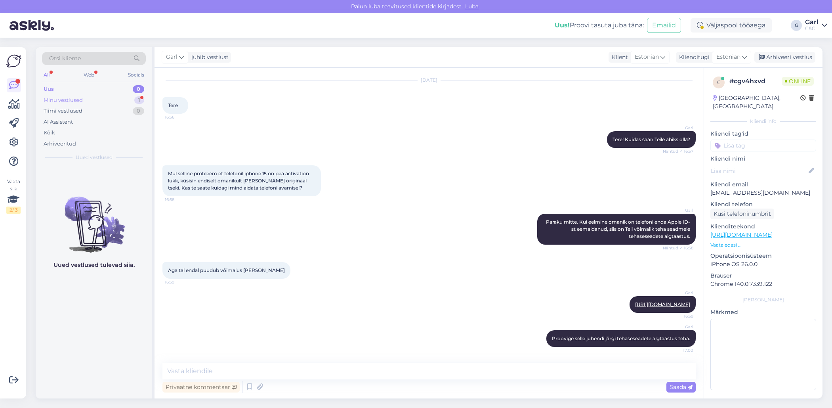
click at [118, 101] on div "Minu vestlused 1" at bounding box center [94, 100] width 104 height 11
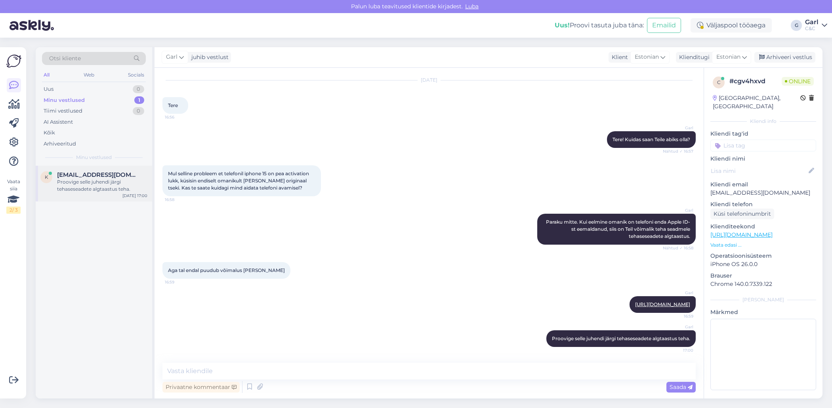
click at [114, 179] on div "Proovige selle juhendi järgi tehaseseadete algtaastus teha." at bounding box center [102, 185] width 90 height 14
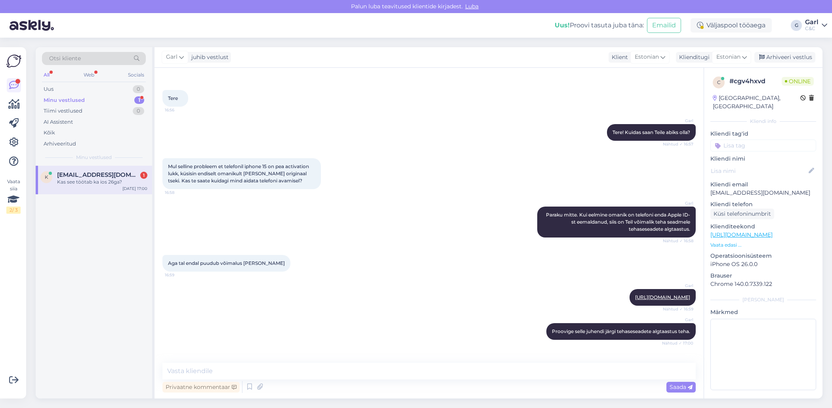
scroll to position [62, 0]
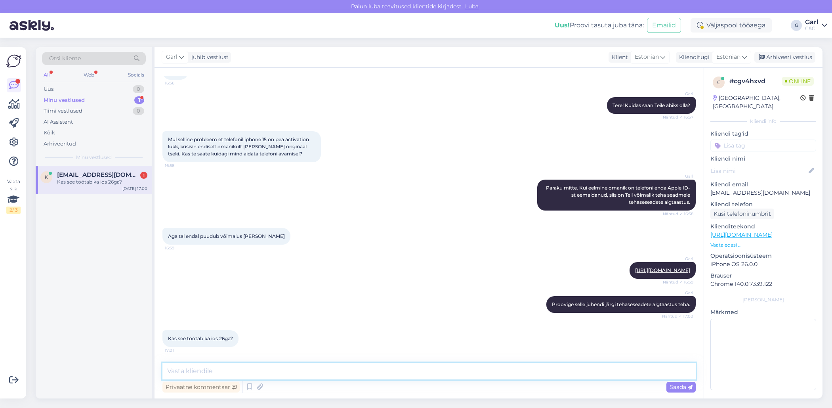
click at [288, 373] on textarea at bounding box center [428, 371] width 533 height 17
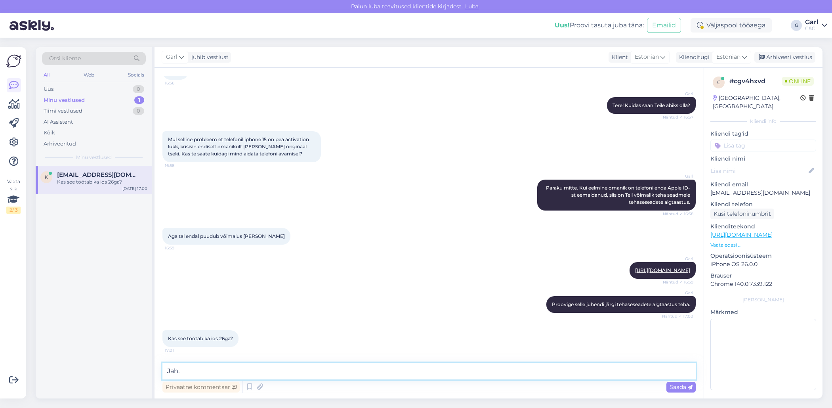
type textarea "Jah."
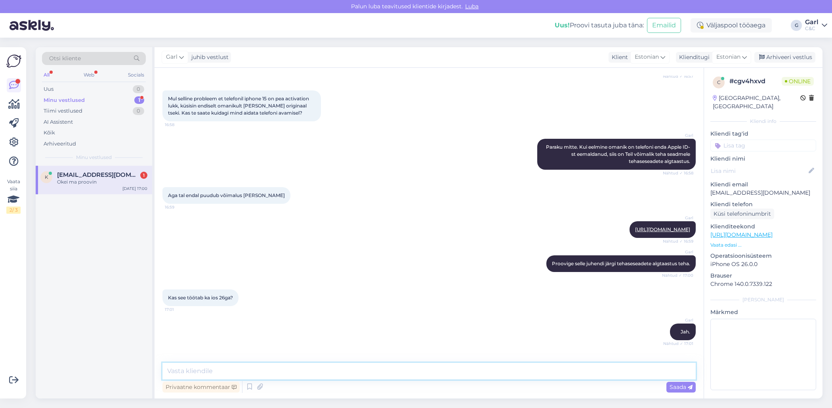
scroll to position [130, 0]
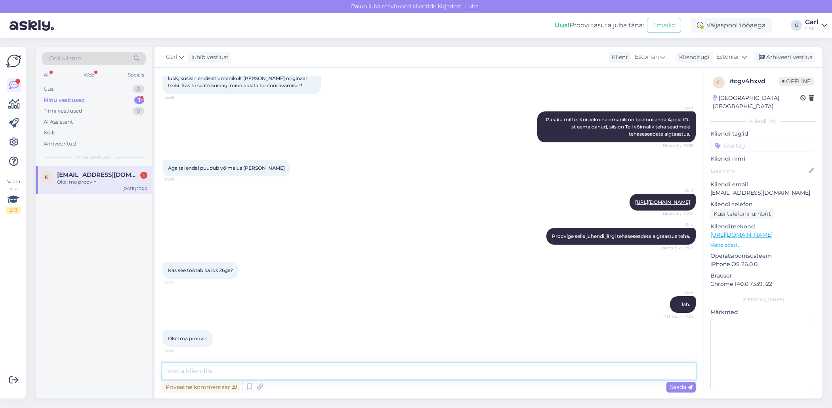
click at [281, 378] on textarea at bounding box center [428, 371] width 533 height 17
type textarea "Hästi!"
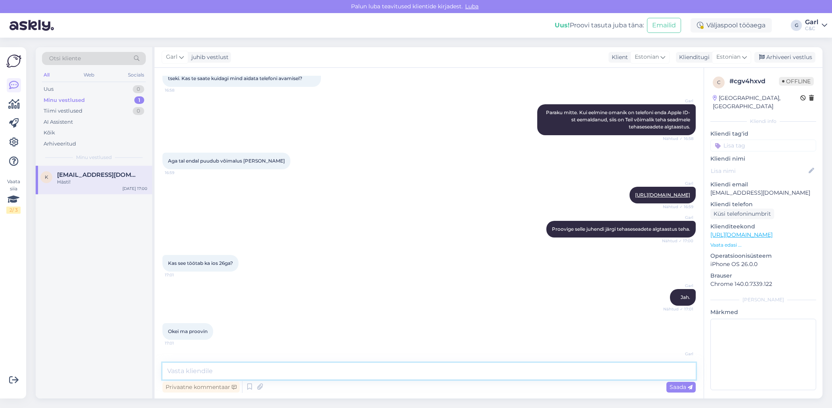
scroll to position [164, 0]
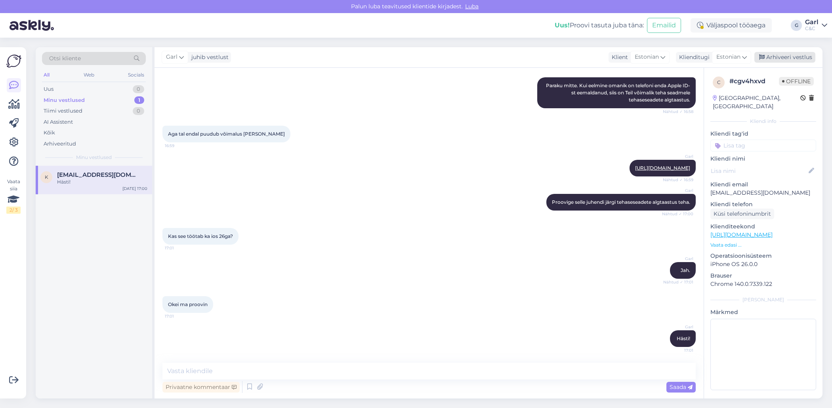
click at [799, 58] on div "Arhiveeri vestlus" at bounding box center [785, 57] width 61 height 11
